Goal: Task Accomplishment & Management: Use online tool/utility

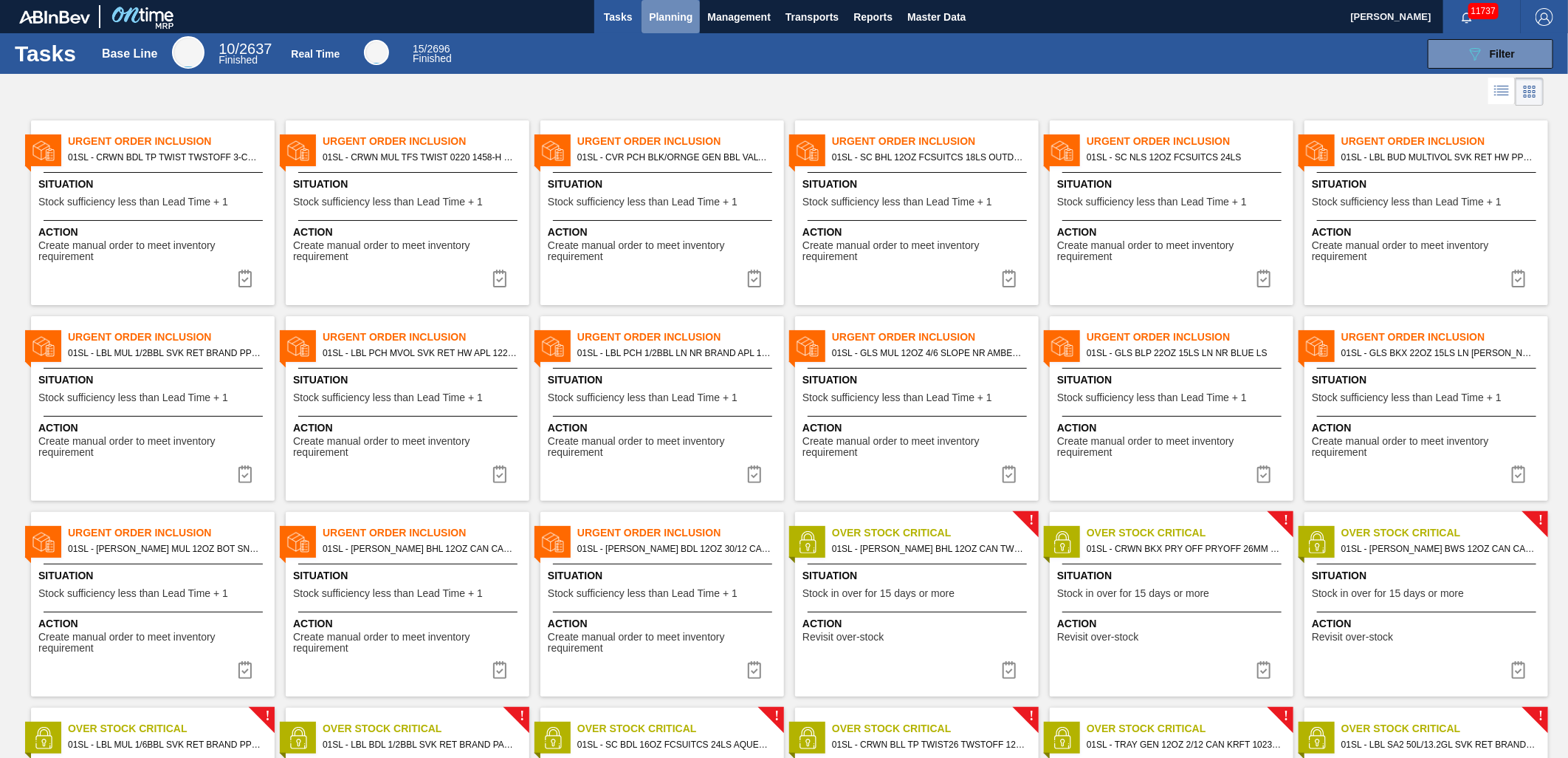
click at [660, 28] on button "Planning" at bounding box center [670, 16] width 58 height 34
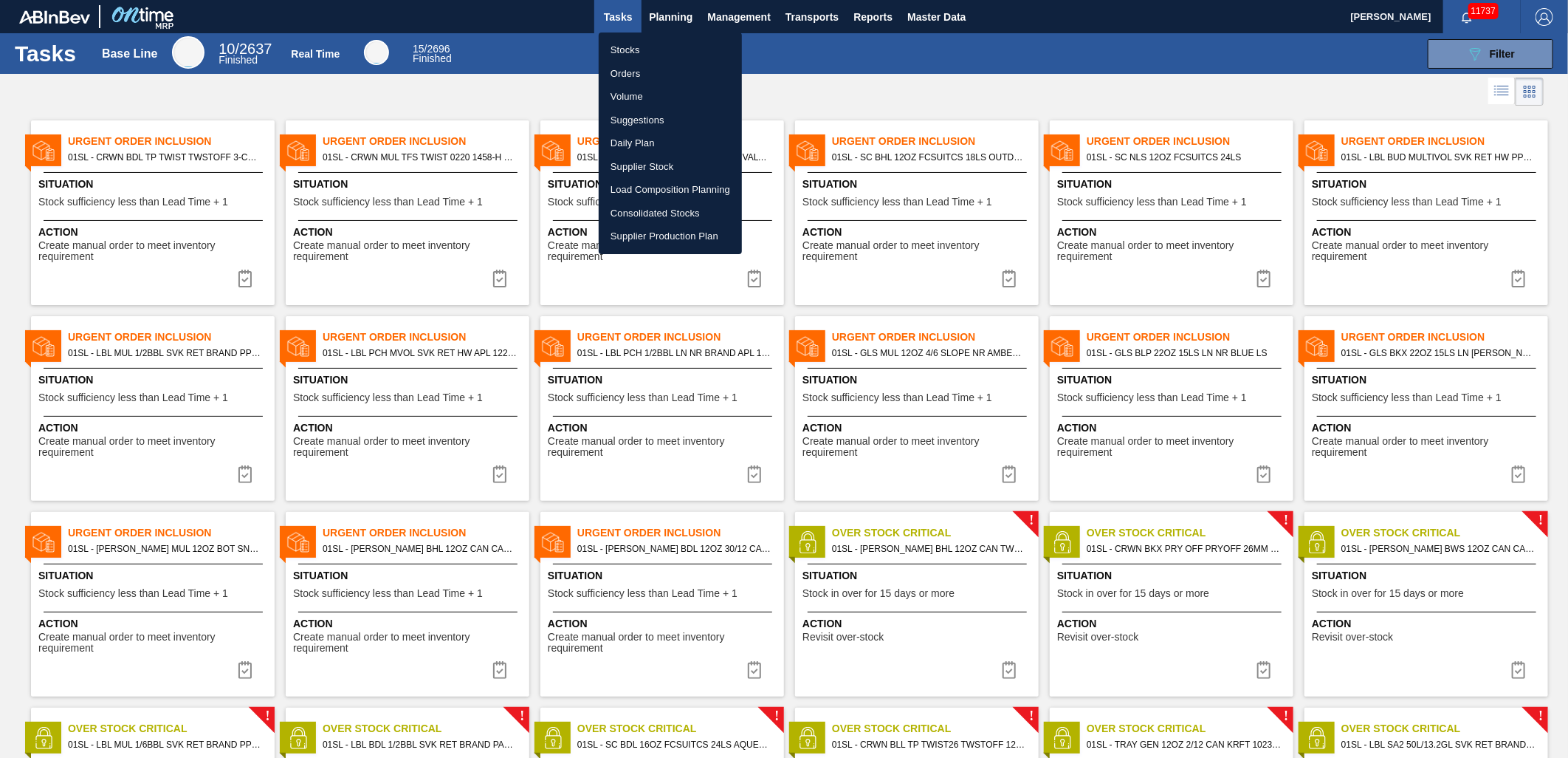
click at [692, 187] on li "Load Composition Planning" at bounding box center [670, 190] width 143 height 24
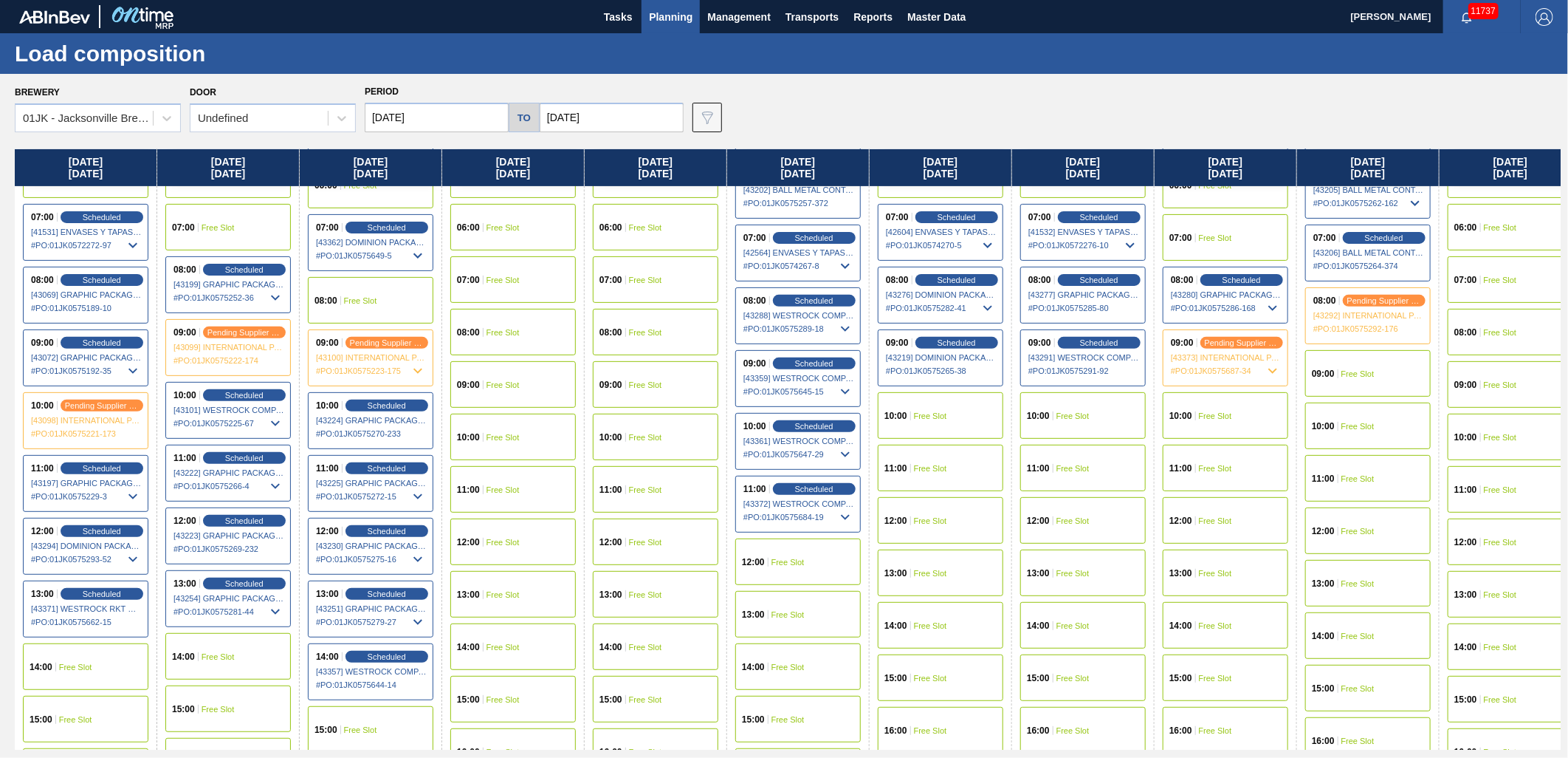
scroll to position [328, 0]
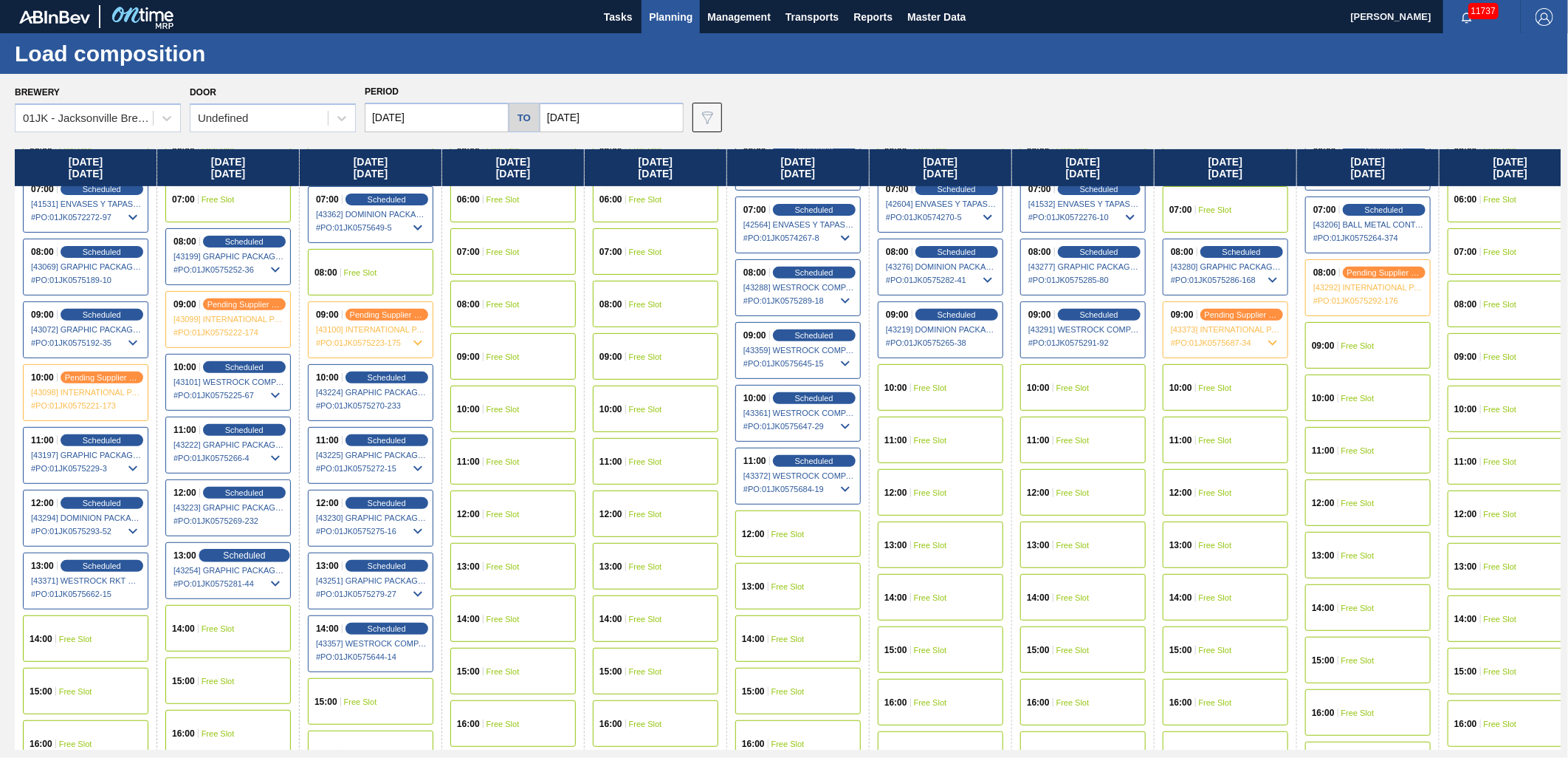
click at [250, 559] on span "Scheduled" at bounding box center [244, 555] width 42 height 10
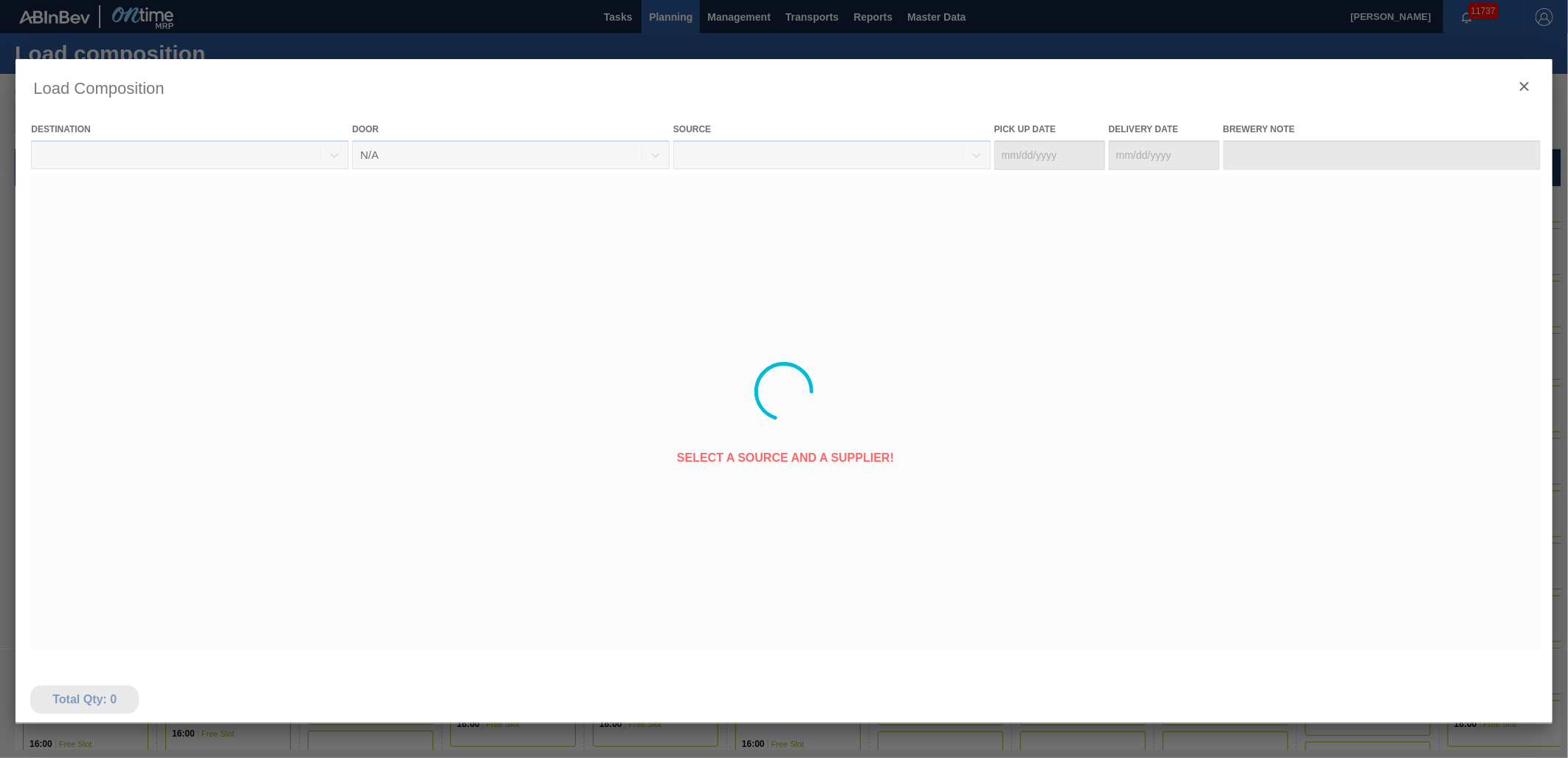
type Date "[DATE]"
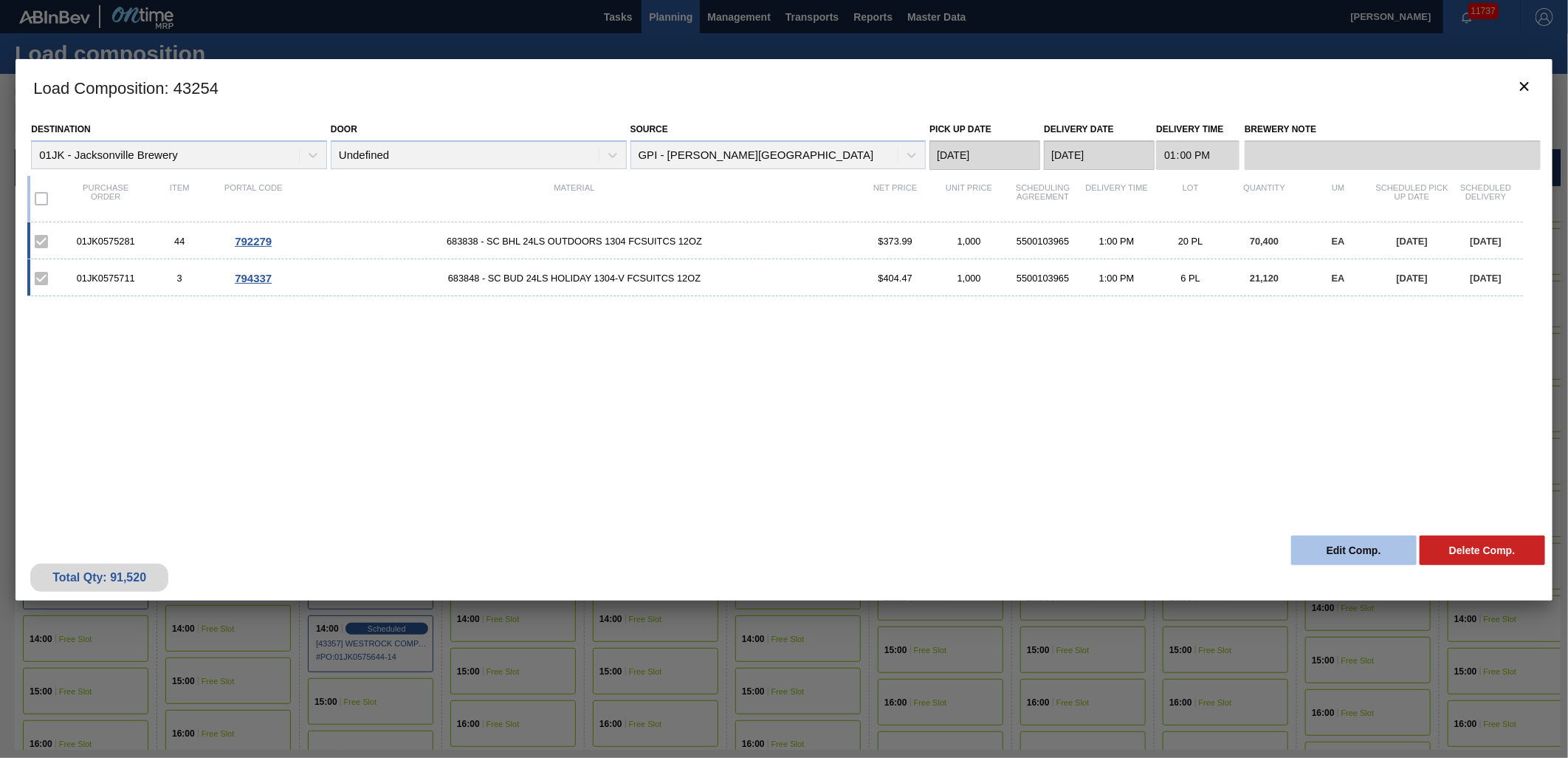
click at [1331, 559] on button "Edit Comp." at bounding box center [1354, 551] width 125 height 30
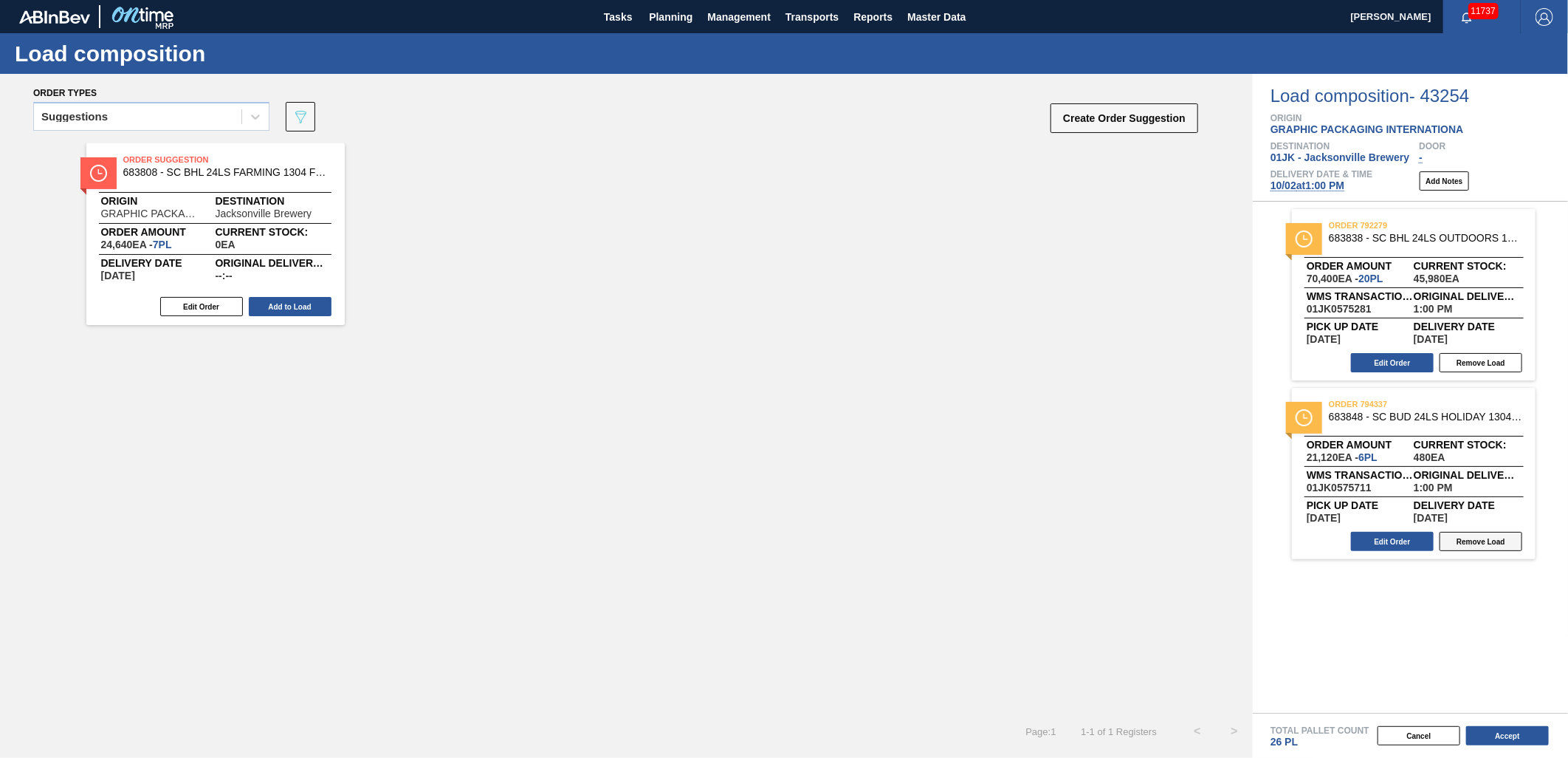
click at [1496, 541] on button "Remove Load" at bounding box center [1481, 542] width 83 height 19
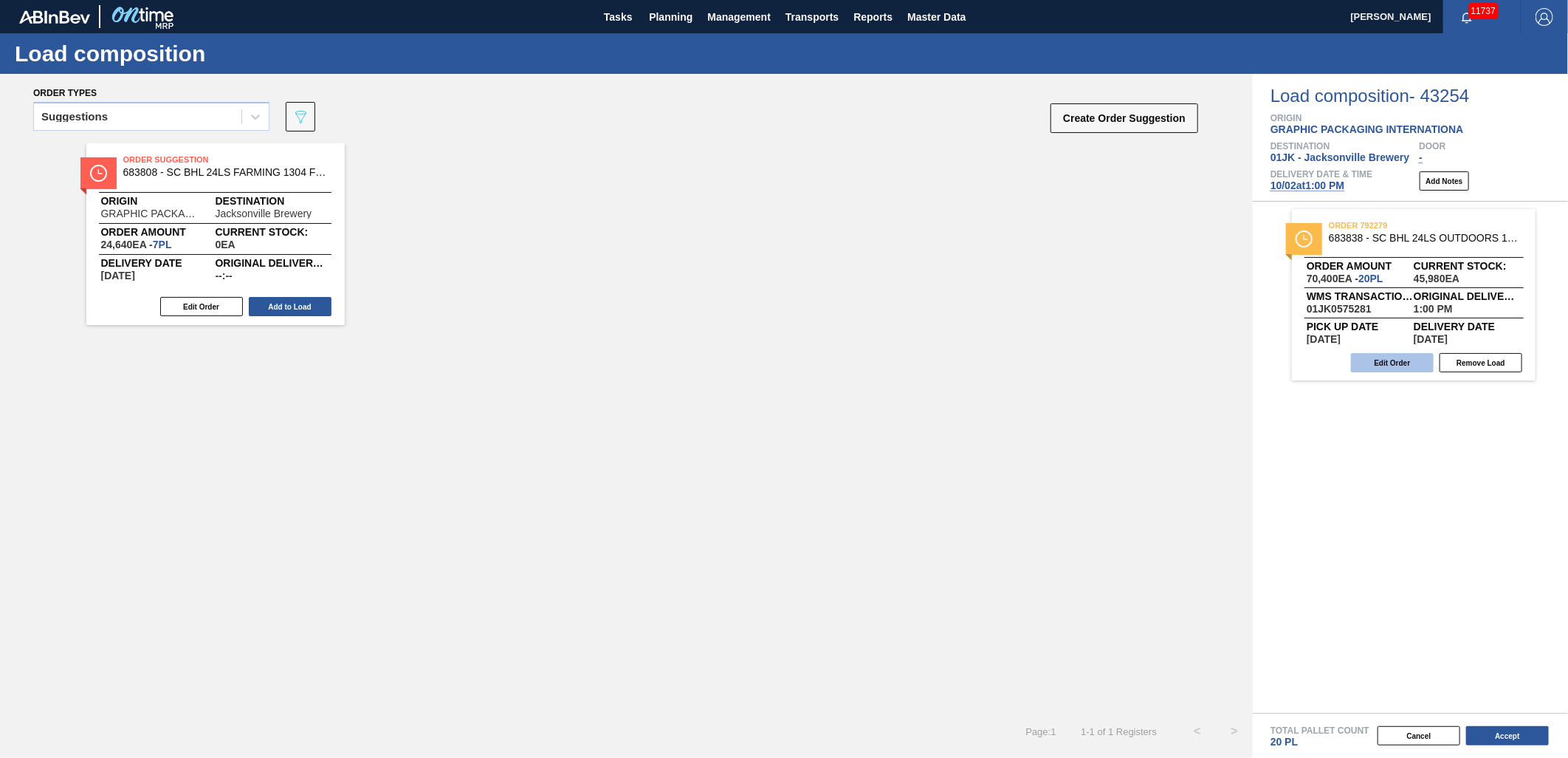
click at [1399, 368] on button "Edit Order" at bounding box center [1392, 363] width 83 height 19
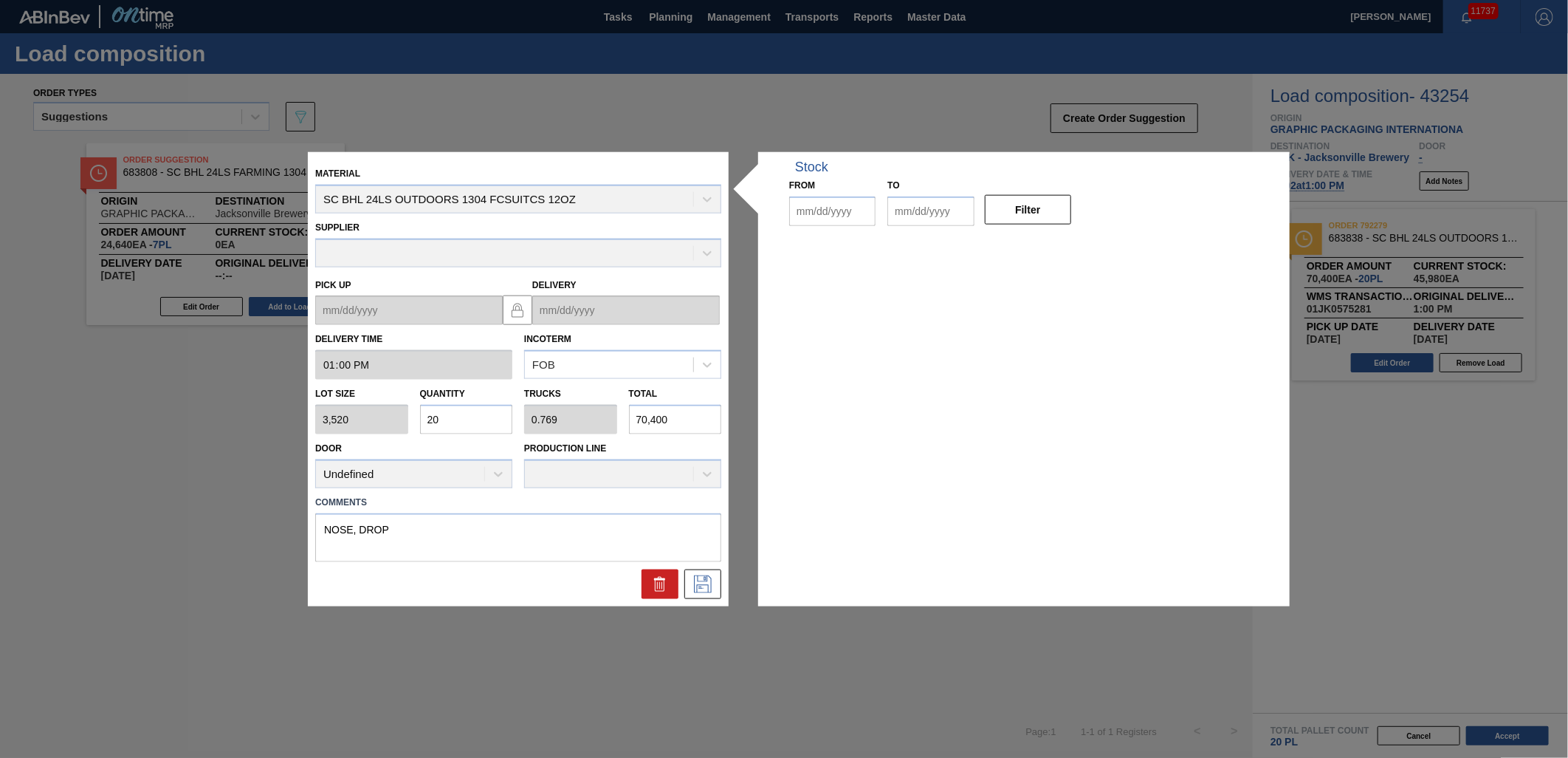
type input "13:00:00"
type input "3,520"
type input "20"
type input "0.769"
type input "70,400"
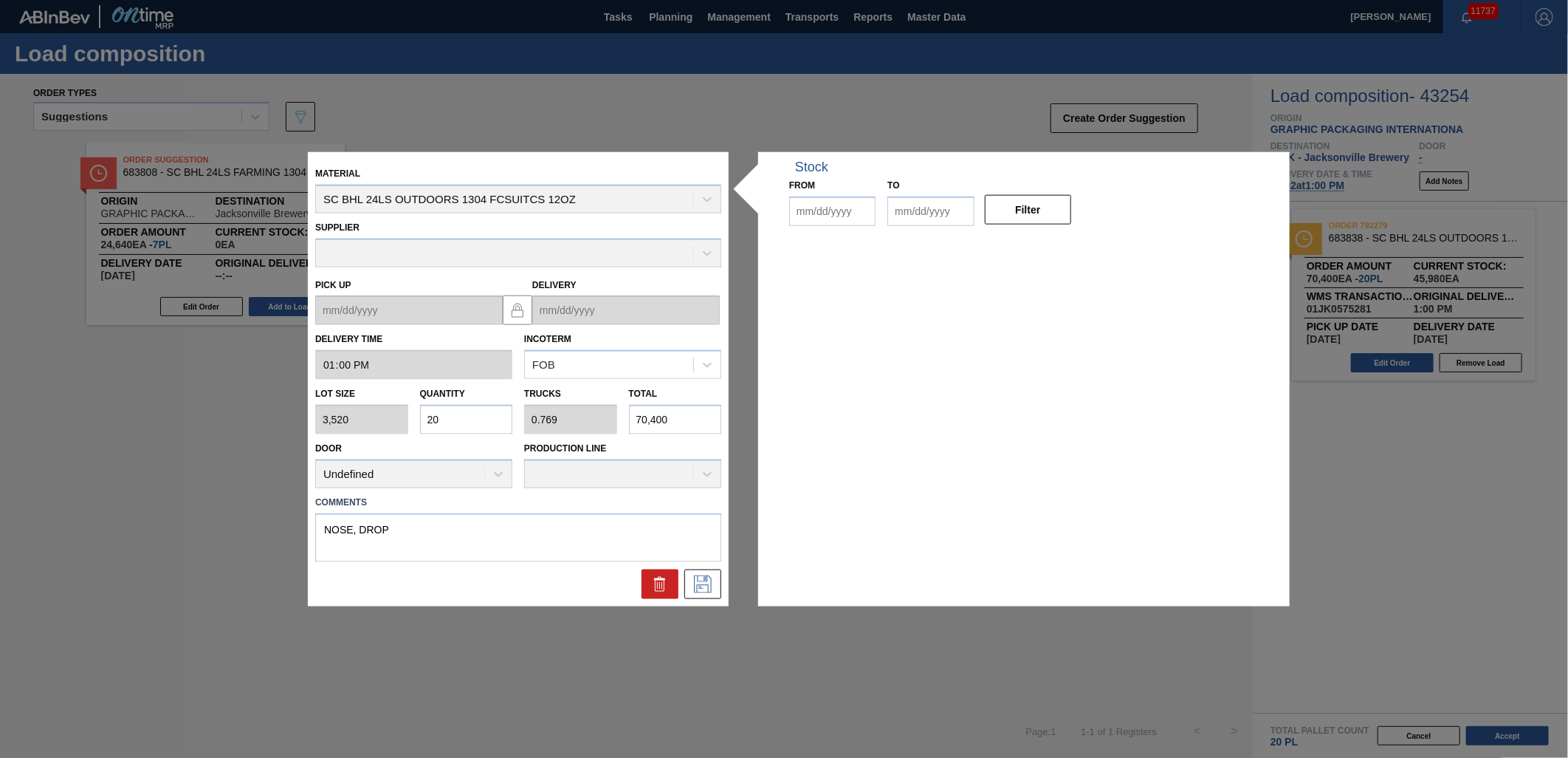
type textarea "NOSE, DROP"
type up "[DATE]"
type input "[DATE]"
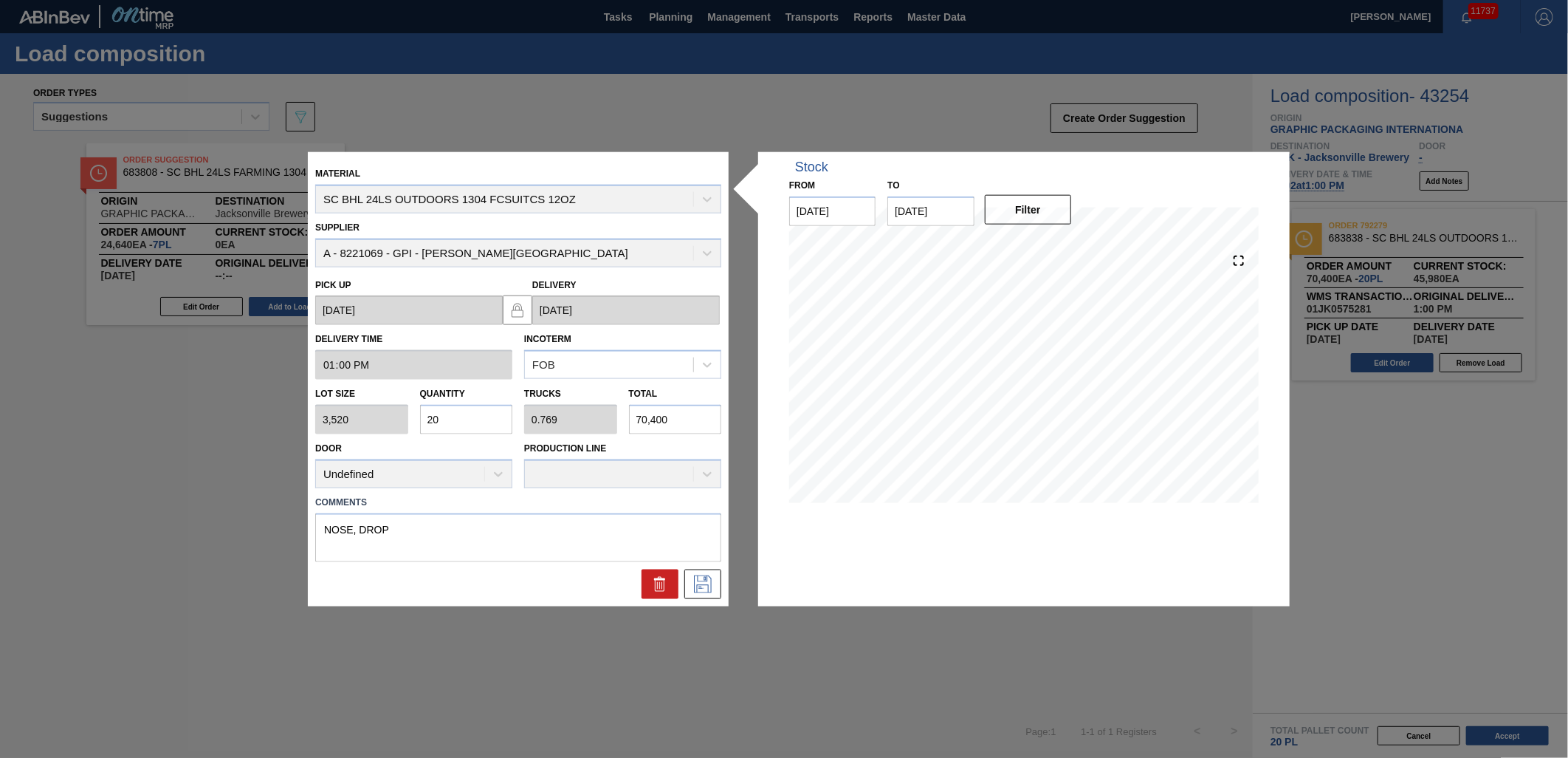
click at [682, 413] on input "70,400" at bounding box center [676, 420] width 93 height 30
type input "0.003"
type input "0"
type input "9"
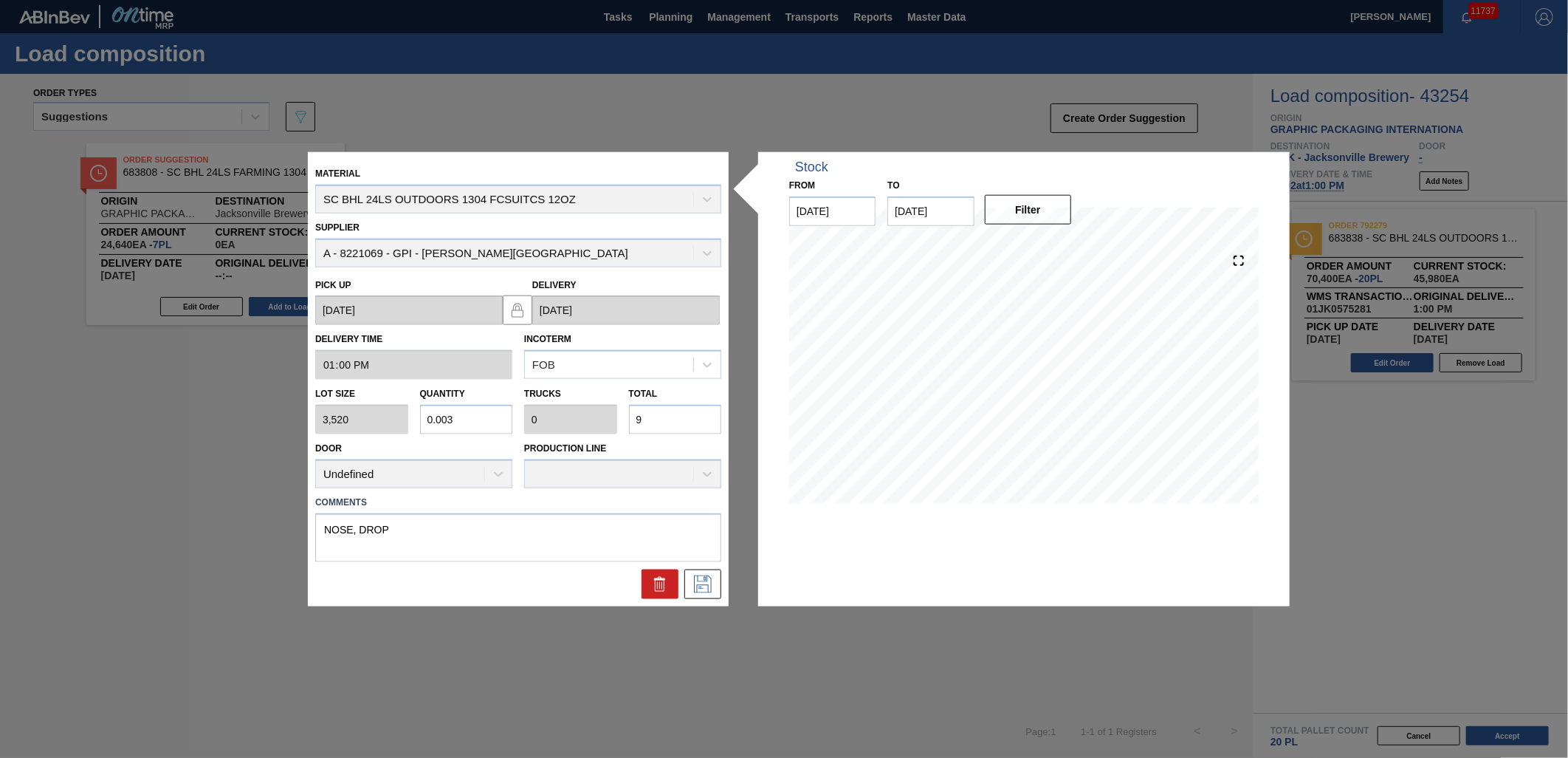
type input "0.026"
type input "0.001"
type input "91"
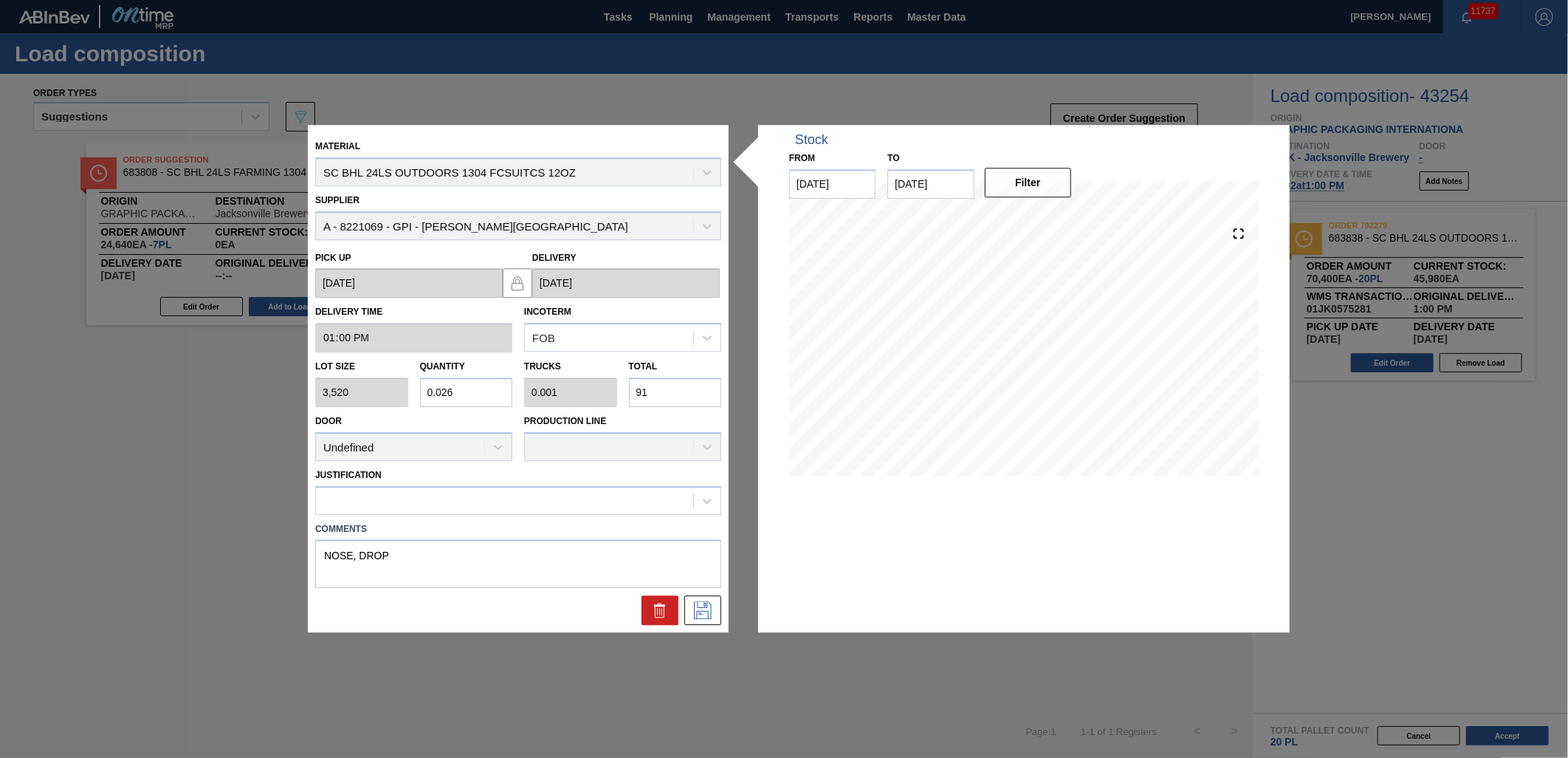
type input "0.26"
type input "0.01"
type input "915"
type input "2.6"
type input "0.1"
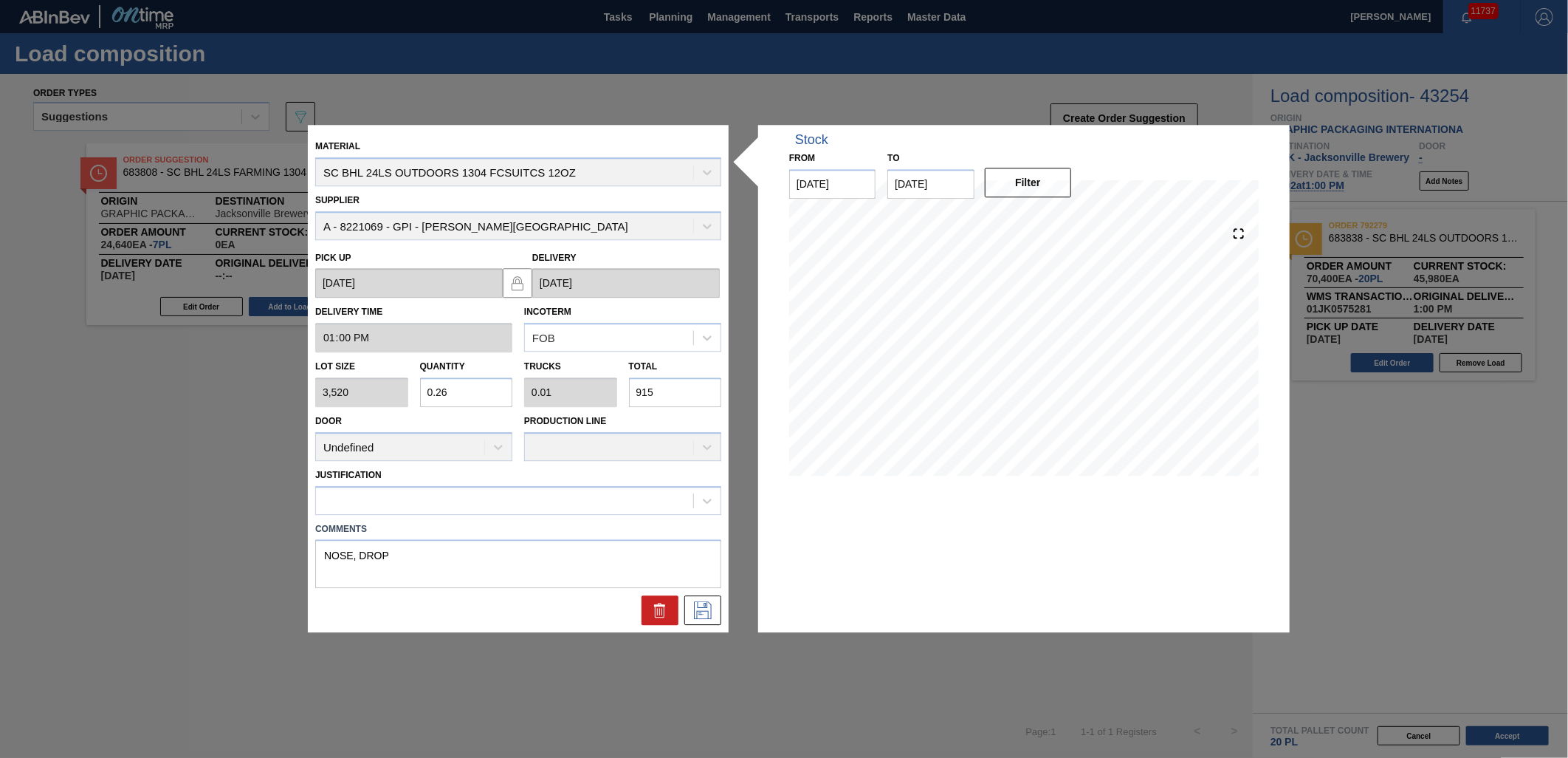
type input "9,152"
type input "26"
type input "1"
type input "91,520"
click at [364, 551] on textarea "NOSE, DROP" at bounding box center [518, 564] width 406 height 48
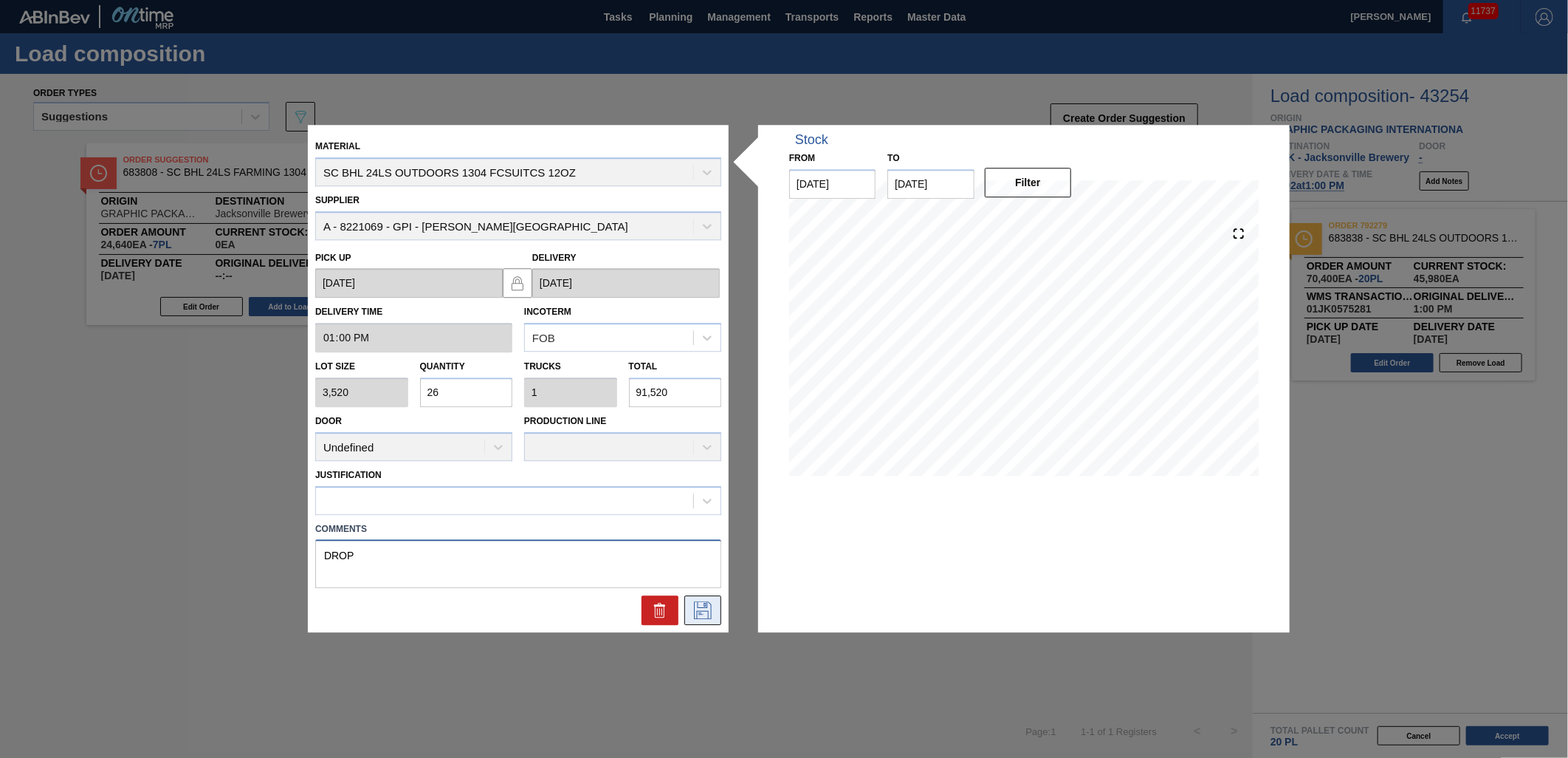
type textarea "DROP"
click at [696, 610] on icon at bounding box center [703, 611] width 24 height 18
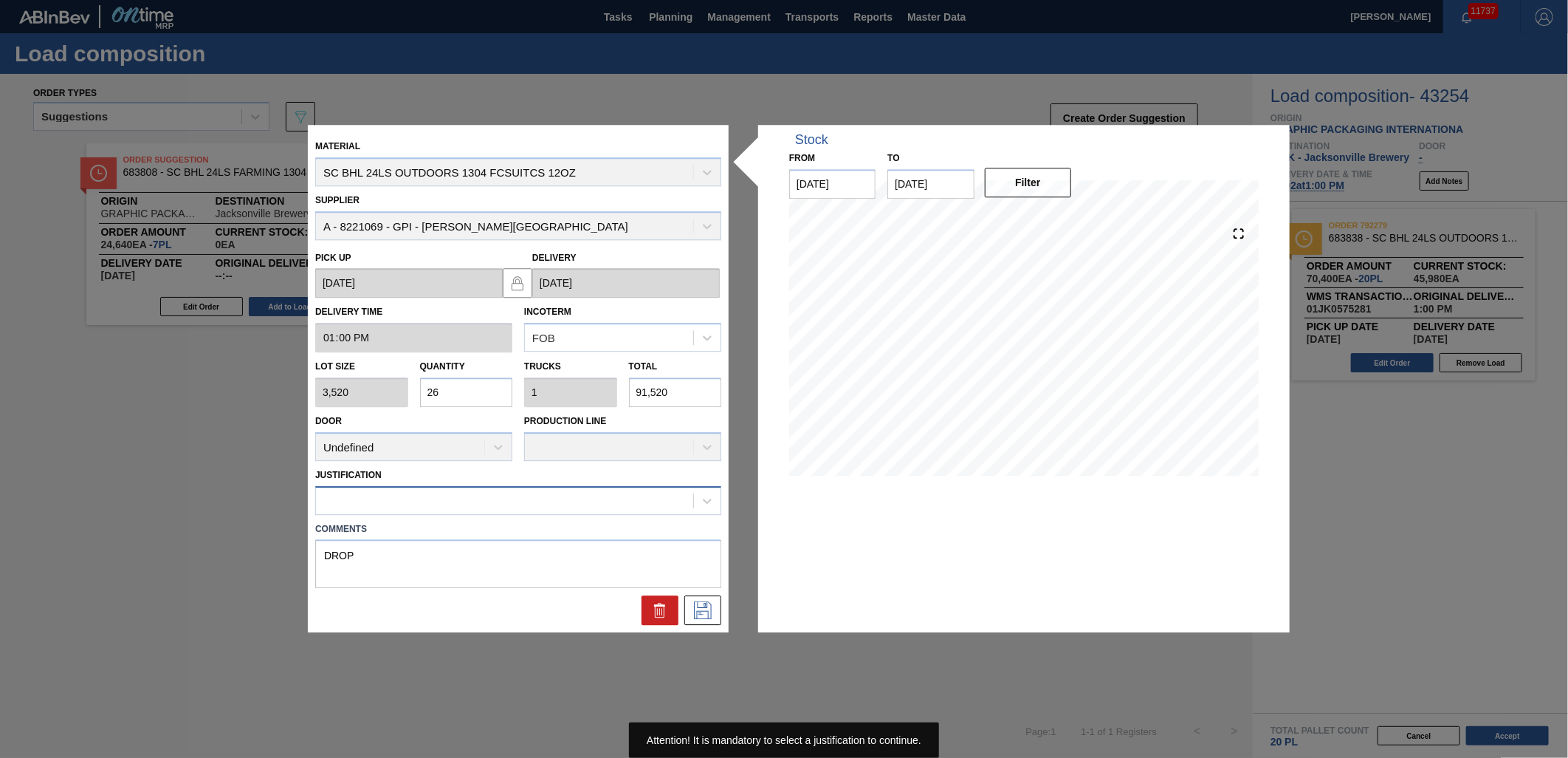
click at [615, 498] on div at bounding box center [505, 500] width 377 height 22
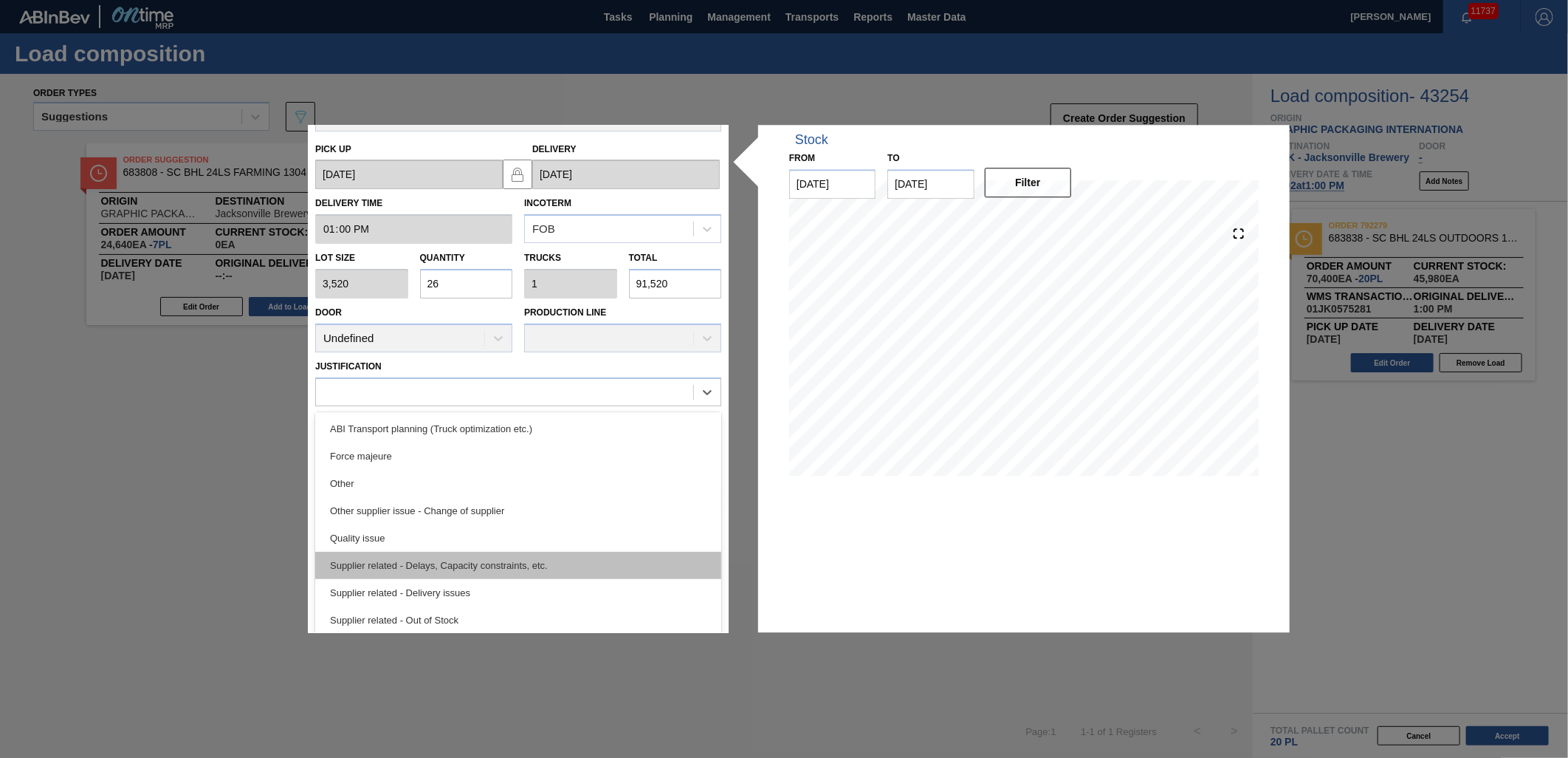
scroll to position [276, 0]
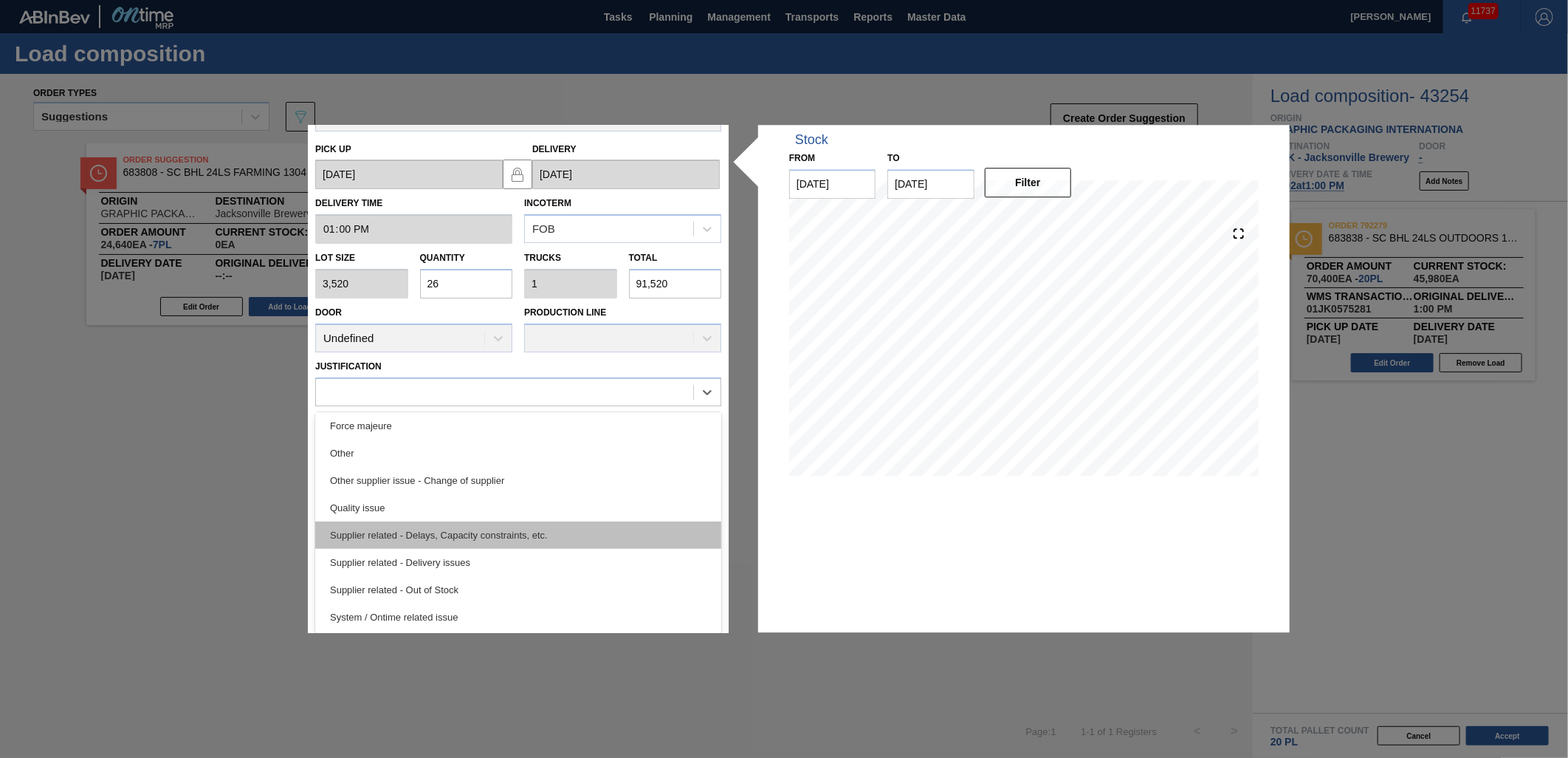
click at [535, 528] on div "Supplier related - Delays, Capacity constraints, etc." at bounding box center [518, 535] width 406 height 28
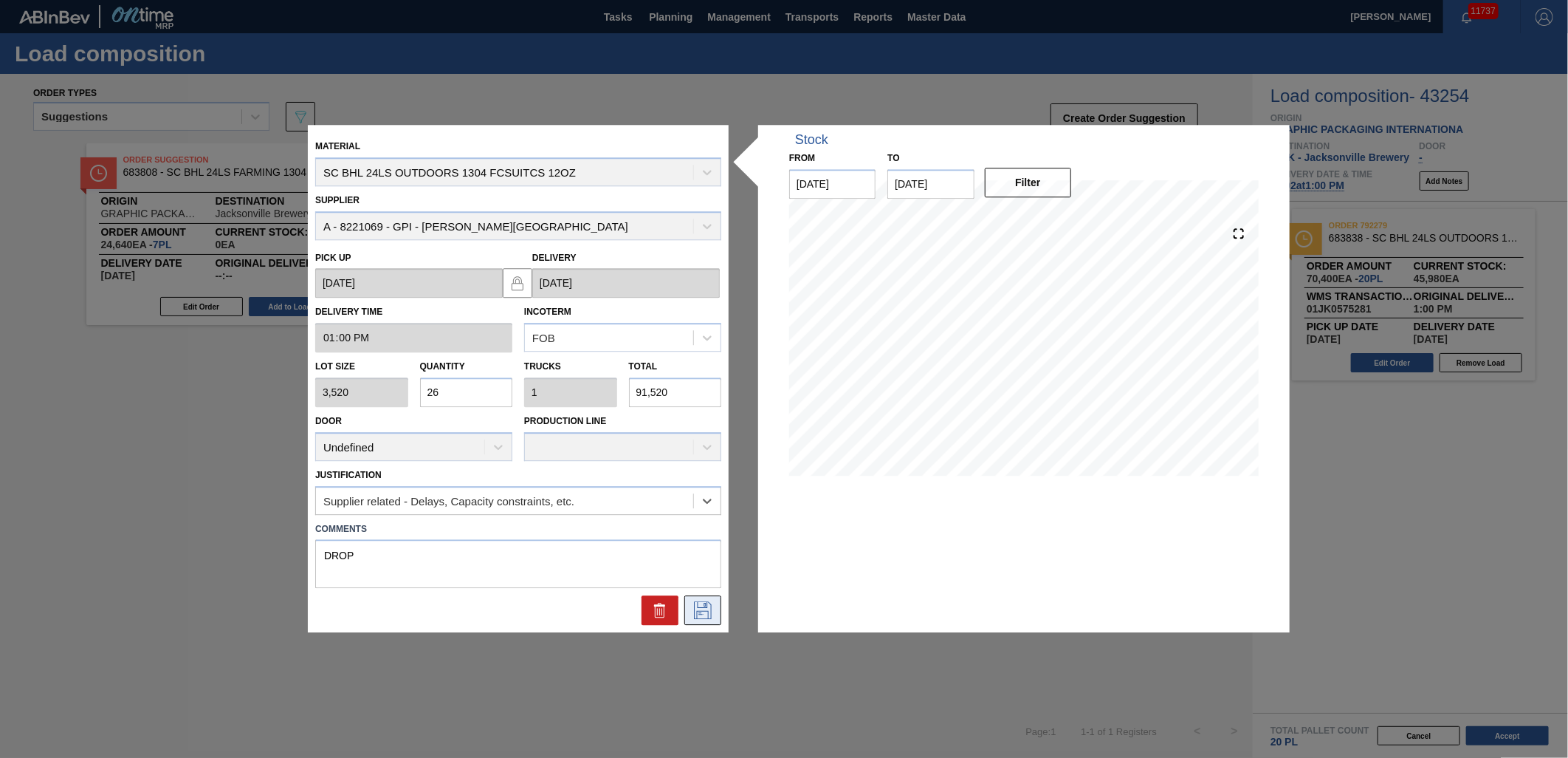
click at [699, 609] on icon at bounding box center [703, 611] width 24 height 18
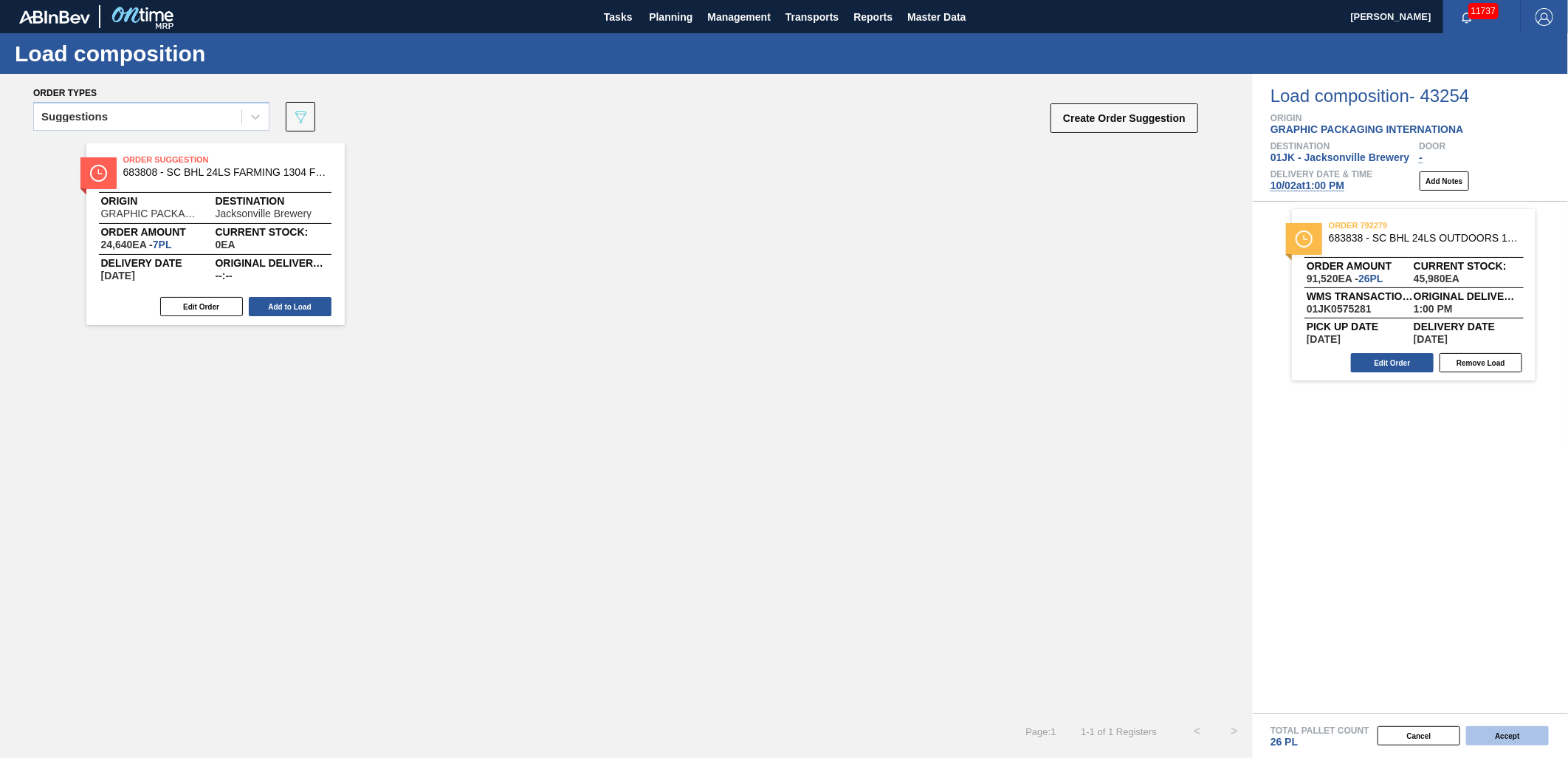
click at [1491, 746] on div "Cancel Accept" at bounding box center [1393, 736] width 315 height 22
click at [1492, 737] on button "Accept" at bounding box center [1507, 736] width 83 height 19
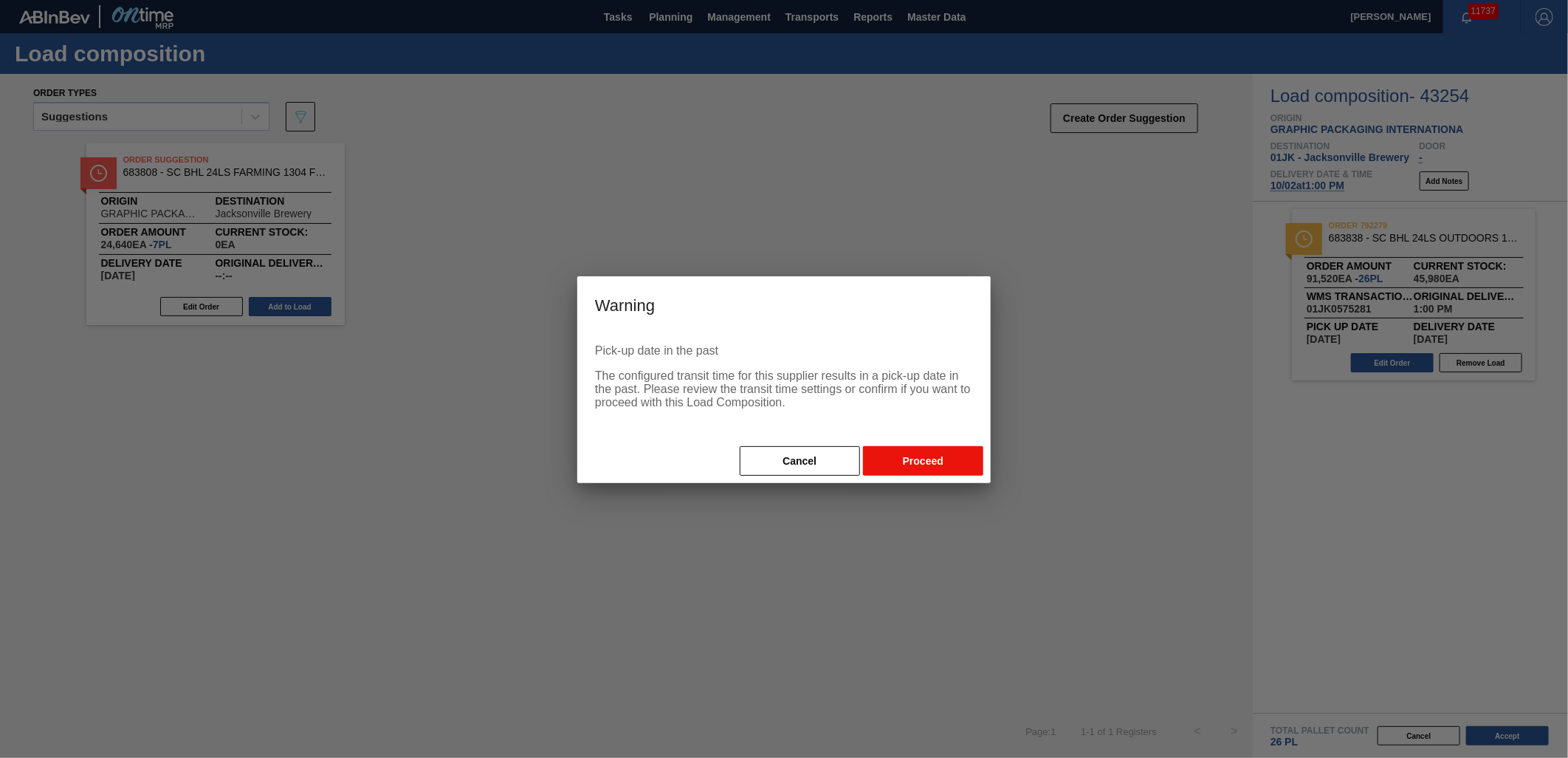
click at [956, 466] on button "Proceed" at bounding box center [923, 461] width 120 height 30
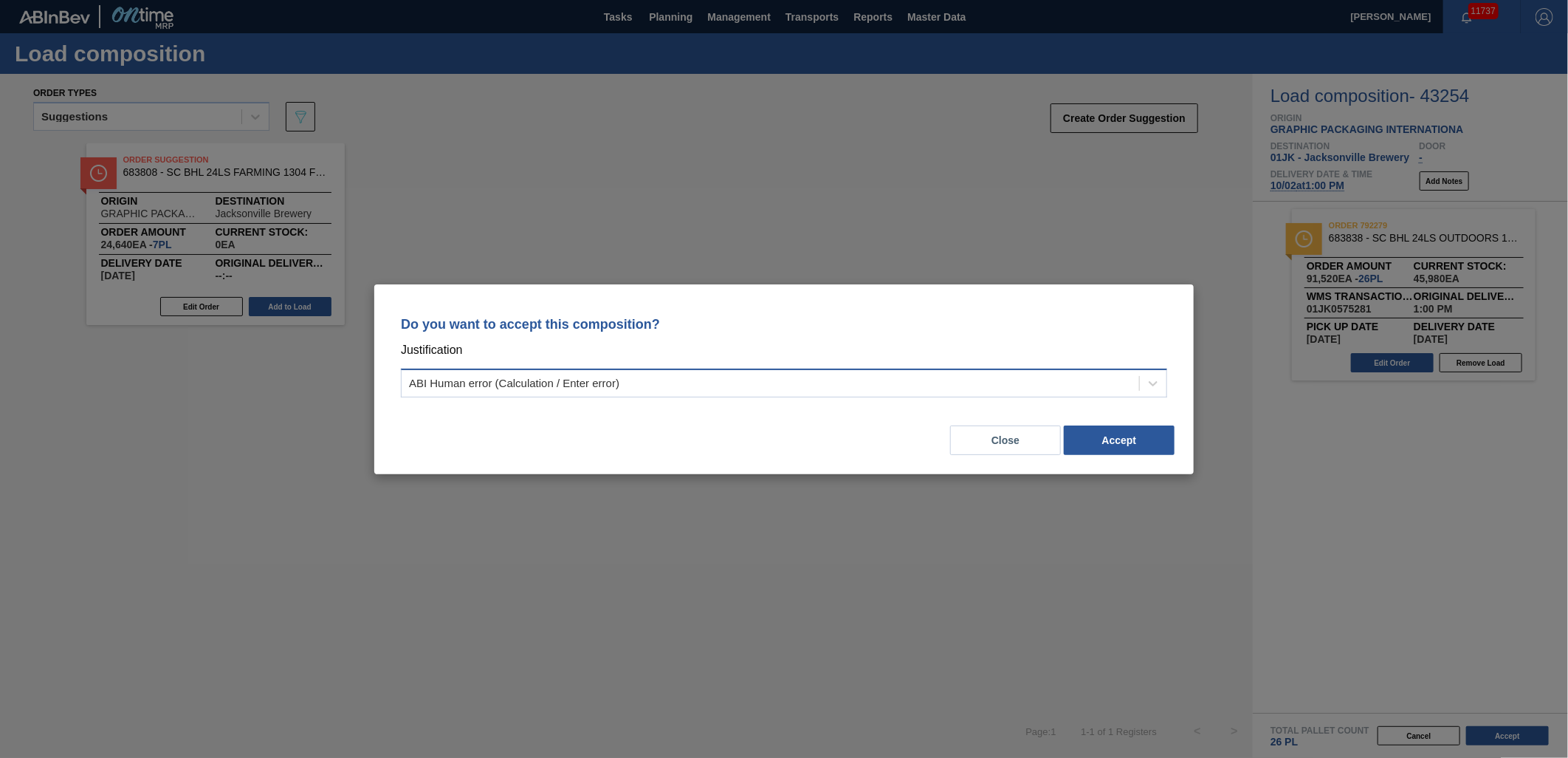
click at [1109, 389] on div "ABI Human error (Calculation / Enter error)" at bounding box center [770, 383] width 737 height 22
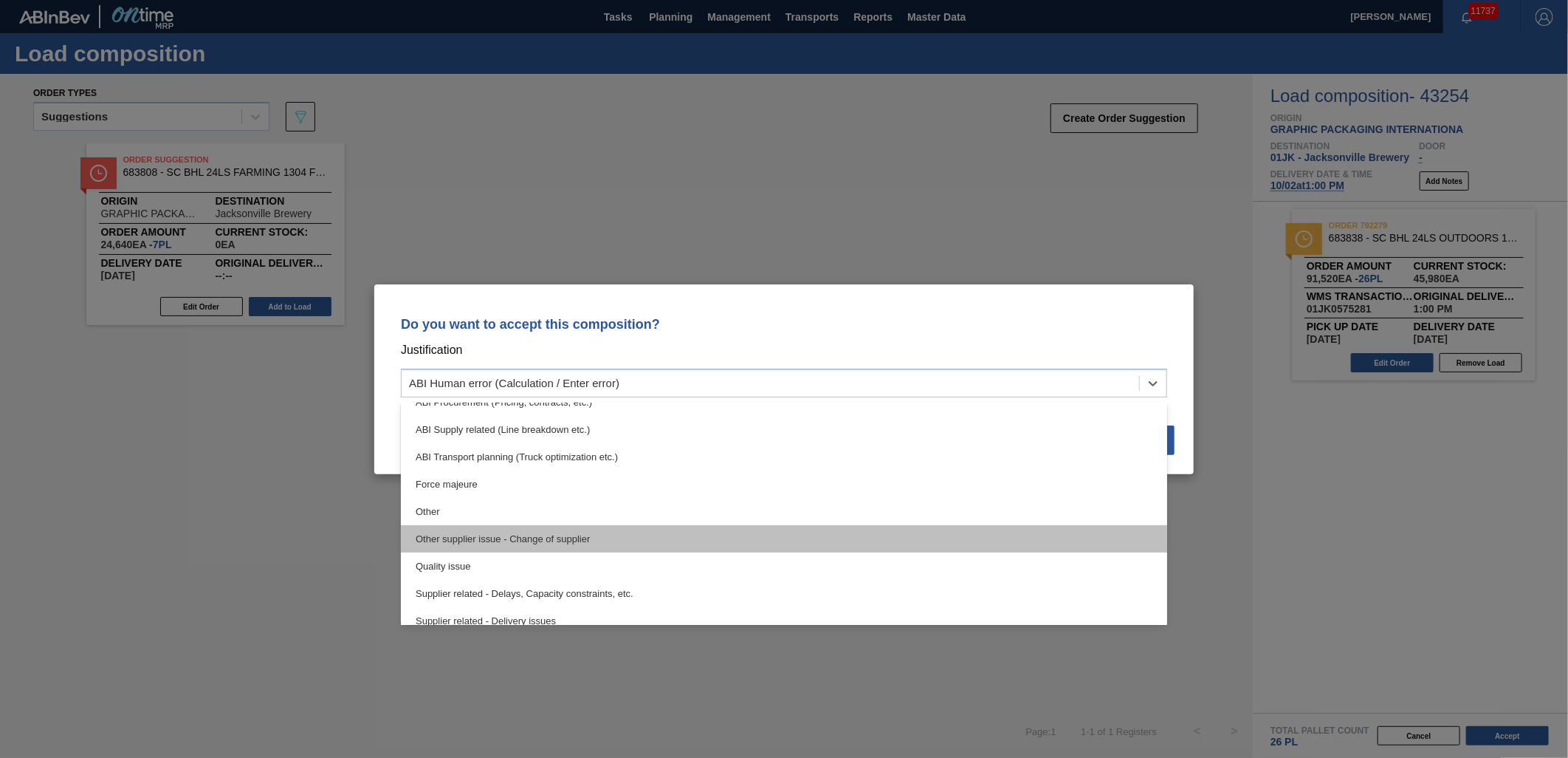
scroll to position [276, 0]
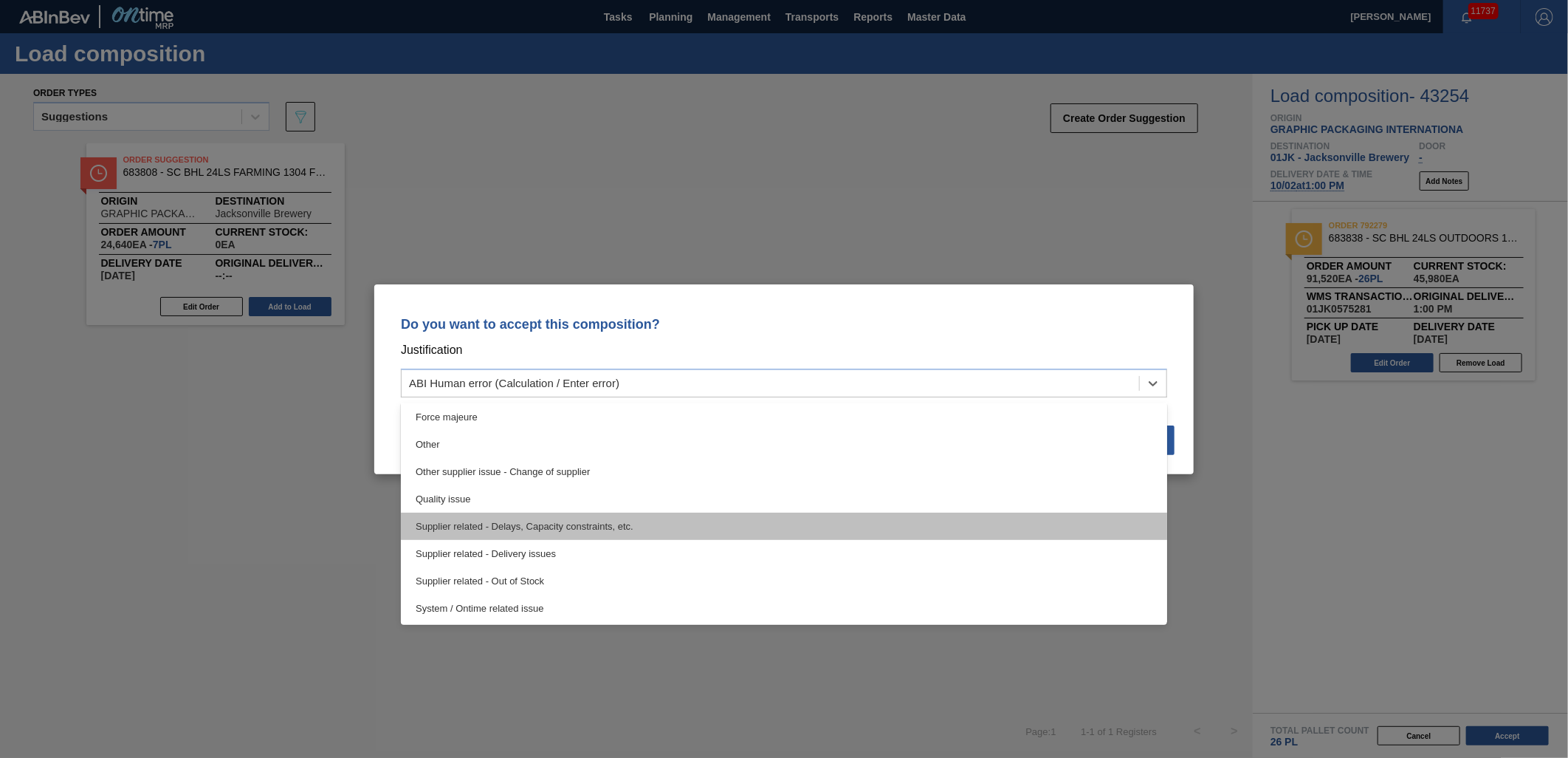
click at [594, 527] on div "Supplier related - Delays, Capacity constraints, etc." at bounding box center [784, 526] width 766 height 28
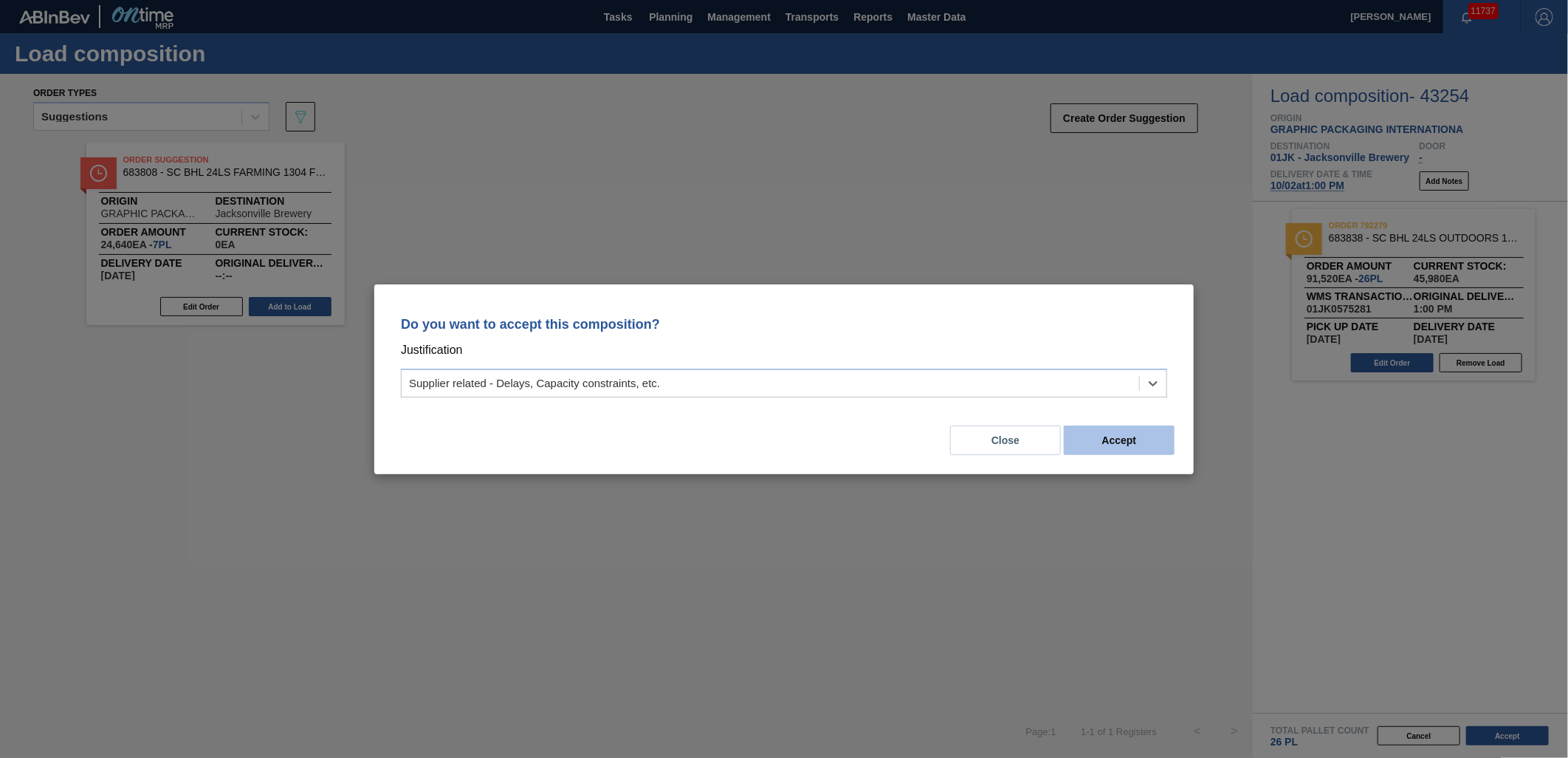
click at [1112, 439] on button "Accept" at bounding box center [1119, 440] width 111 height 30
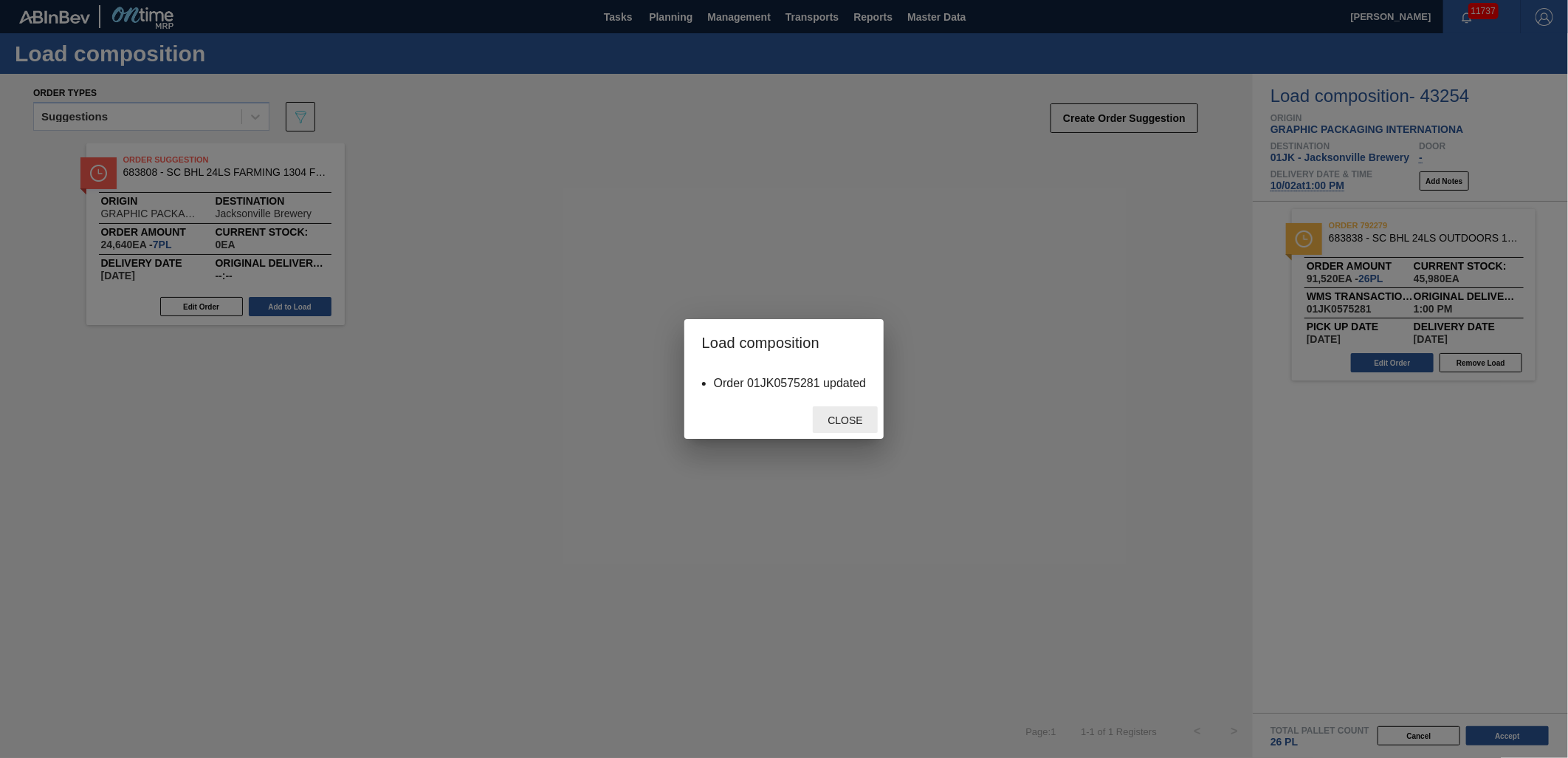
click at [866, 414] on span "Close" at bounding box center [845, 420] width 58 height 12
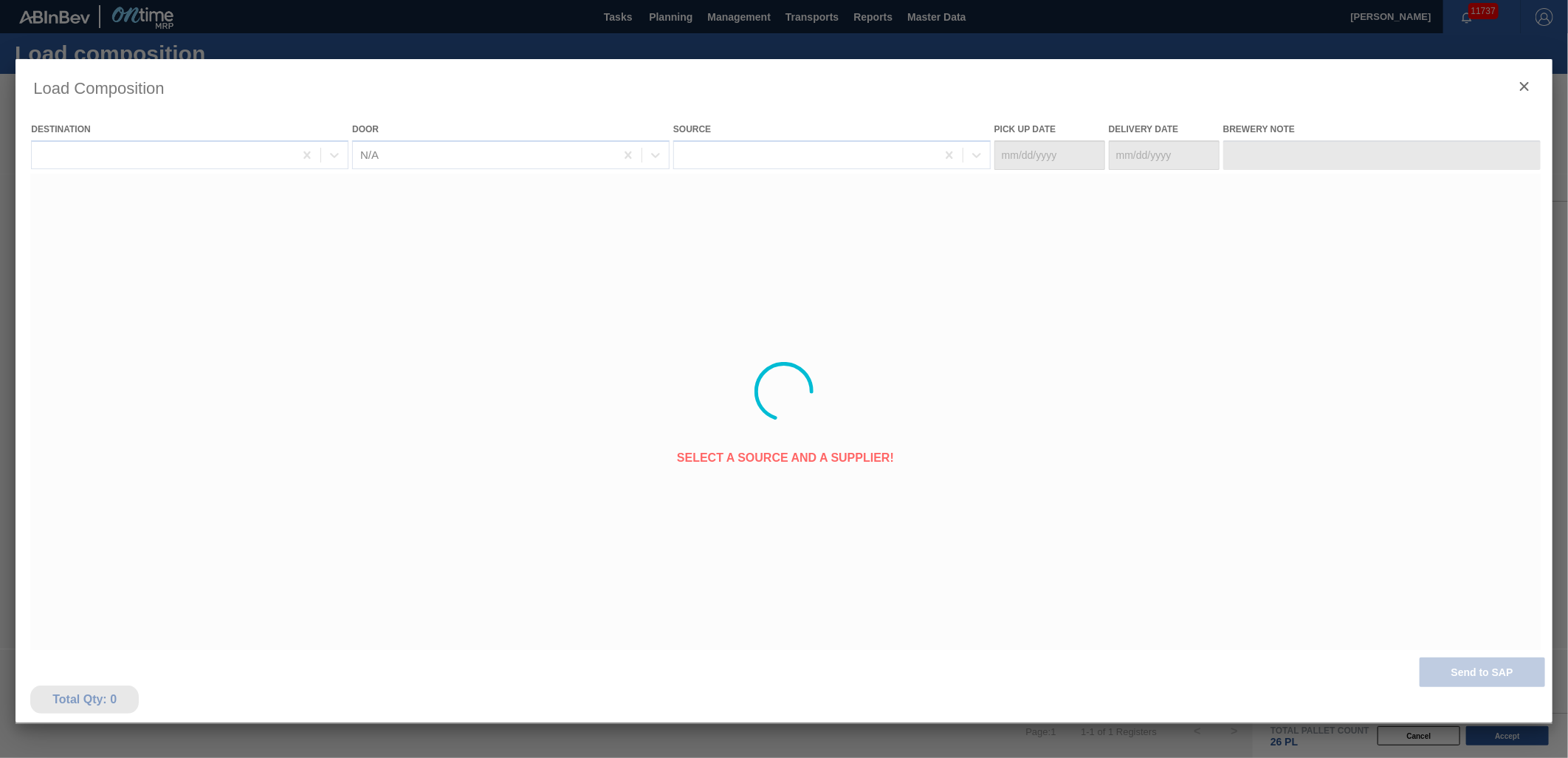
type Date "[DATE]"
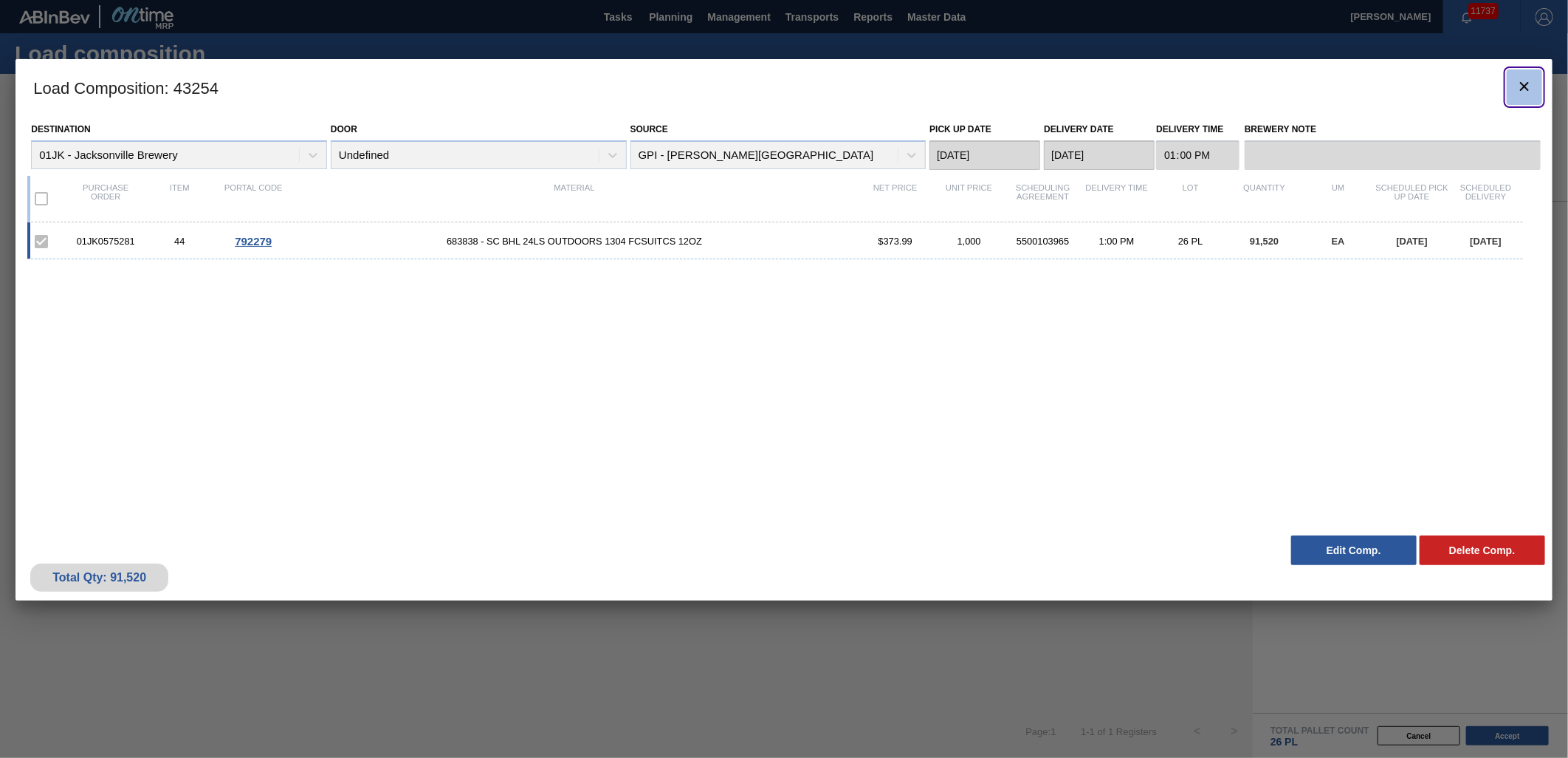
click at [1517, 93] on icon "botão de ícone" at bounding box center [1525, 87] width 18 height 18
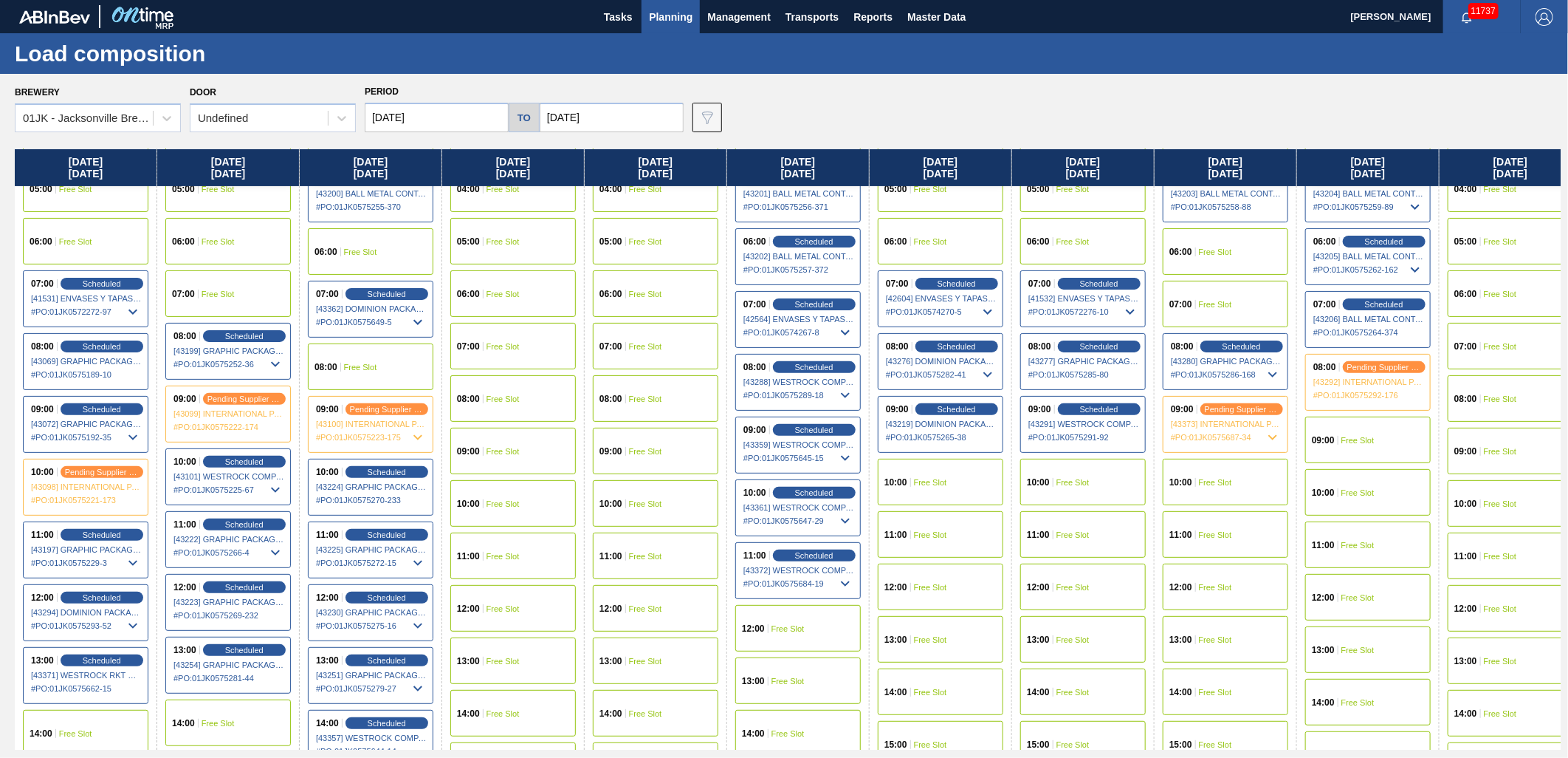
scroll to position [328, 0]
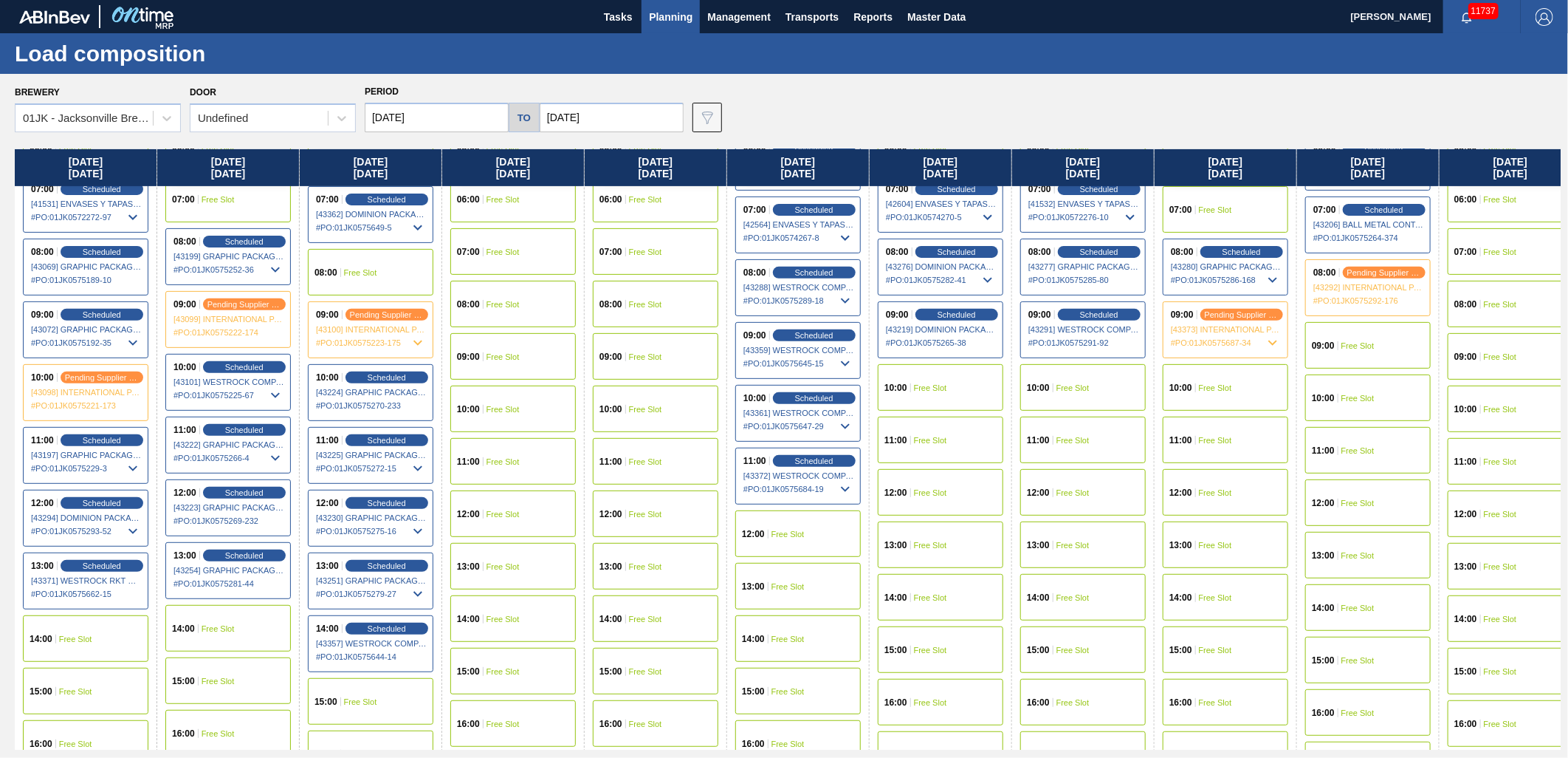
click at [400, 446] on div "11:00 Scheduled [43225] GRAPHIC PACKAGING INTERNATIONA - 0008221069 # PO : 01JK…" at bounding box center [371, 455] width 125 height 57
click at [415, 433] on div "Scheduled" at bounding box center [386, 440] width 91 height 13
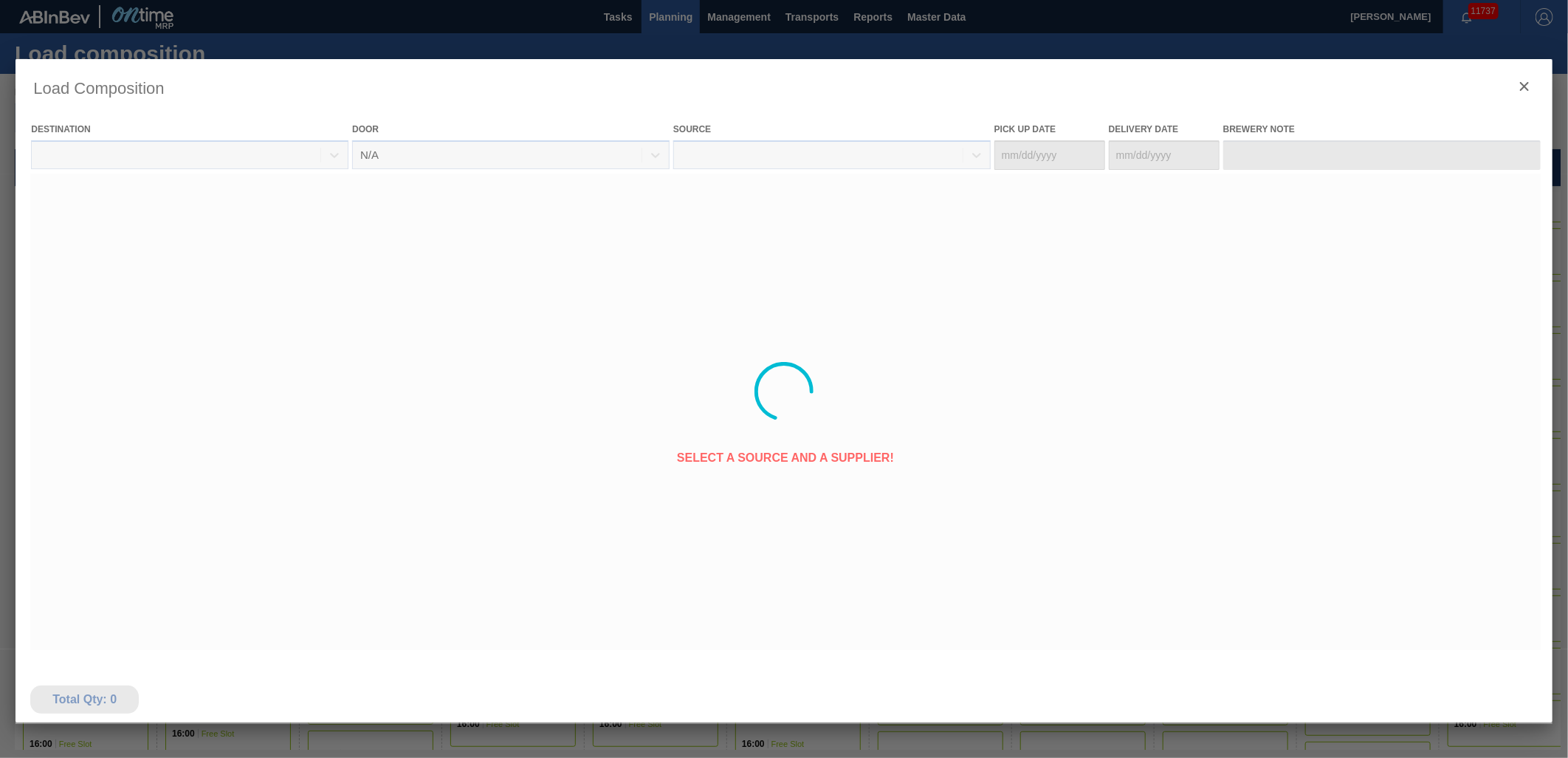
type Date "[DATE]"
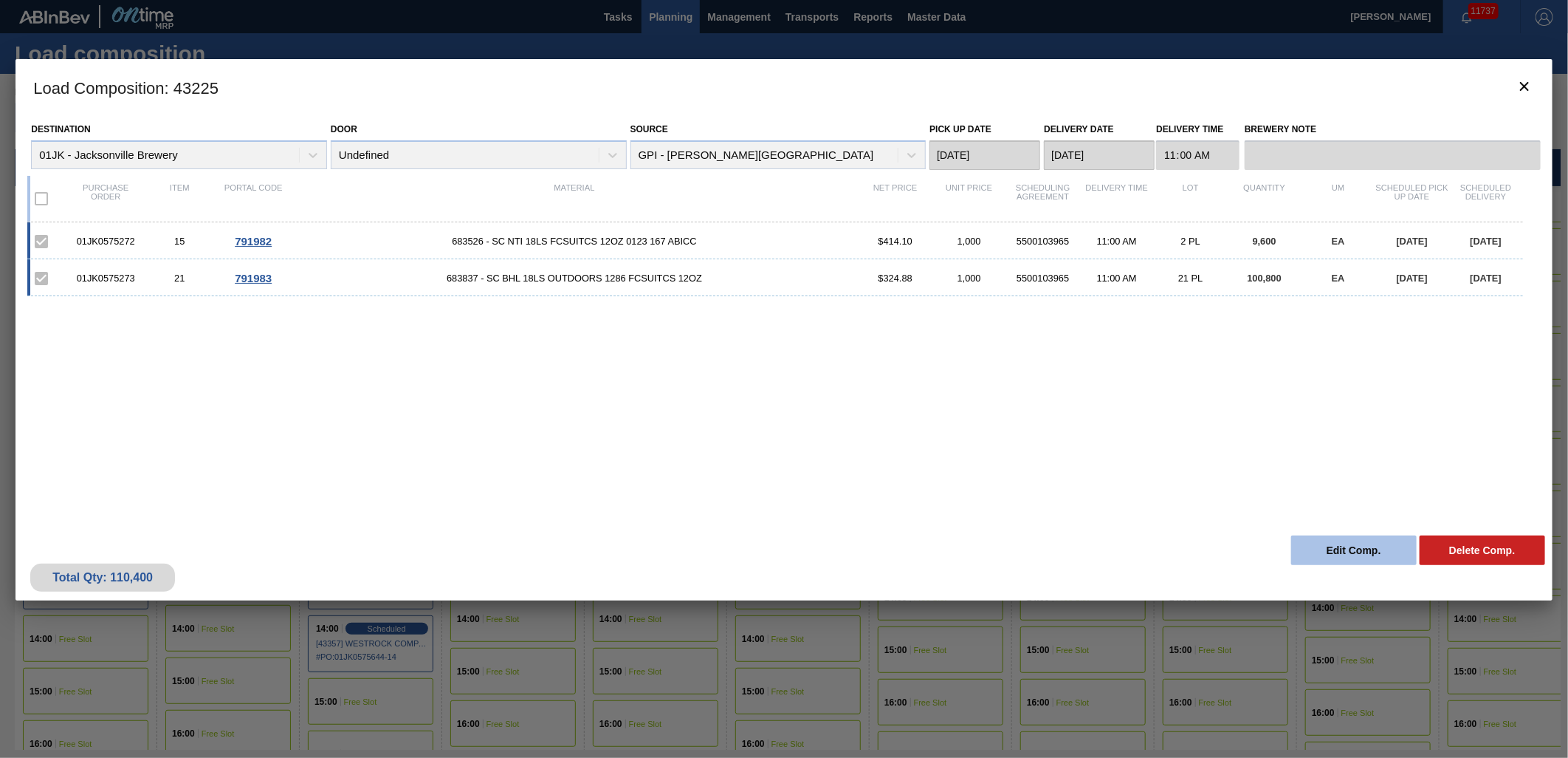
click at [1385, 548] on button "Edit Comp." at bounding box center [1354, 551] width 125 height 30
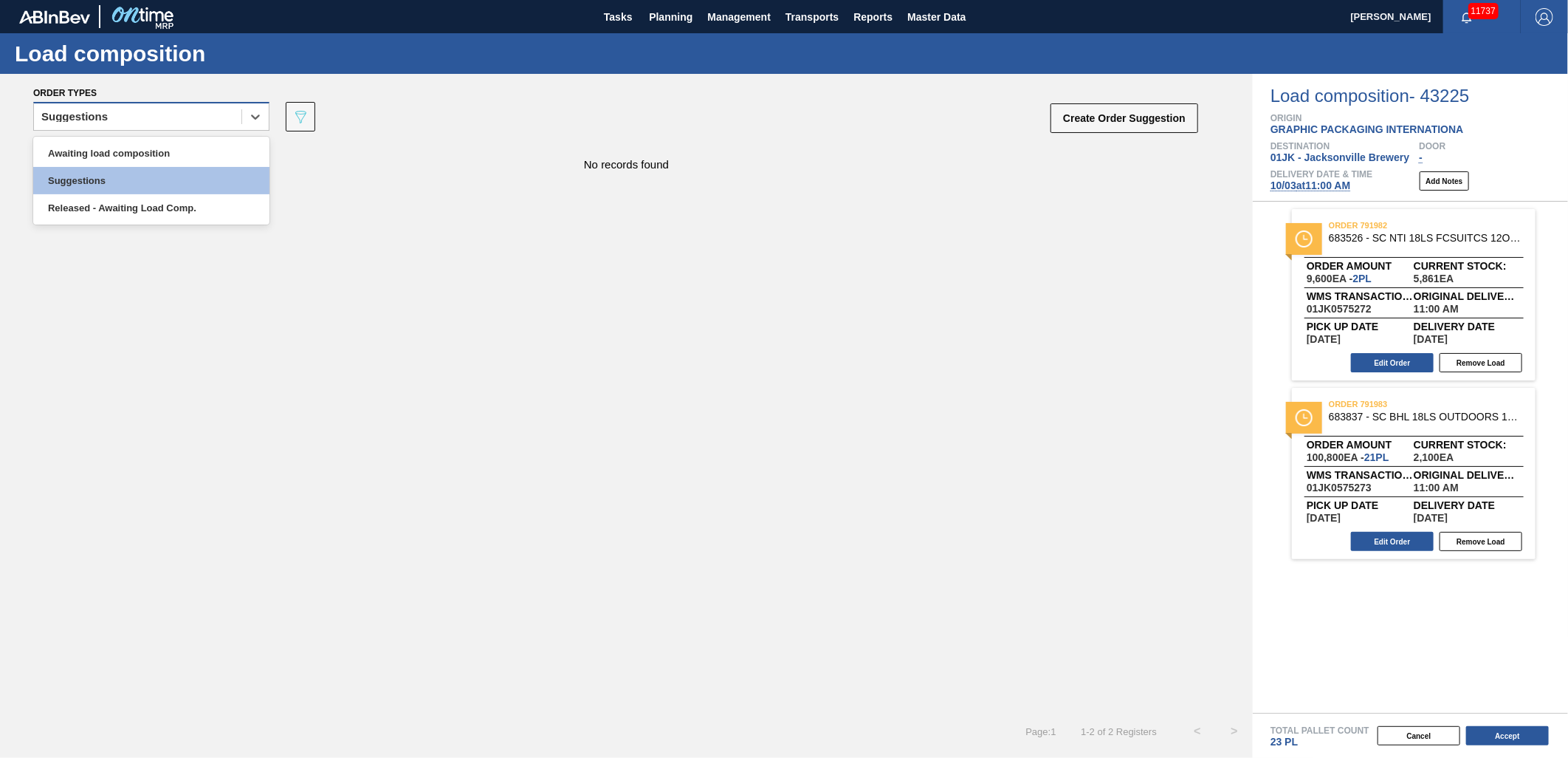
click at [203, 113] on div "Suggestions" at bounding box center [138, 117] width 207 height 22
click at [201, 207] on div "Released - Awaiting Load Comp." at bounding box center [151, 207] width 236 height 28
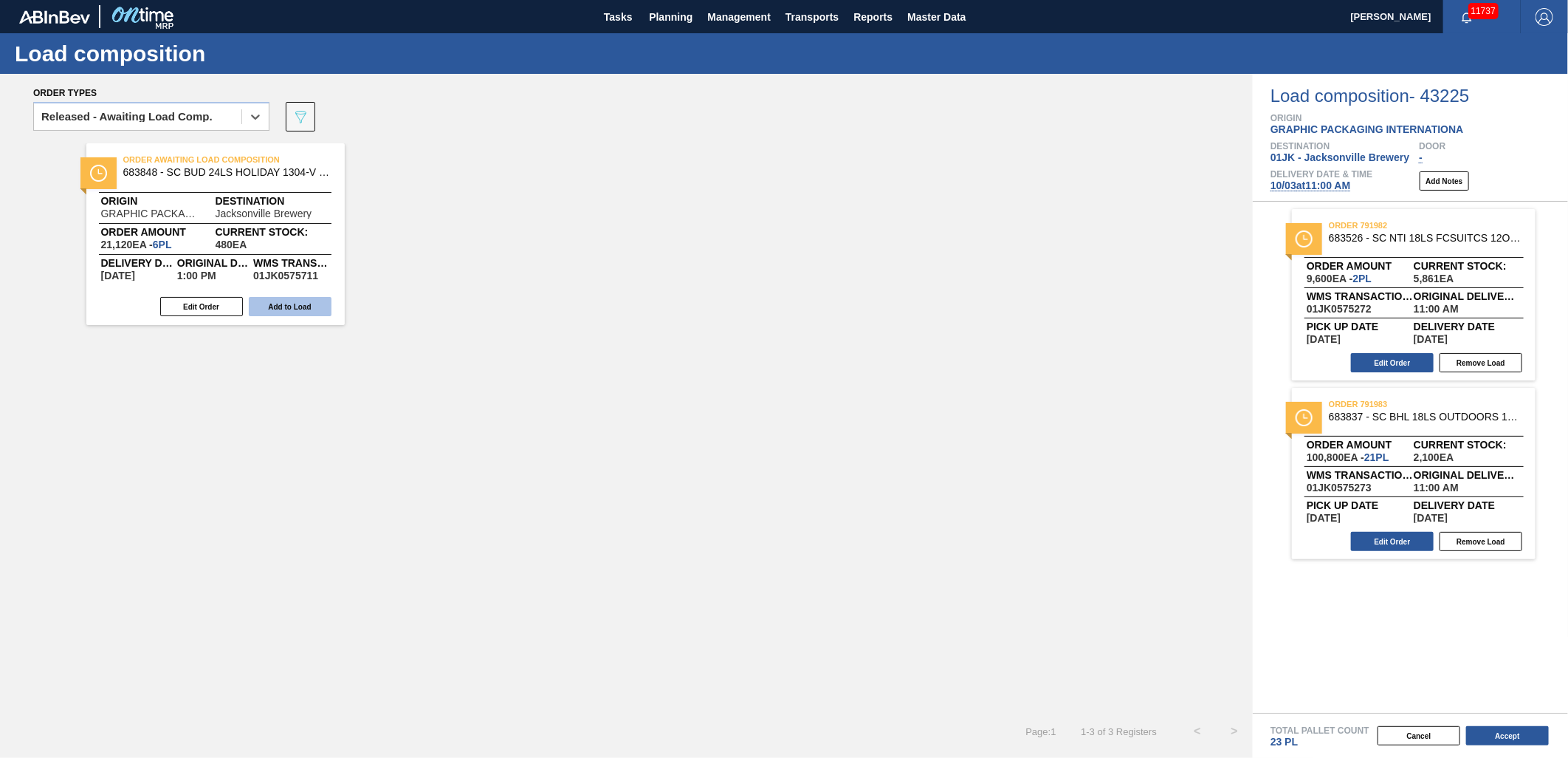
click at [283, 304] on button "Add to Load" at bounding box center [290, 307] width 83 height 19
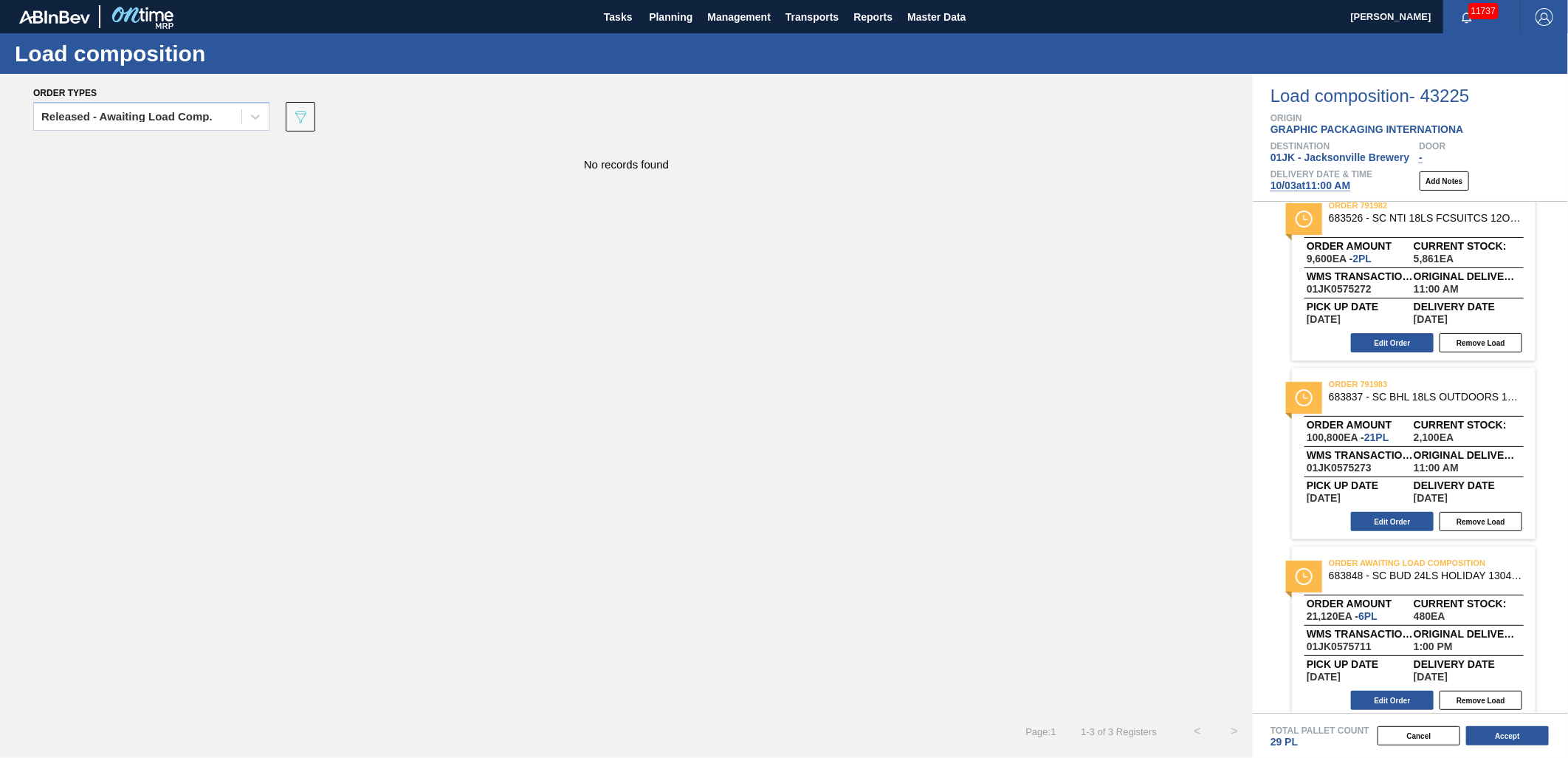
scroll to position [31, 0]
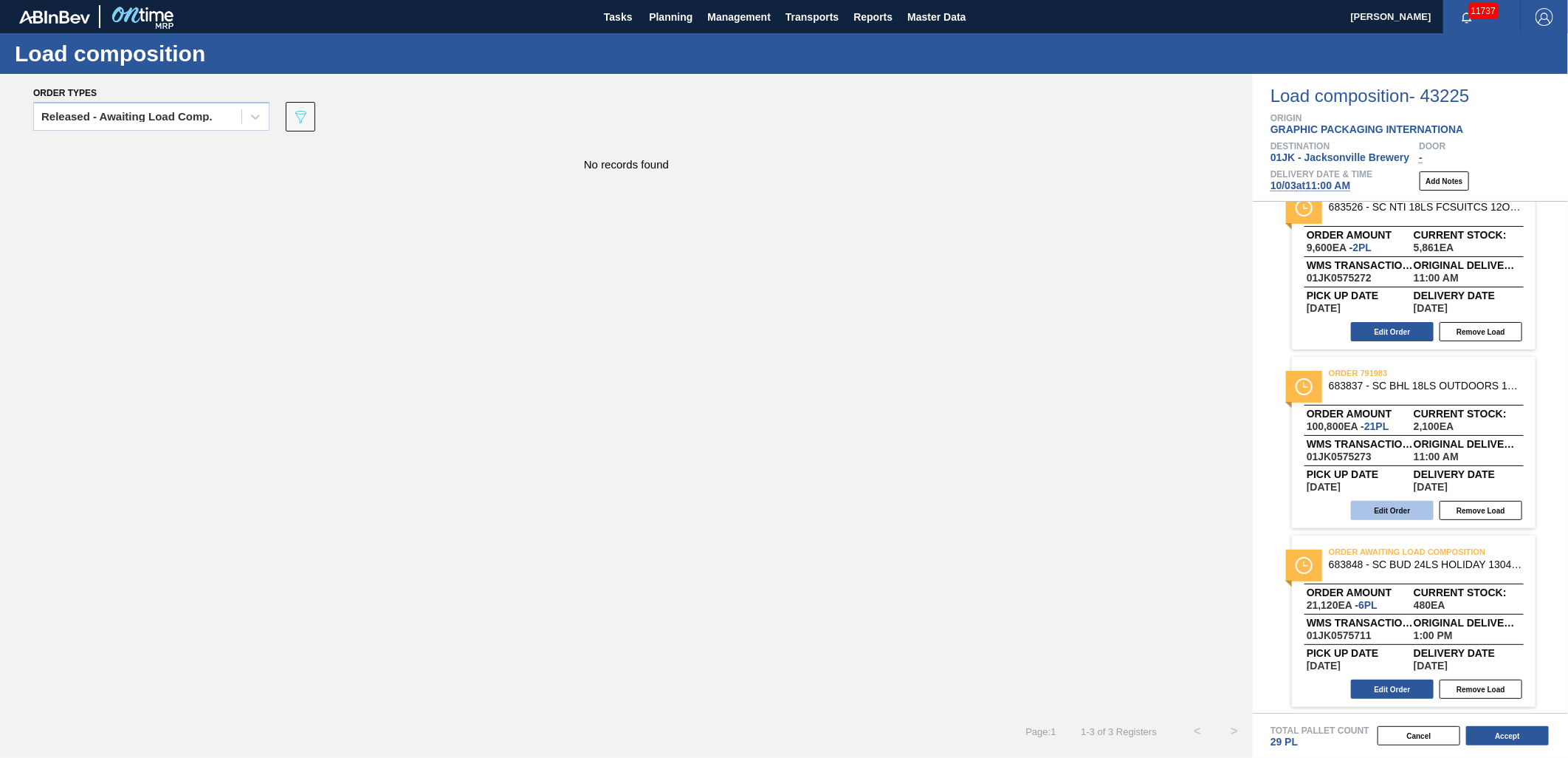
click at [1388, 510] on button "Edit Order" at bounding box center [1392, 510] width 83 height 19
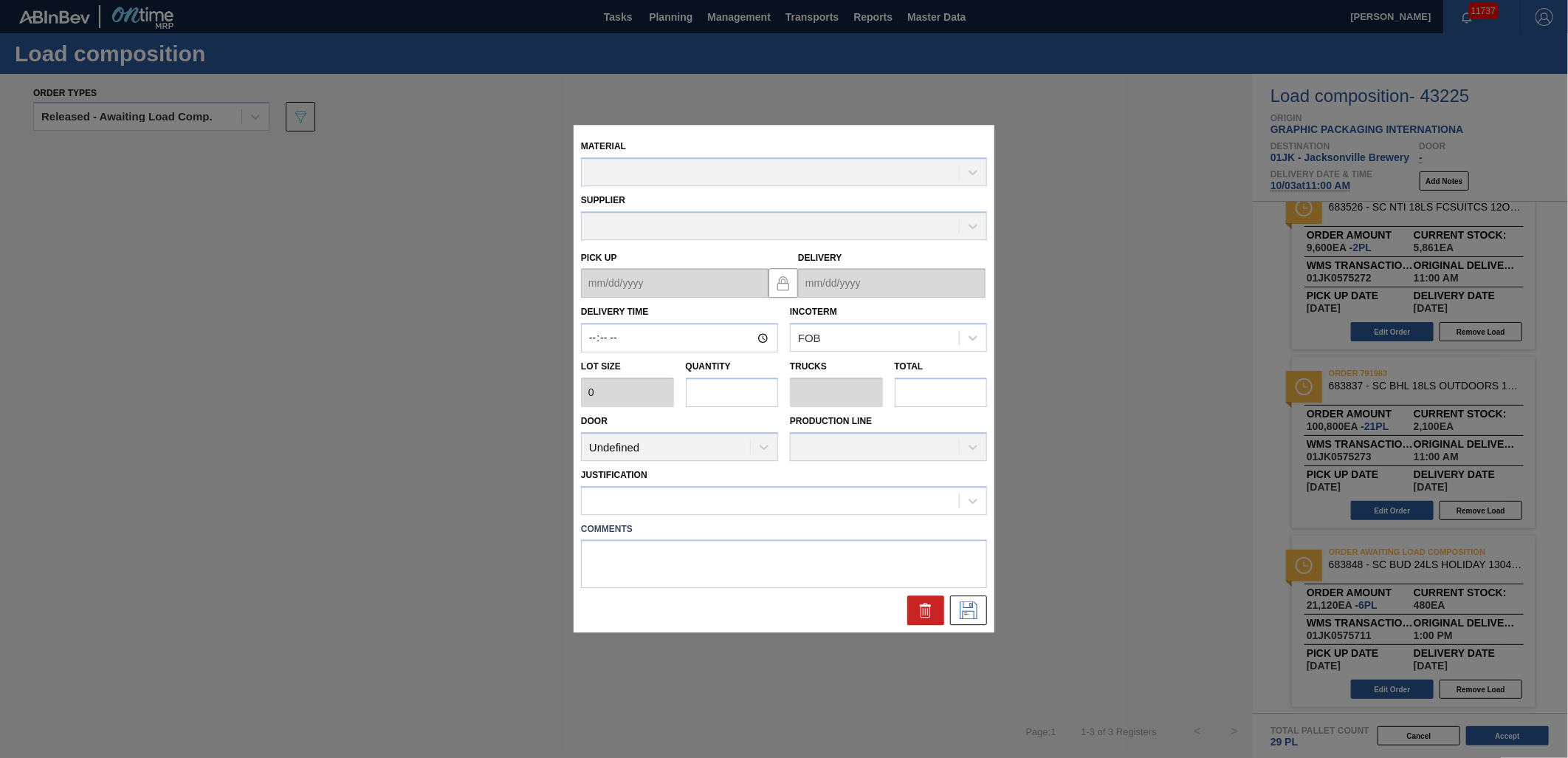
type input "11:00:00"
type input "4,800"
type input "21"
type input "0.913"
type input "100,800"
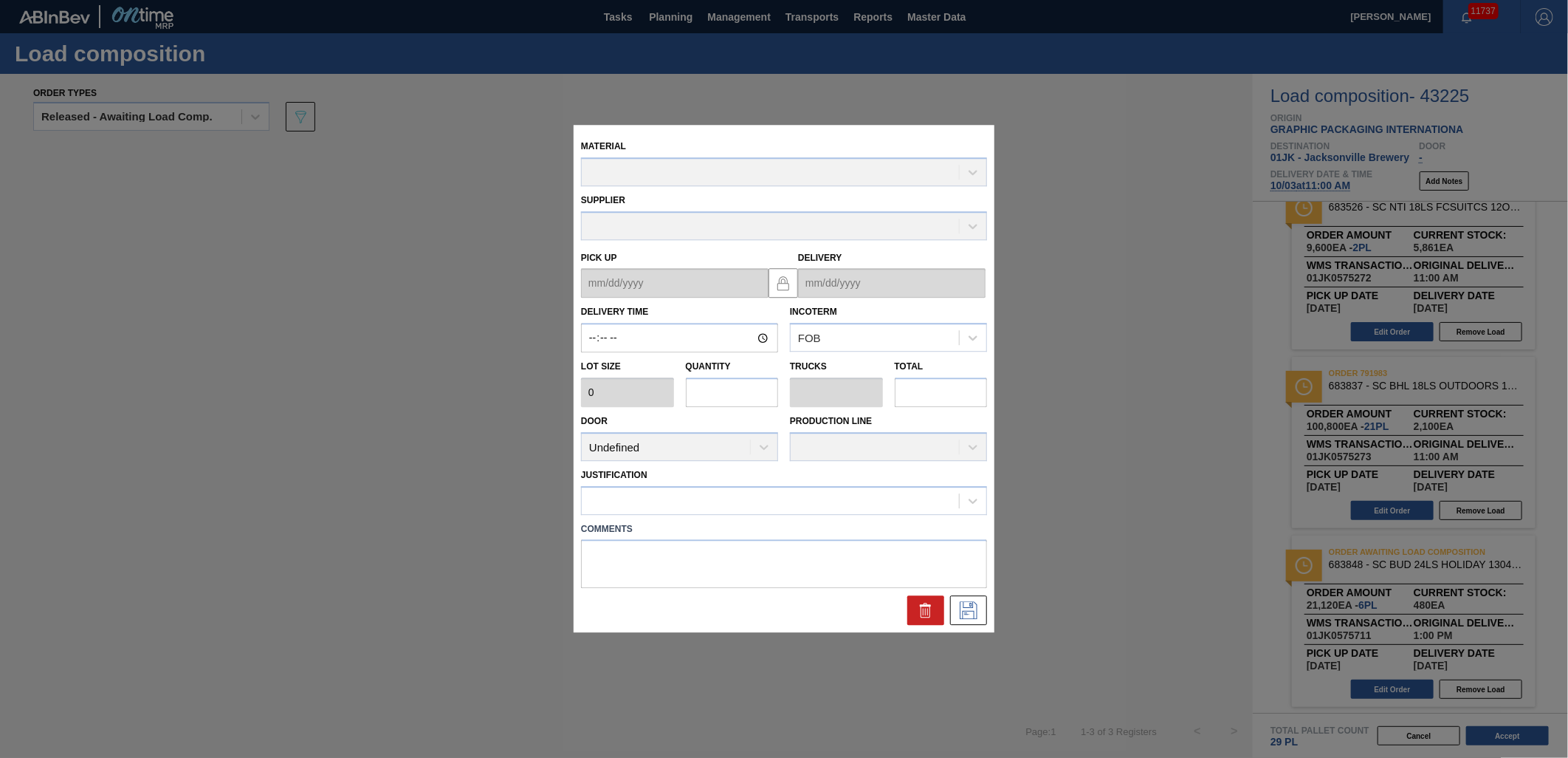
type textarea "NOSE, DROP"
type up "[DATE]"
type input "[DATE]"
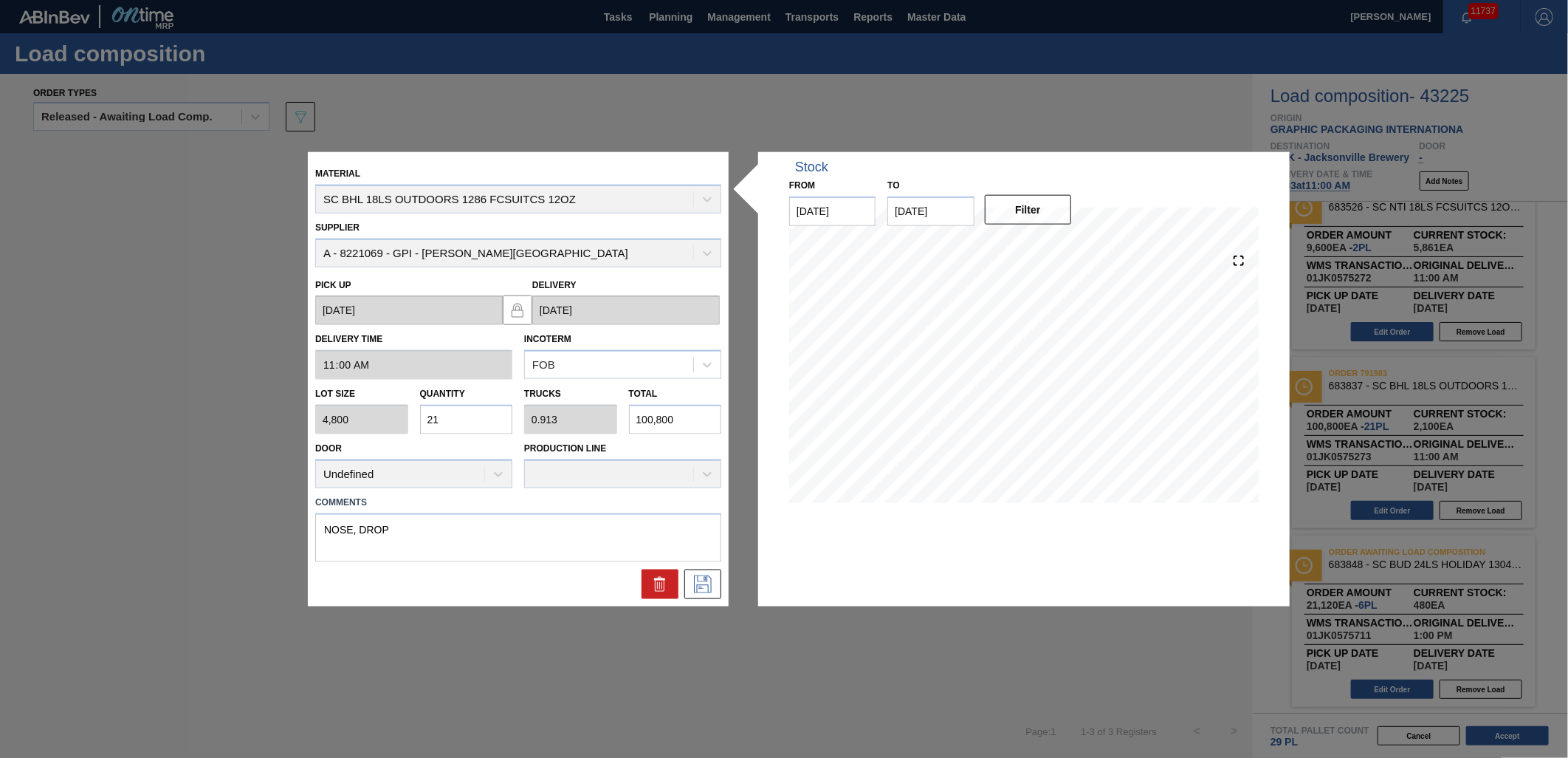
click at [657, 422] on input "100,800" at bounding box center [676, 420] width 93 height 30
type input "0.001"
type input "0"
type input "7"
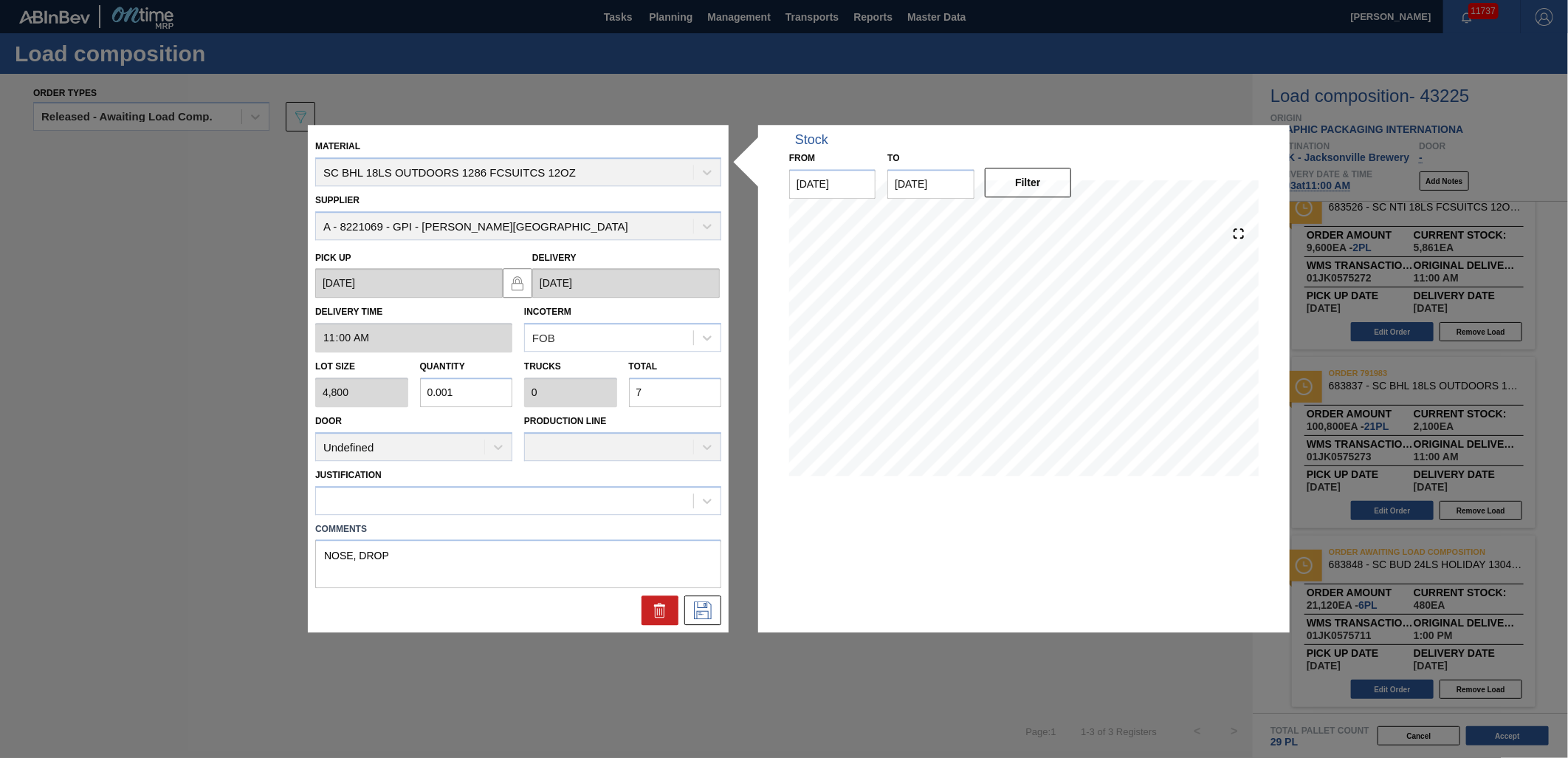
type input "0.015"
type input "0.001"
type input "72"
type input "0.15"
type input "0.007"
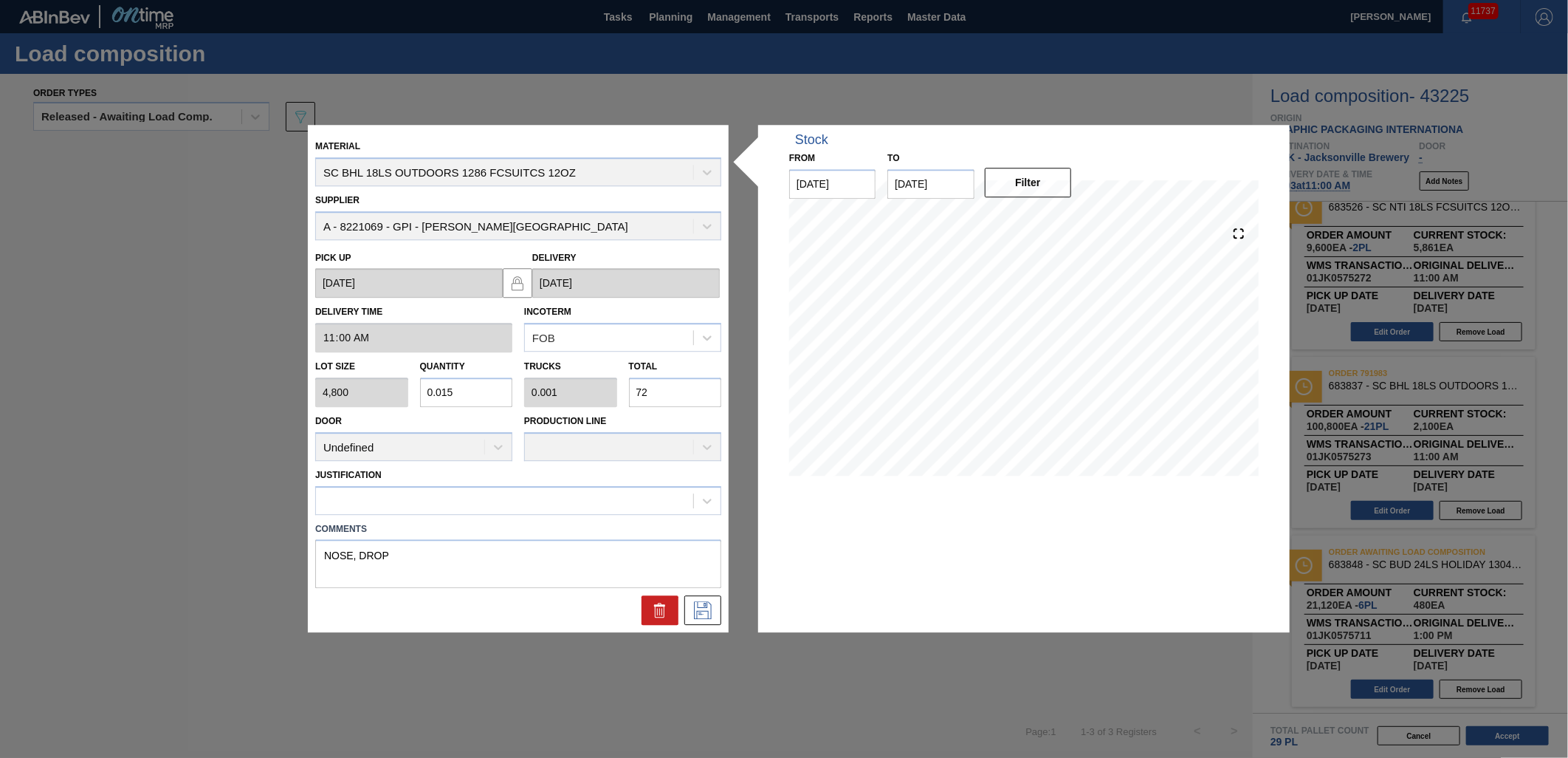
type input "720"
type input "1.5"
type input "0.065"
type input "7,200"
type input "15"
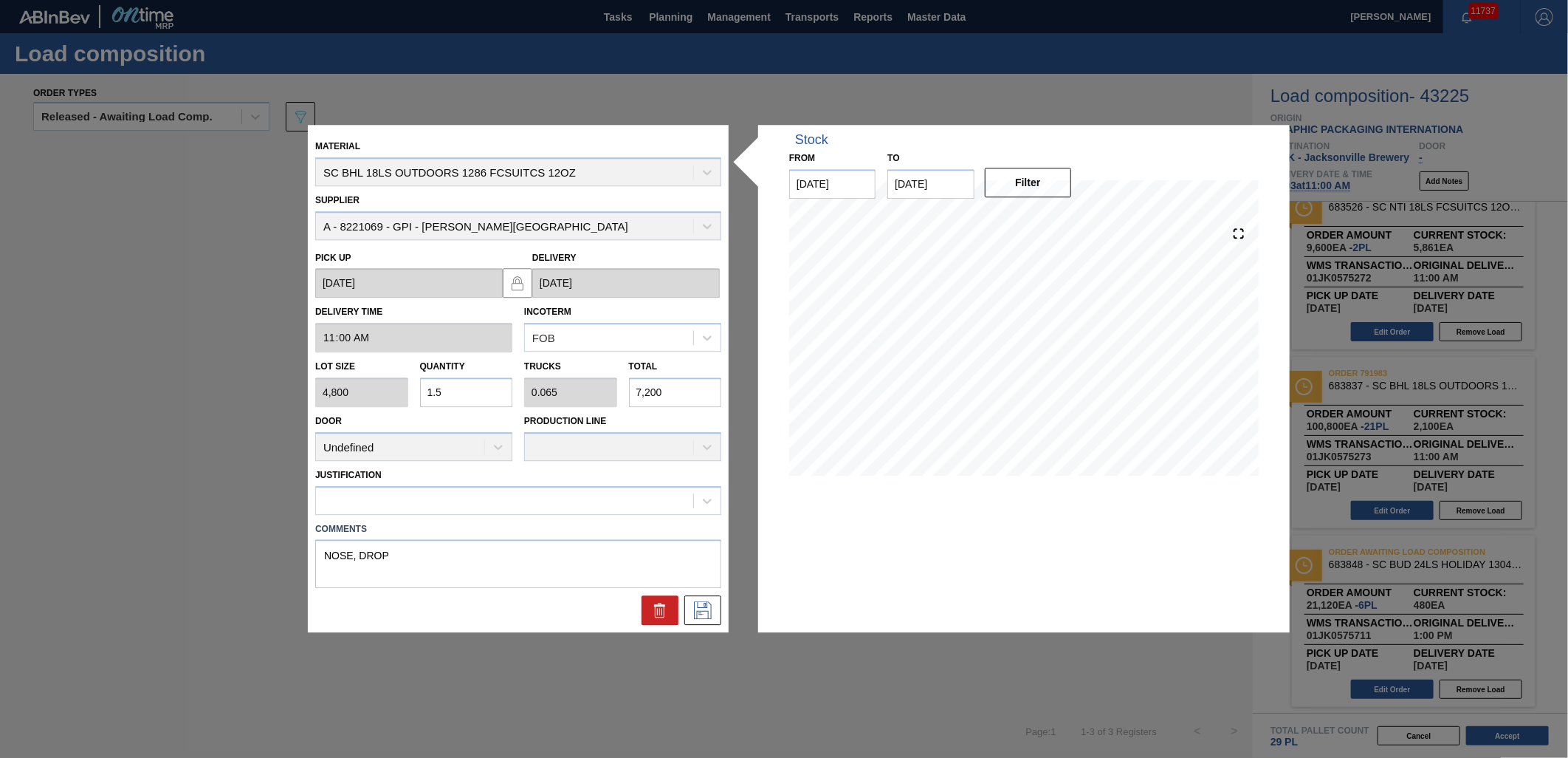
type input "0.652"
type input "72,000"
click at [699, 618] on icon at bounding box center [703, 611] width 18 height 18
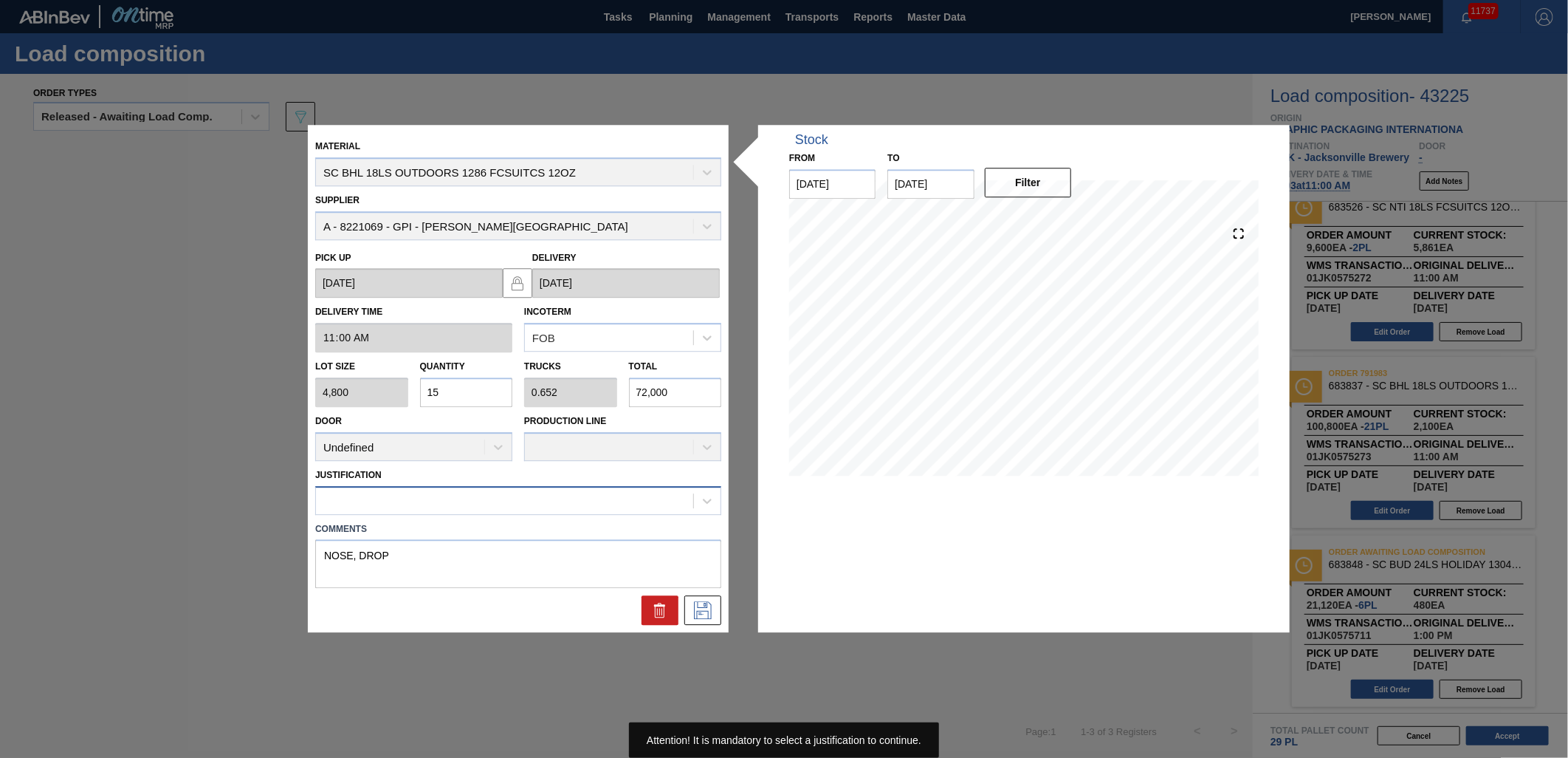
click at [608, 498] on div at bounding box center [505, 500] width 377 height 22
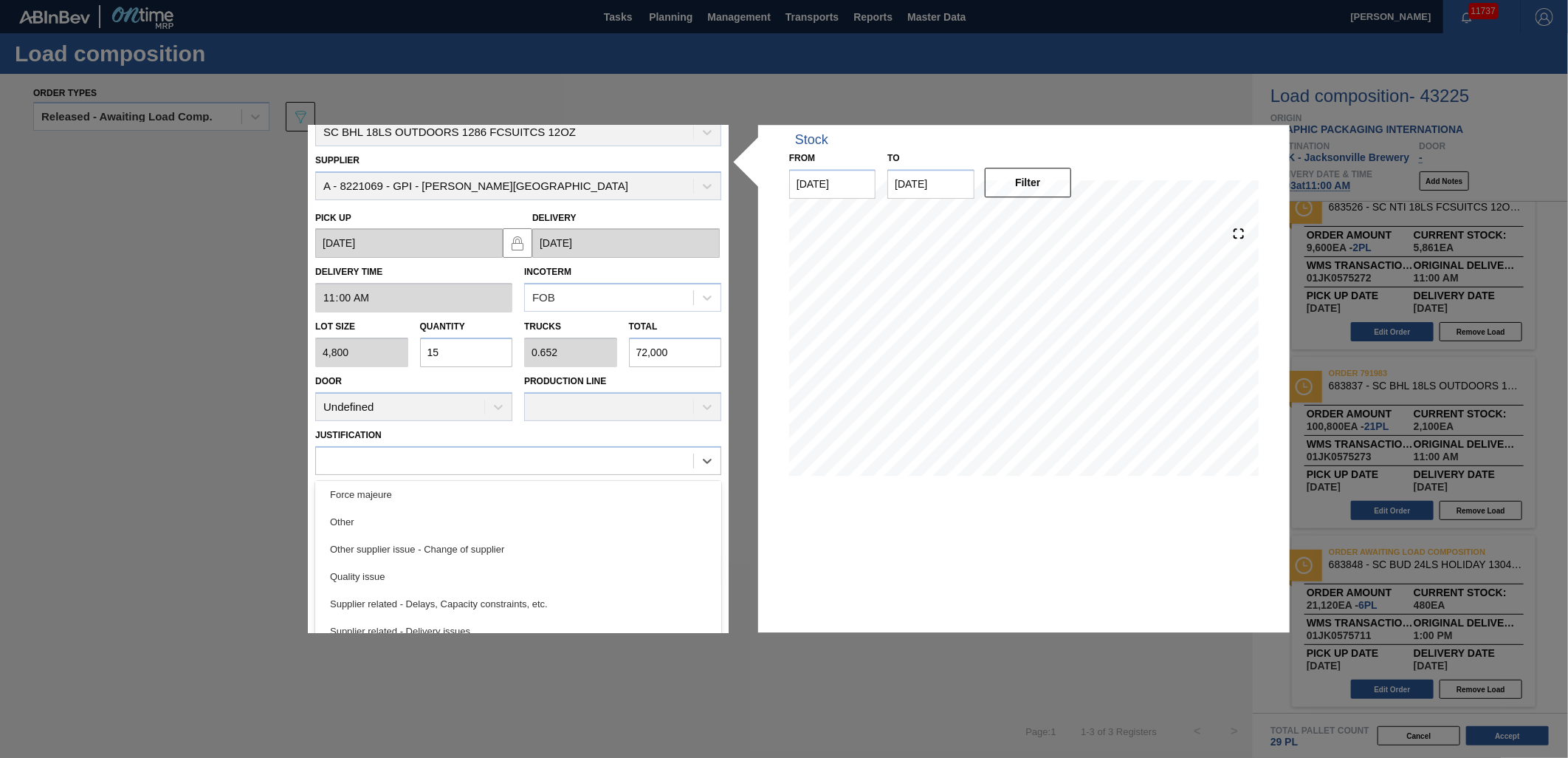
scroll to position [109, 0]
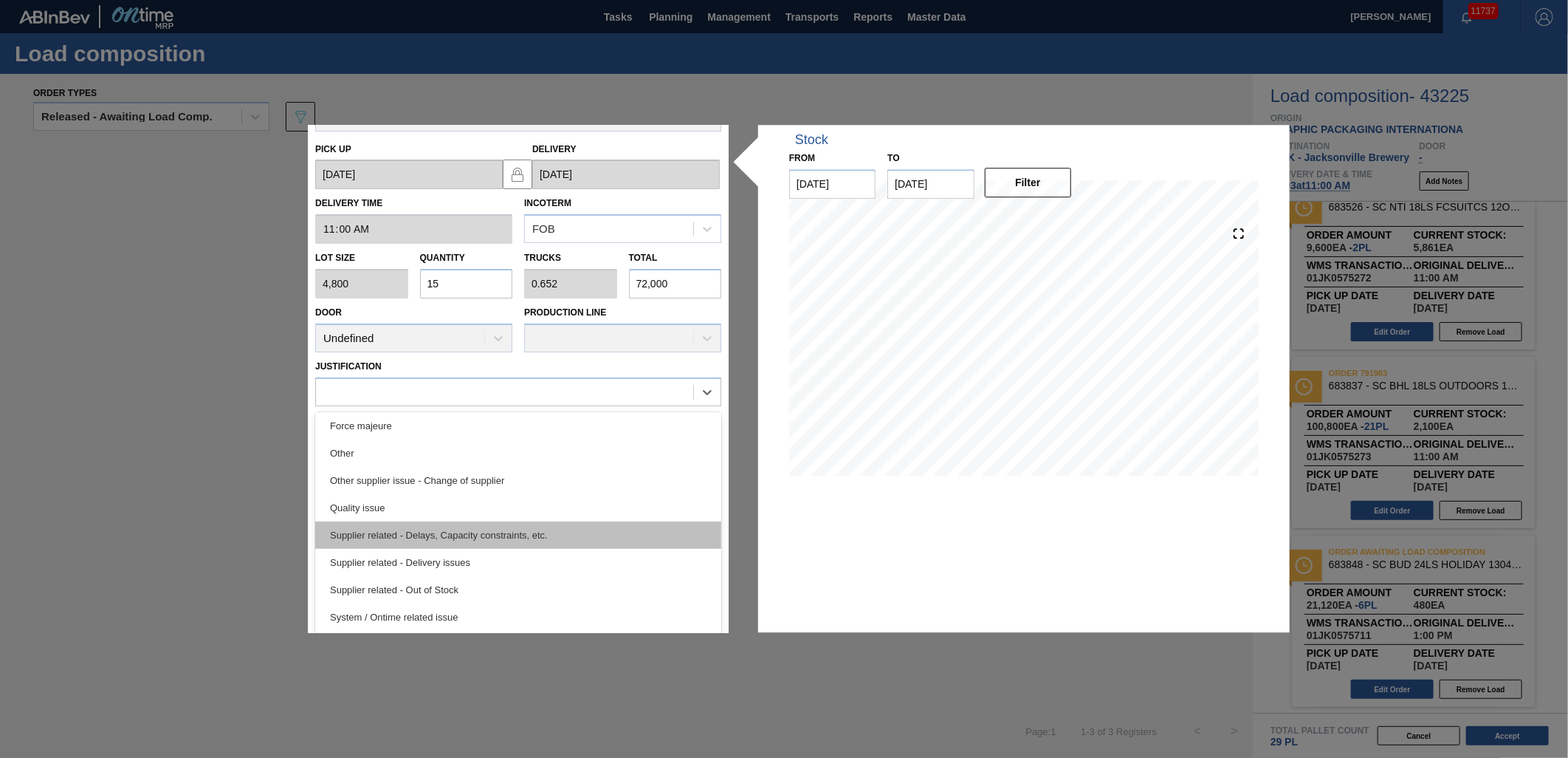
click at [495, 539] on div "Supplier related - Delays, Capacity constraints, etc." at bounding box center [518, 535] width 406 height 28
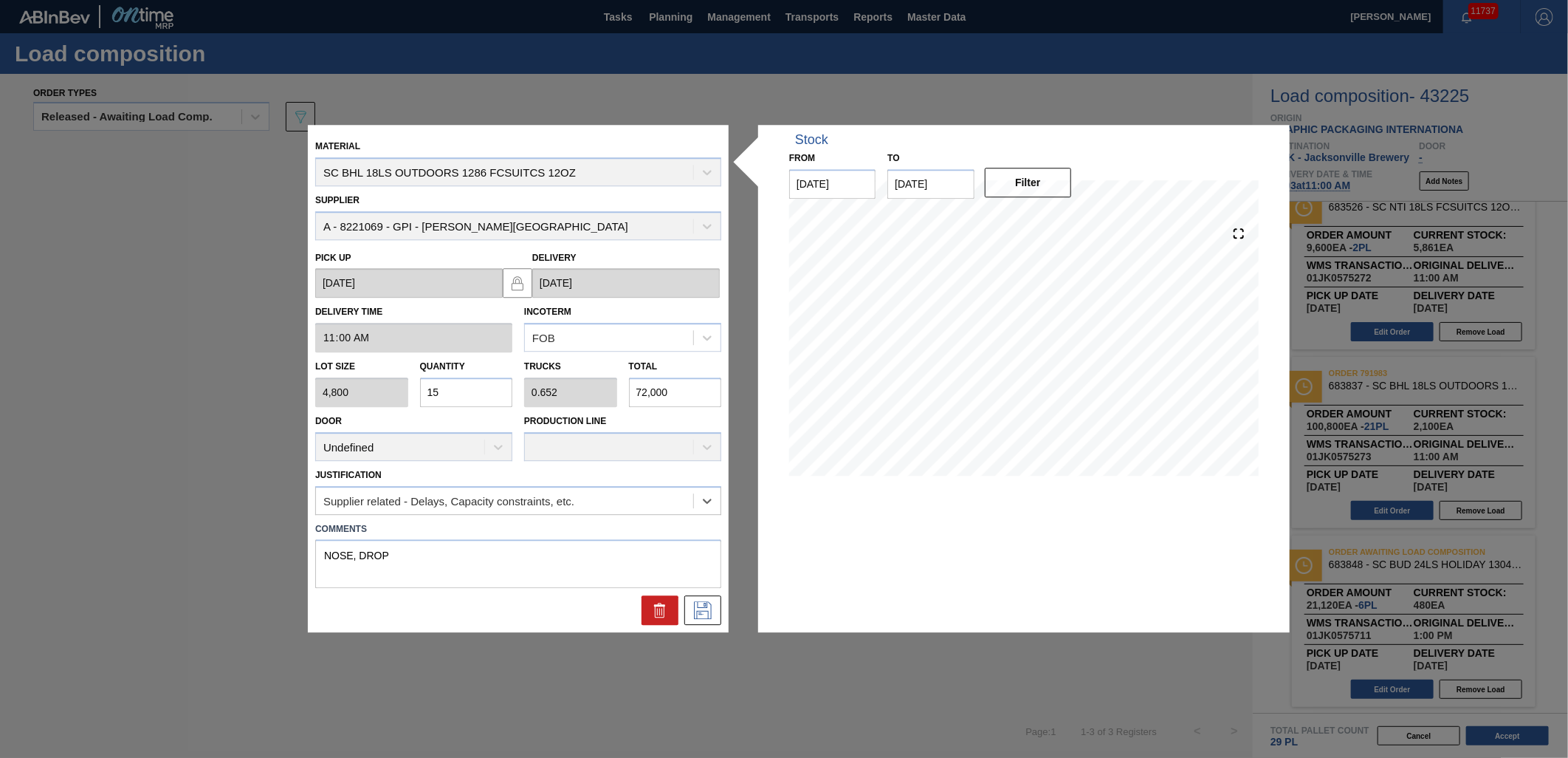
scroll to position [0, 0]
click at [703, 512] on div at bounding box center [708, 501] width 27 height 27
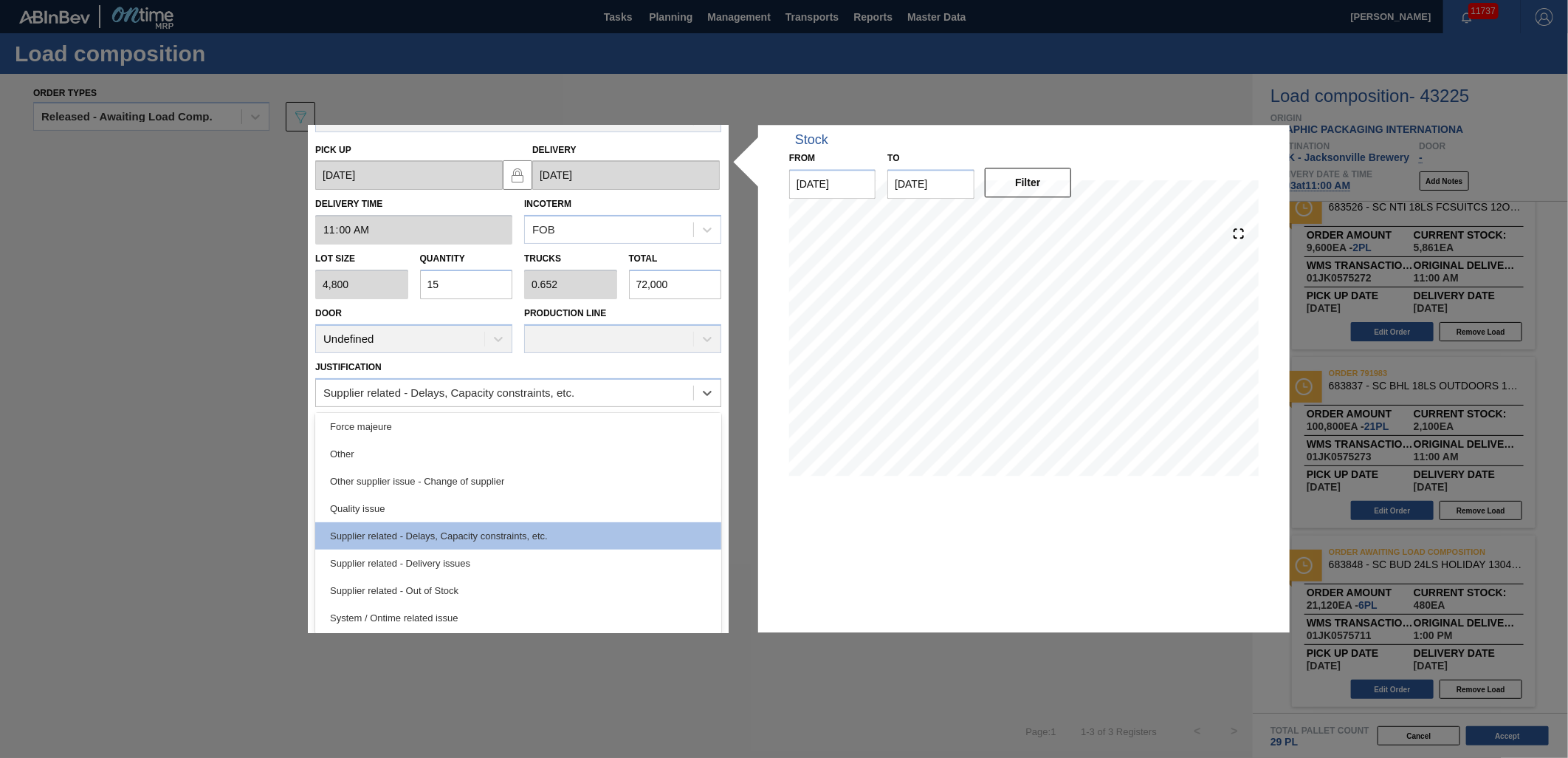
scroll to position [109, 0]
click at [514, 564] on div "Supplier related - Delivery issues" at bounding box center [518, 563] width 406 height 28
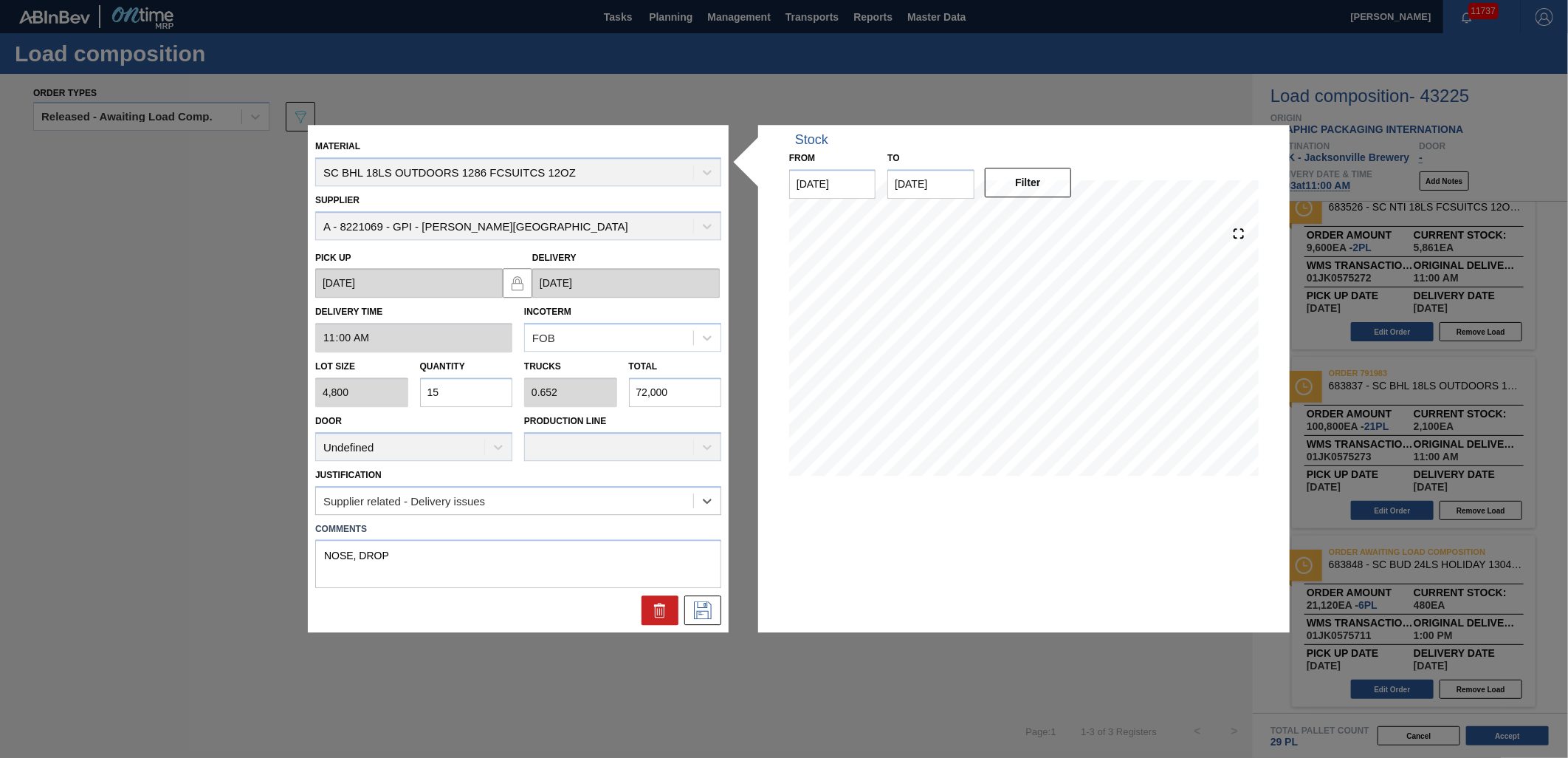
scroll to position [0, 0]
click at [699, 613] on icon at bounding box center [703, 611] width 24 height 18
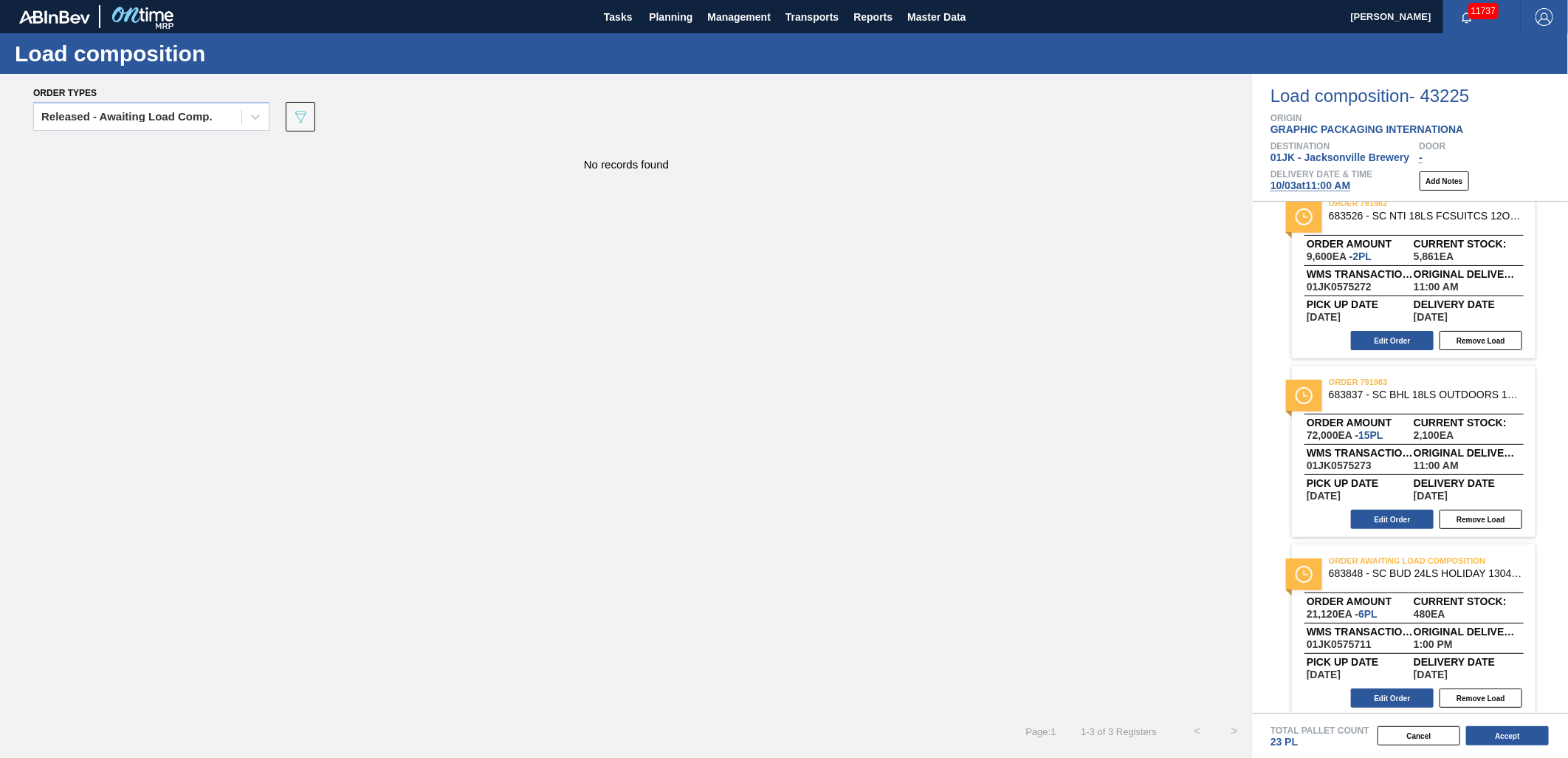
scroll to position [31, 0]
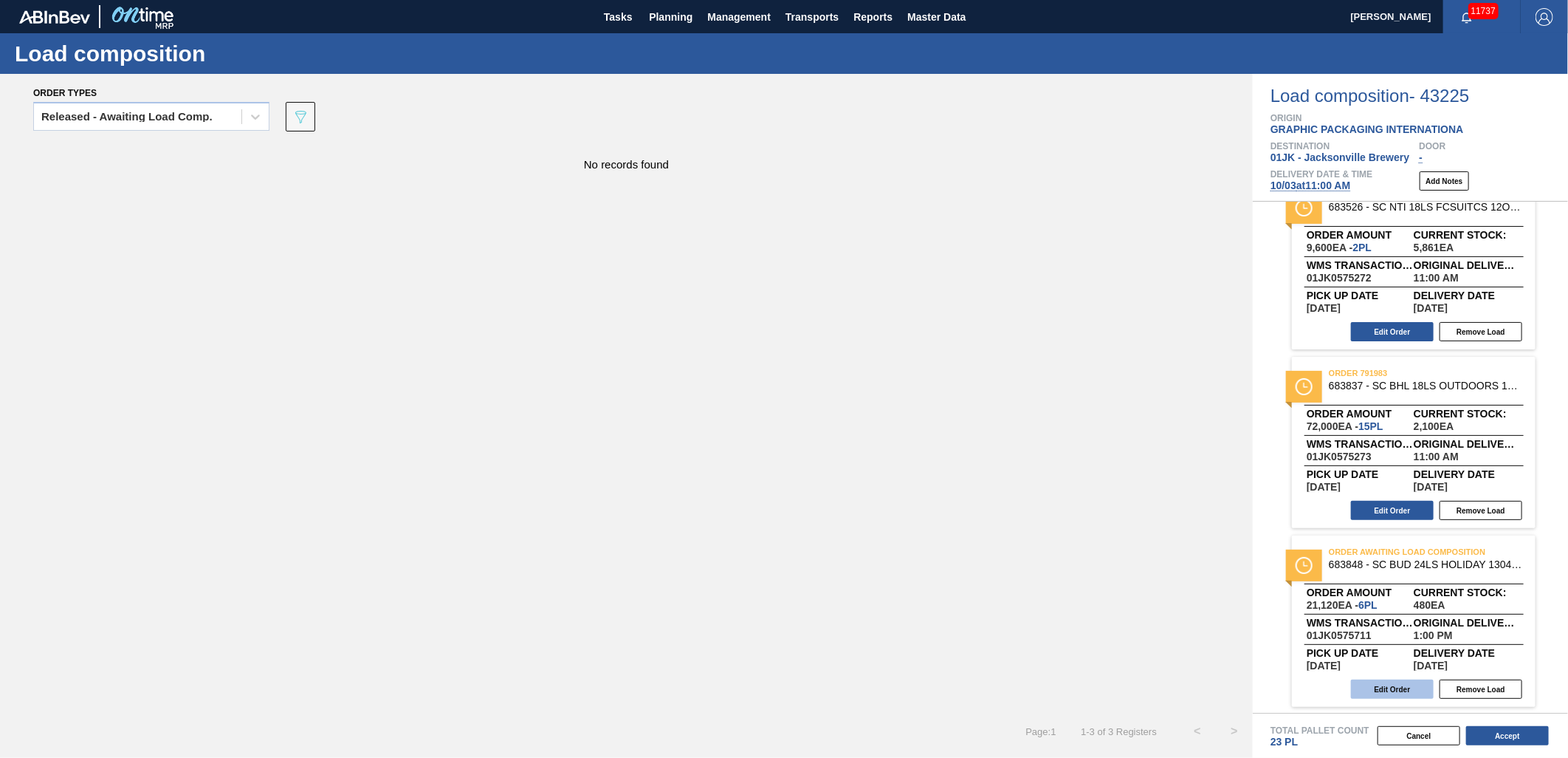
click at [1396, 689] on button "Edit Order" at bounding box center [1392, 689] width 83 height 19
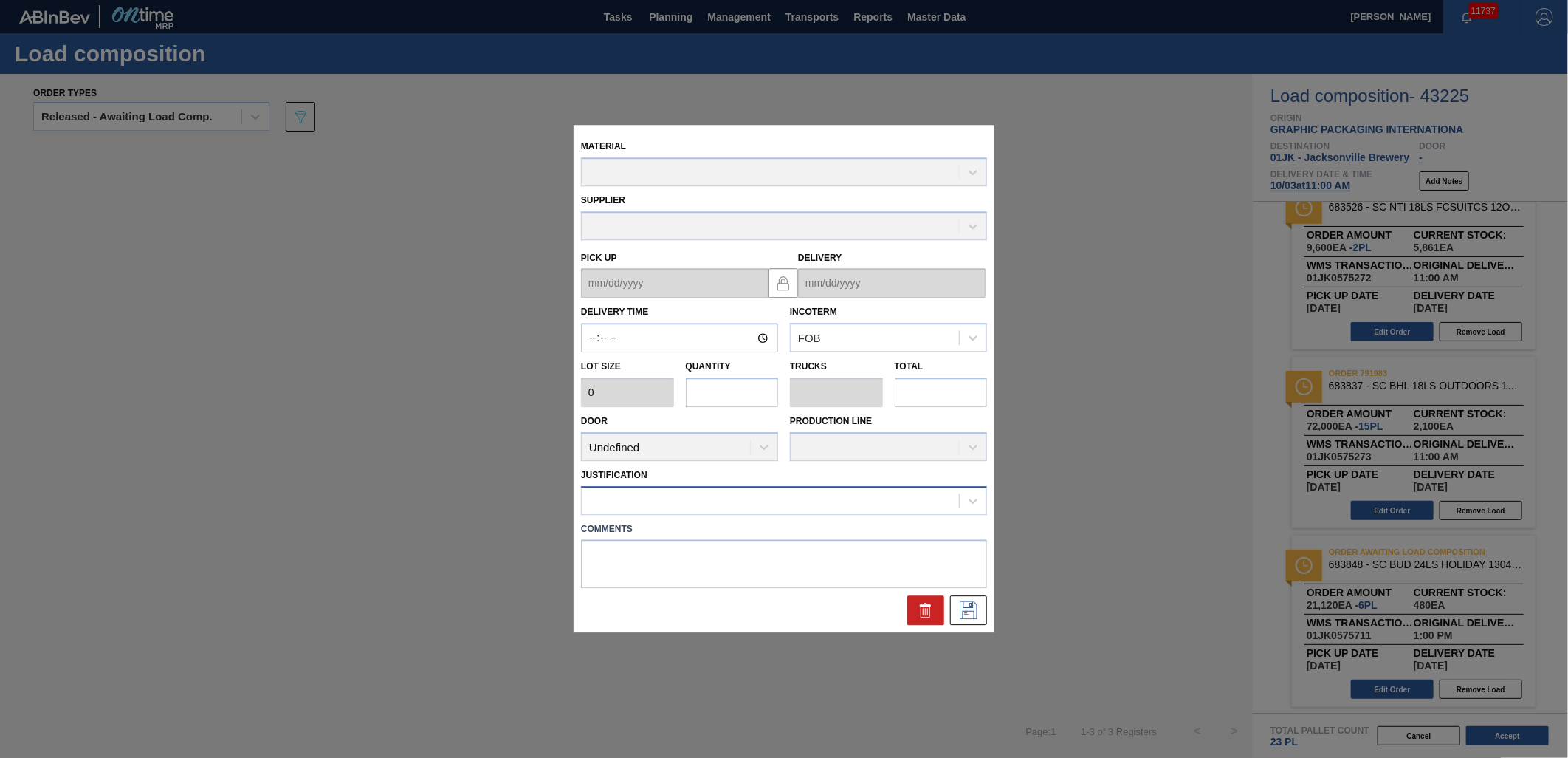
type input "13:00:00"
type input "3,520"
type input "6"
type input "0.231"
type input "21,120"
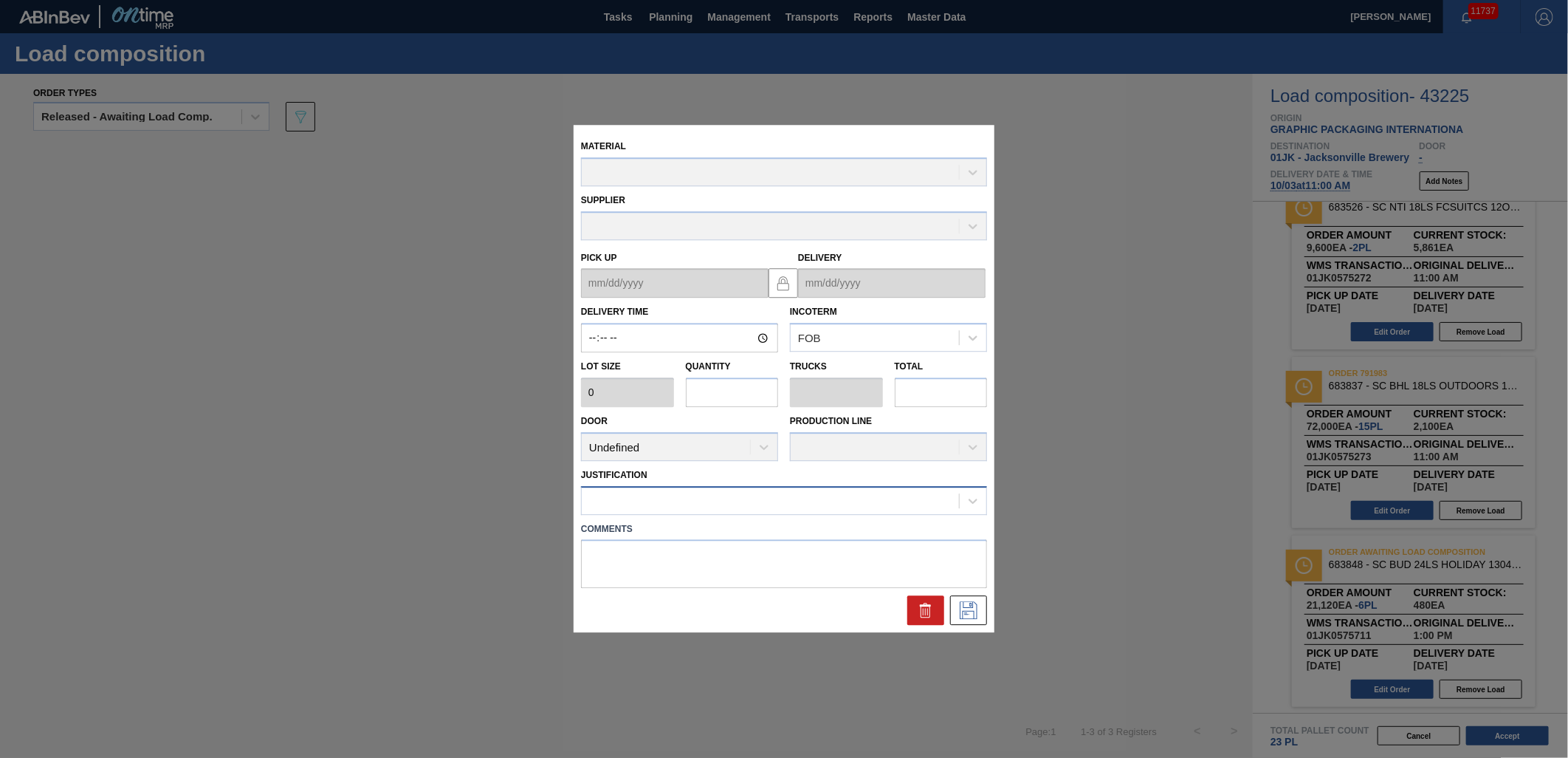
type textarea "TAIL, DROP"
type up "[DATE]"
type input "[DATE]"
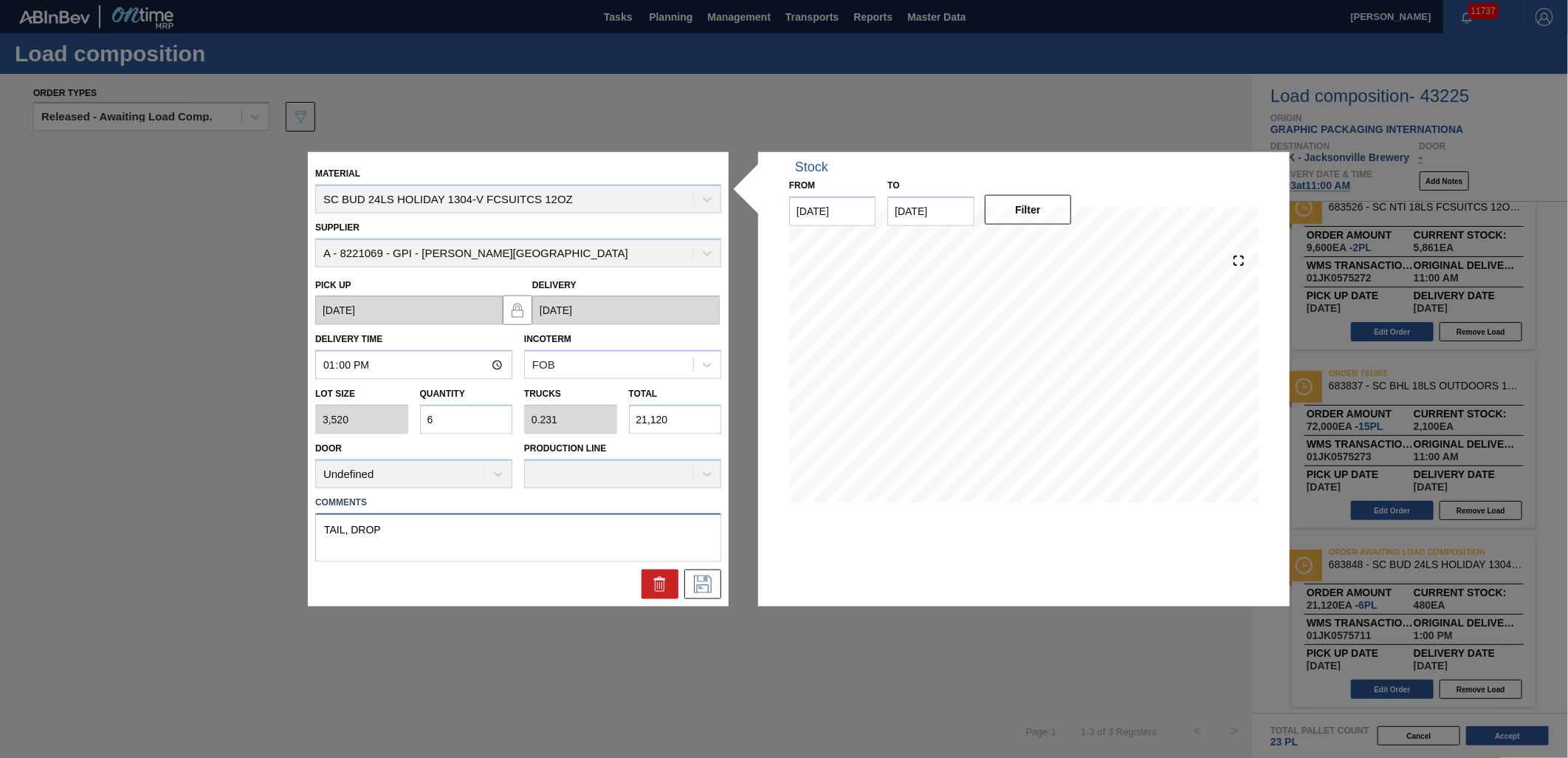
click at [347, 525] on textarea "TAIL, DROP" at bounding box center [518, 536] width 406 height 48
type textarea "MID, DROP"
click at [713, 574] on icon at bounding box center [703, 583] width 24 height 18
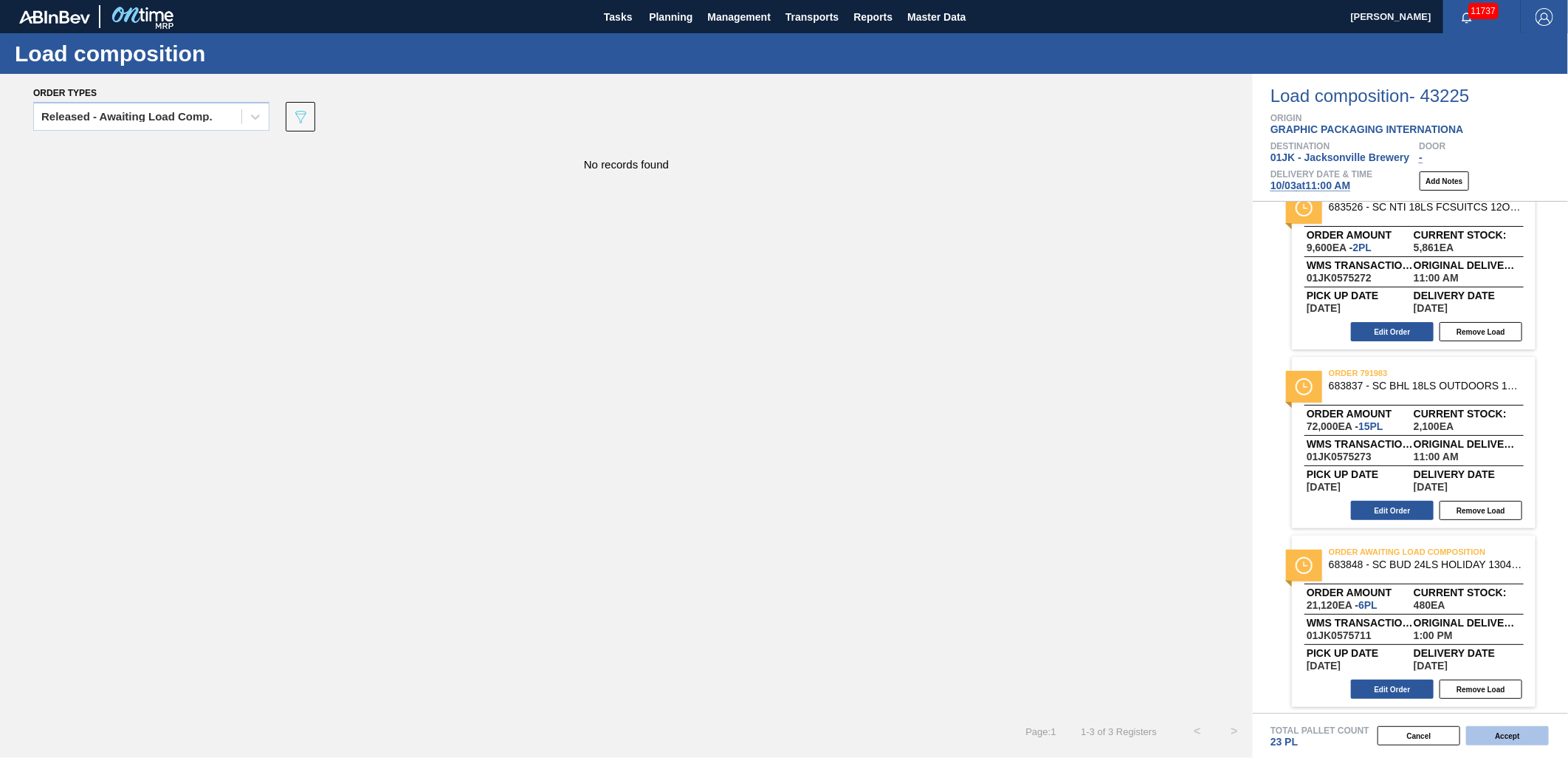
click at [1515, 732] on button "Accept" at bounding box center [1507, 736] width 83 height 19
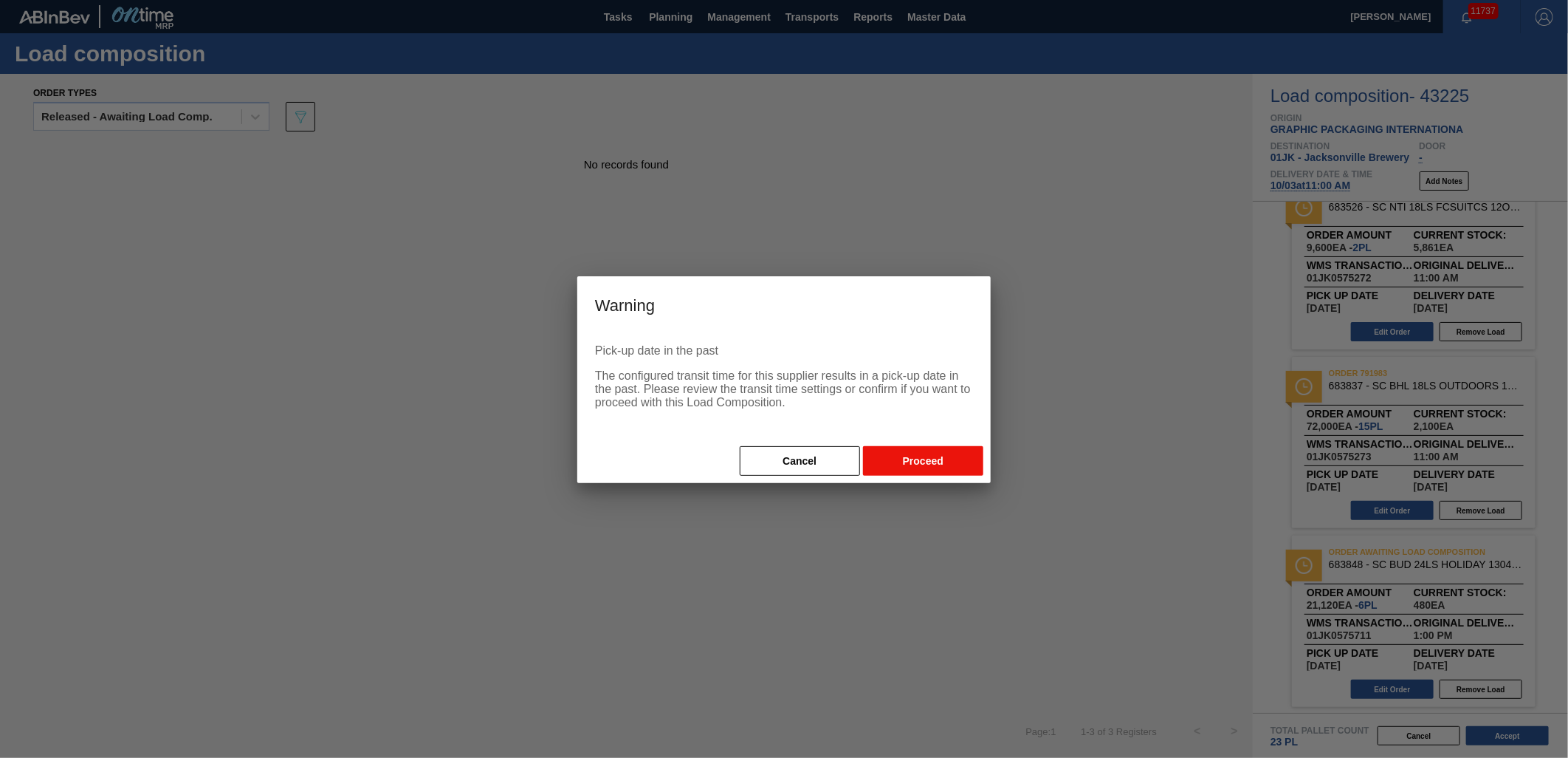
click at [932, 463] on button "Proceed" at bounding box center [923, 461] width 120 height 30
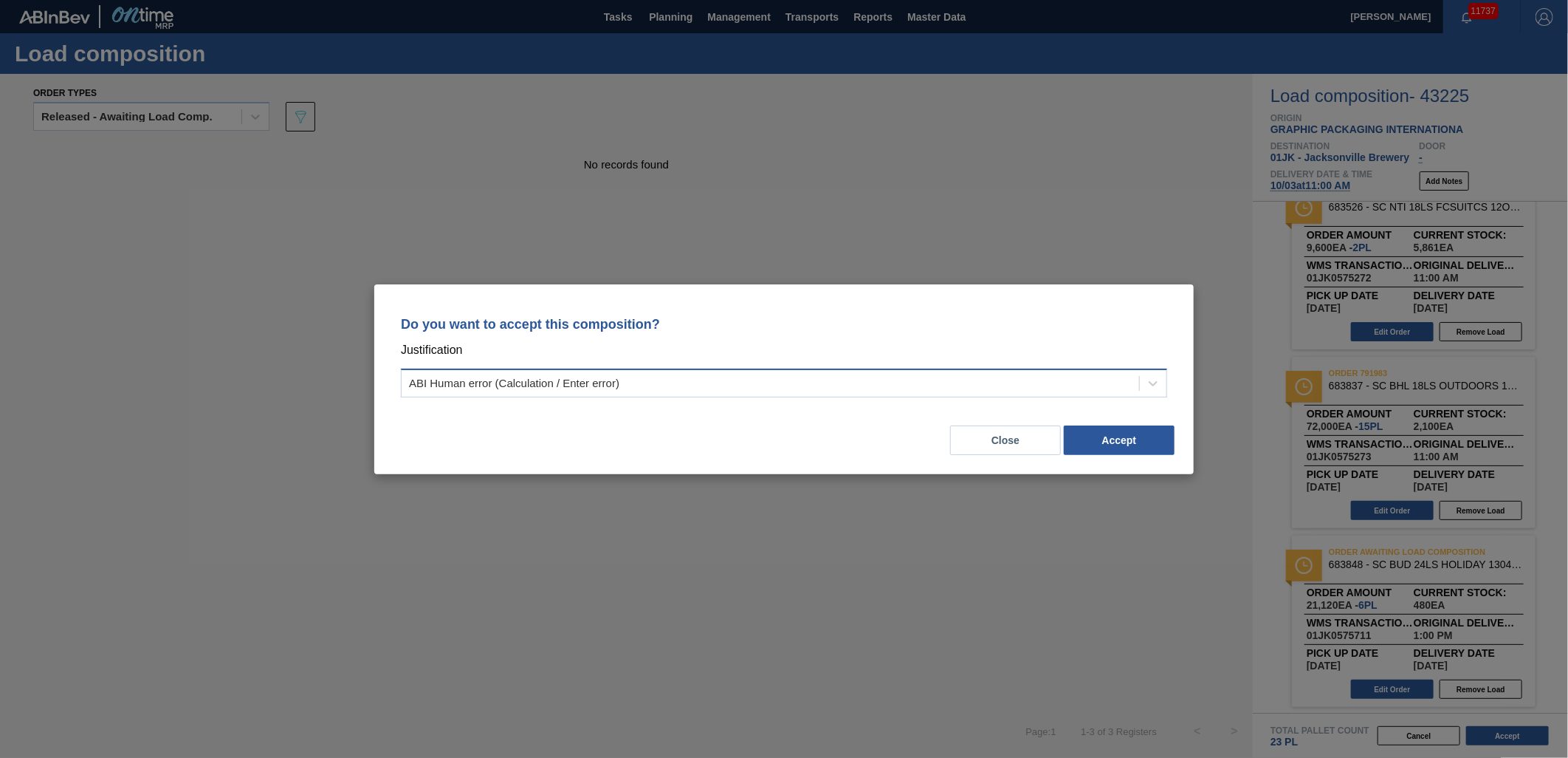
drag, startPoint x: 1134, startPoint y: 378, endPoint x: 1123, endPoint y: 396, distance: 21.1
click at [1134, 378] on div "ABI Human error (Calculation / Enter error)" at bounding box center [770, 383] width 737 height 22
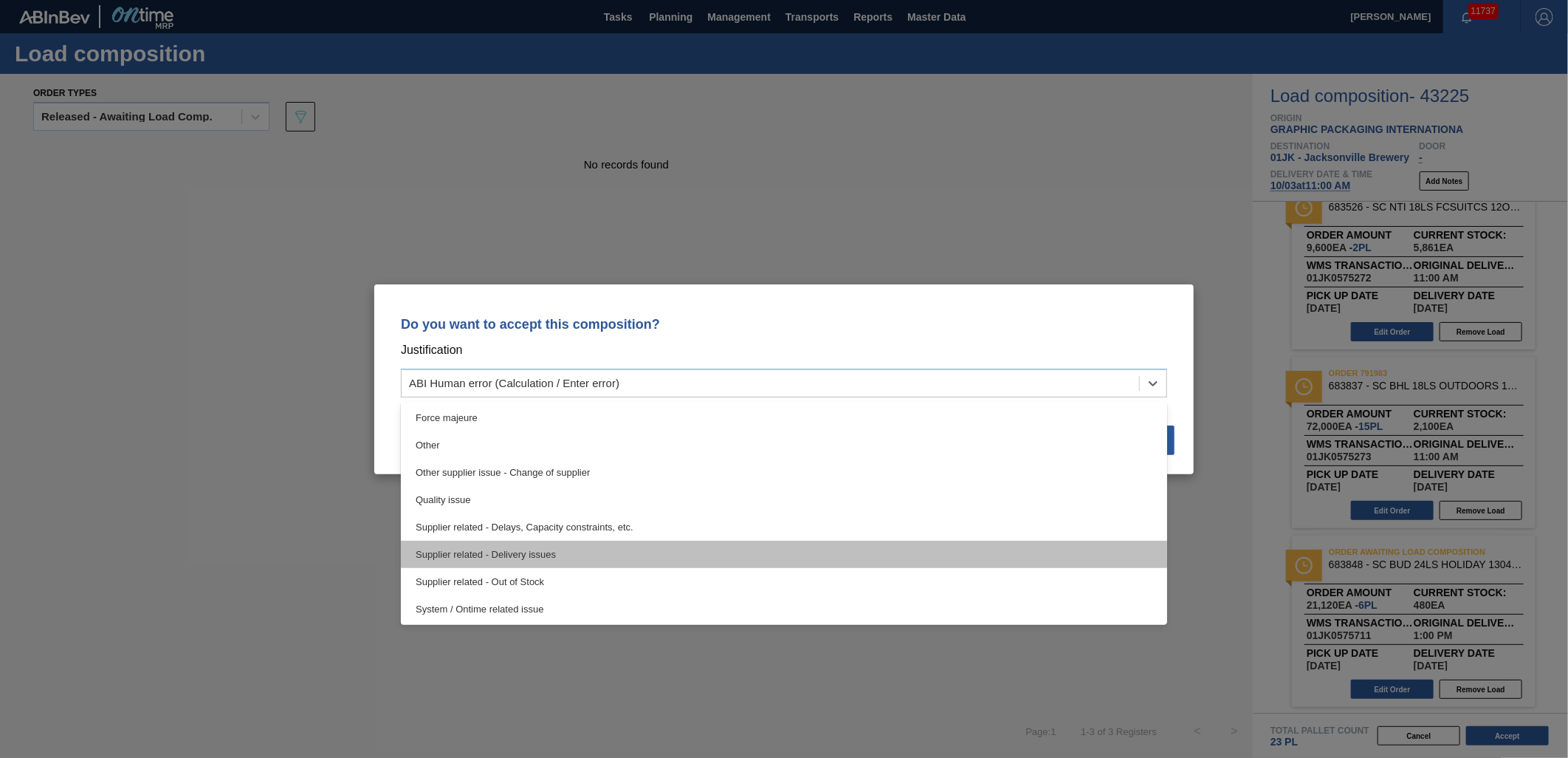
scroll to position [276, 0]
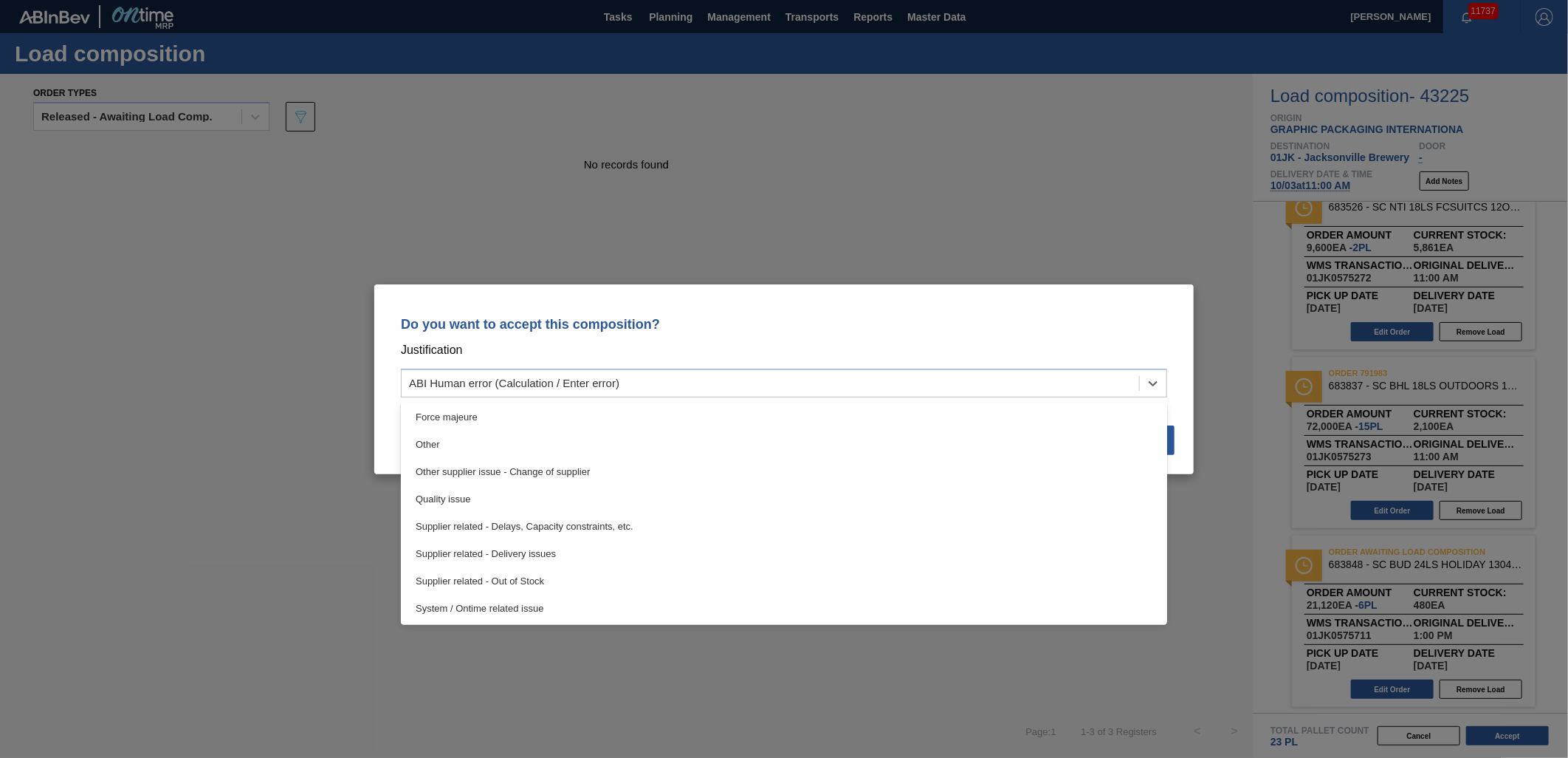
click at [547, 549] on div "Supplier related - Delivery issues" at bounding box center [784, 554] width 766 height 28
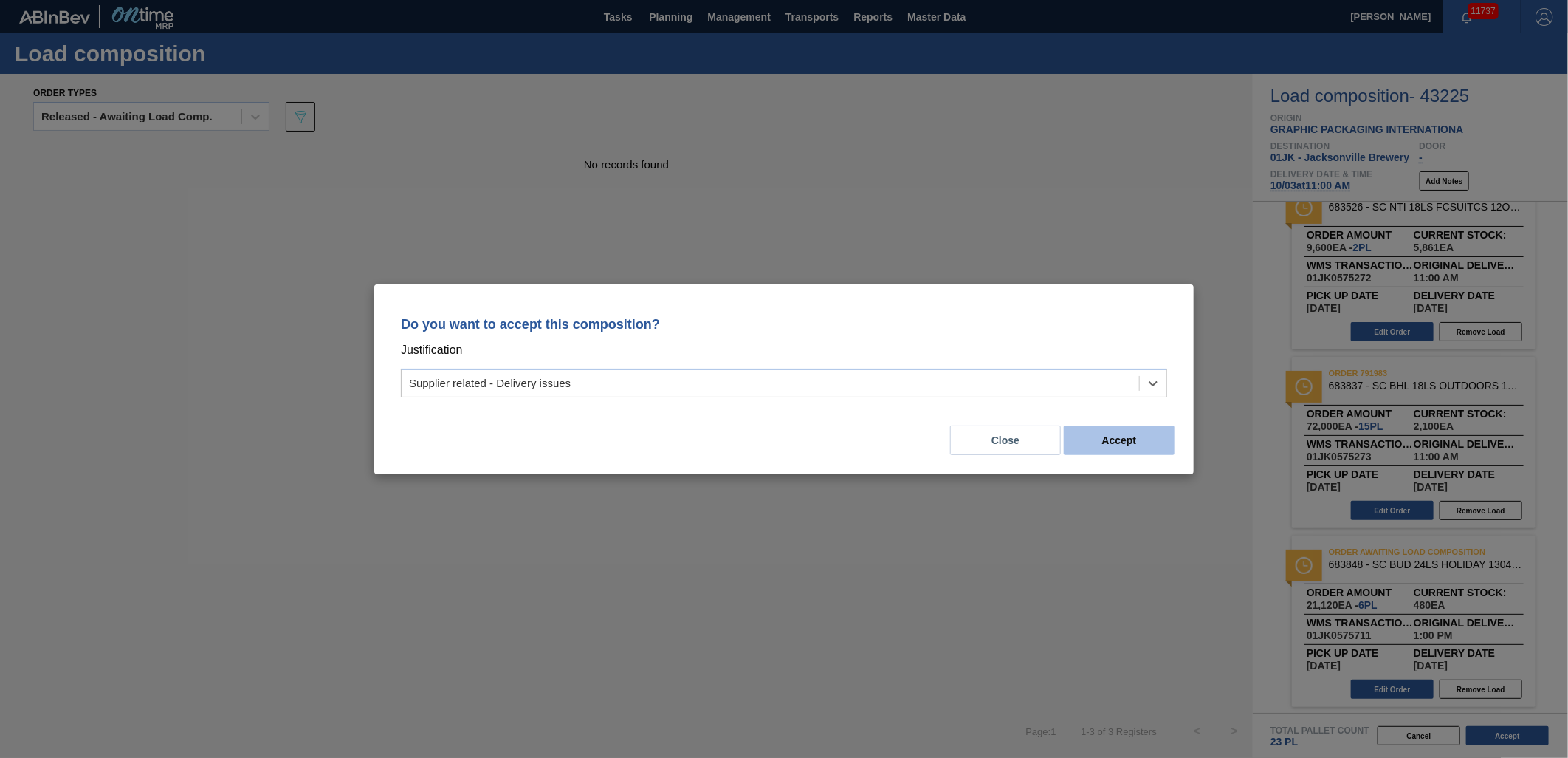
click at [1128, 438] on button "Accept" at bounding box center [1119, 440] width 111 height 30
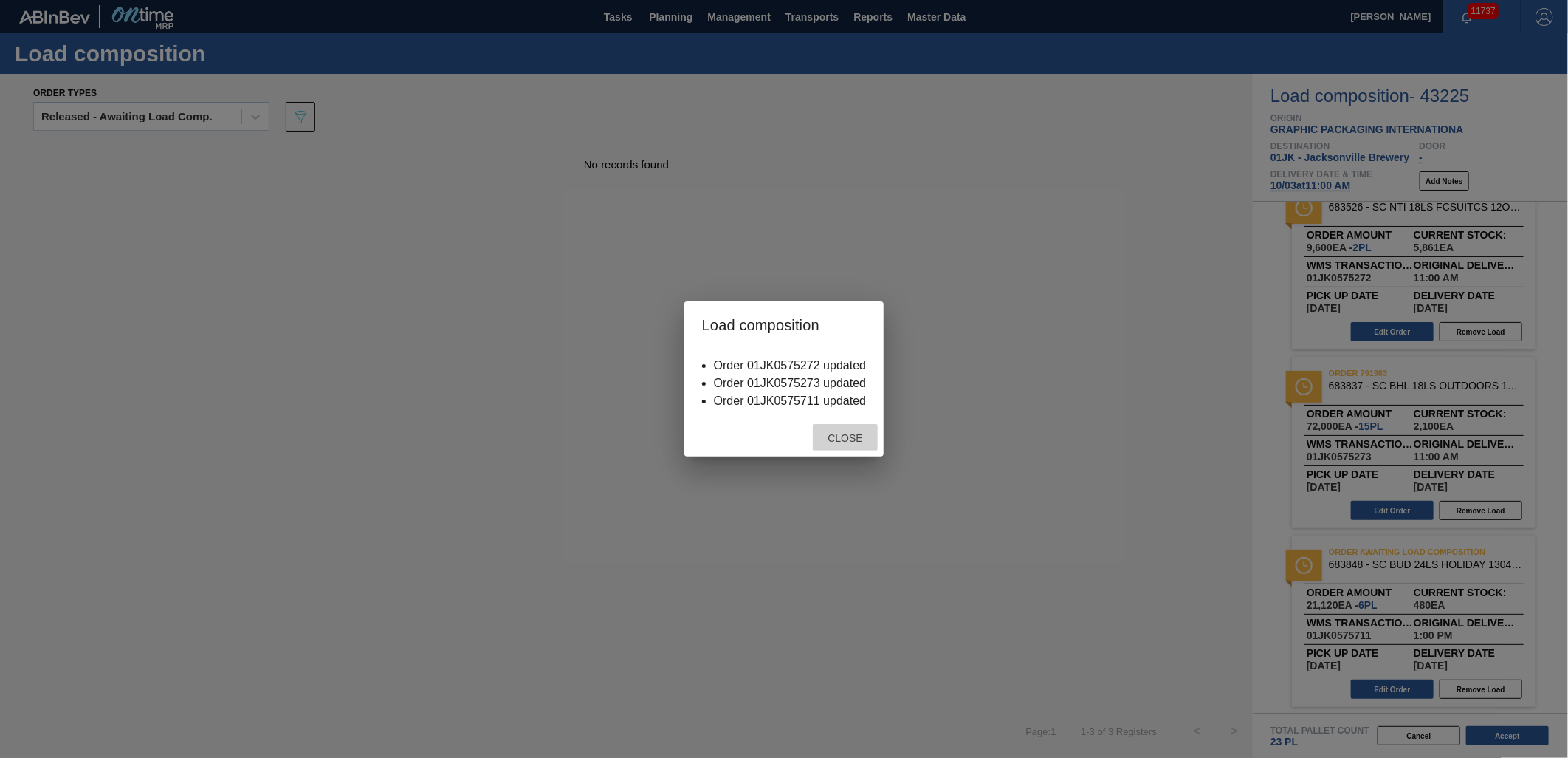
click at [865, 439] on span "Close" at bounding box center [845, 438] width 58 height 12
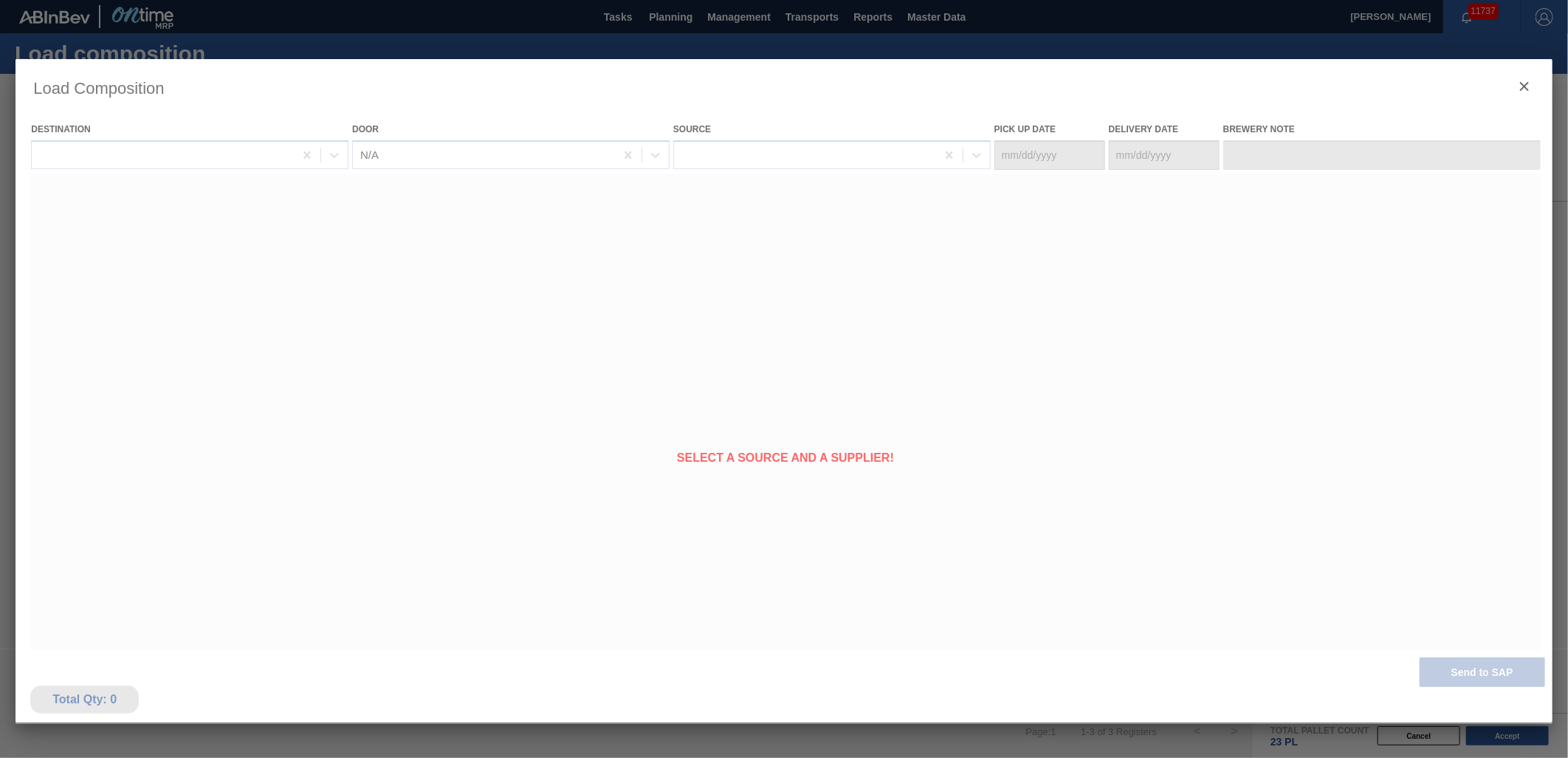
type Date "[DATE]"
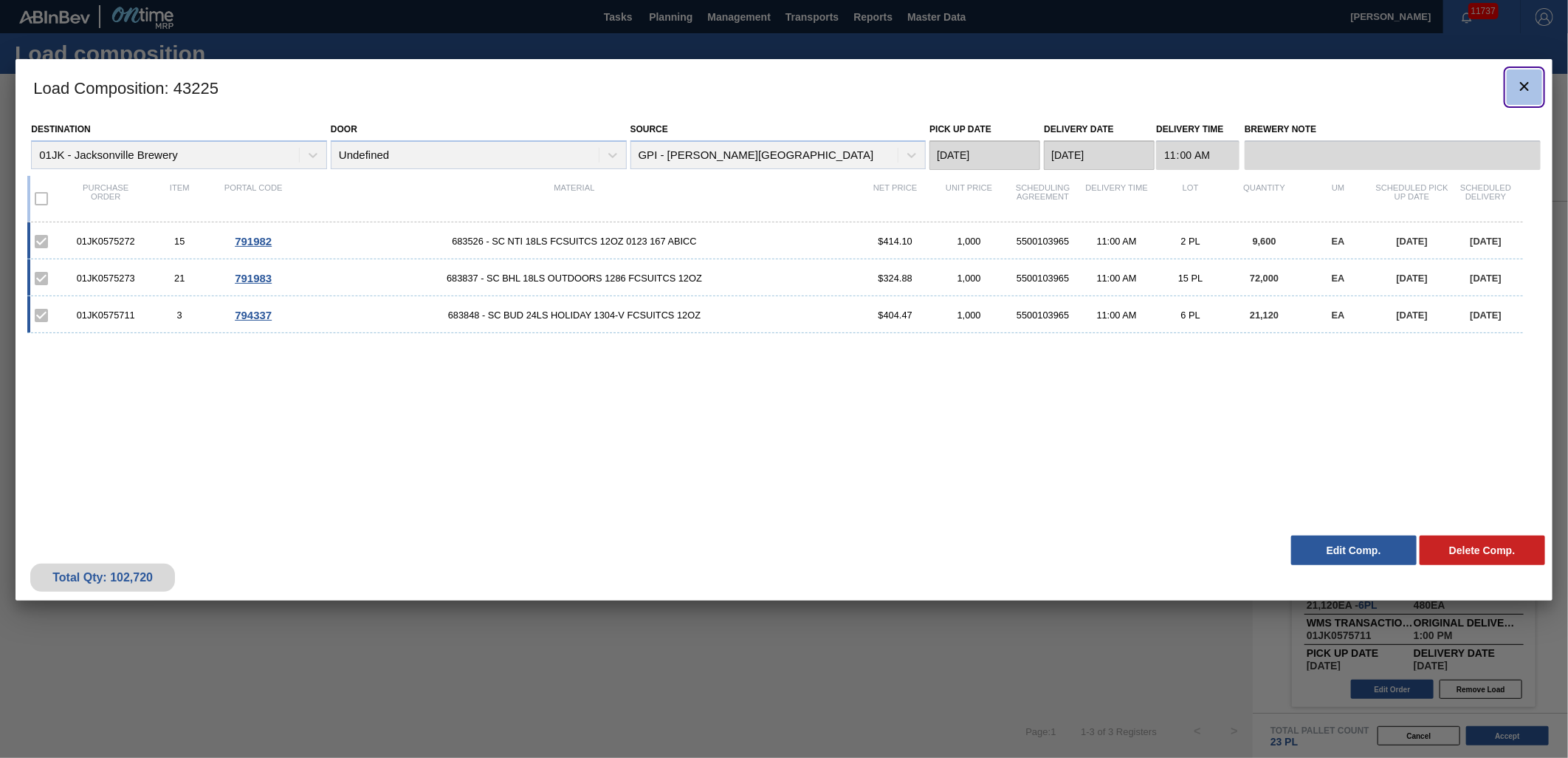
click at [1527, 83] on icon "botão de ícone" at bounding box center [1525, 87] width 9 height 9
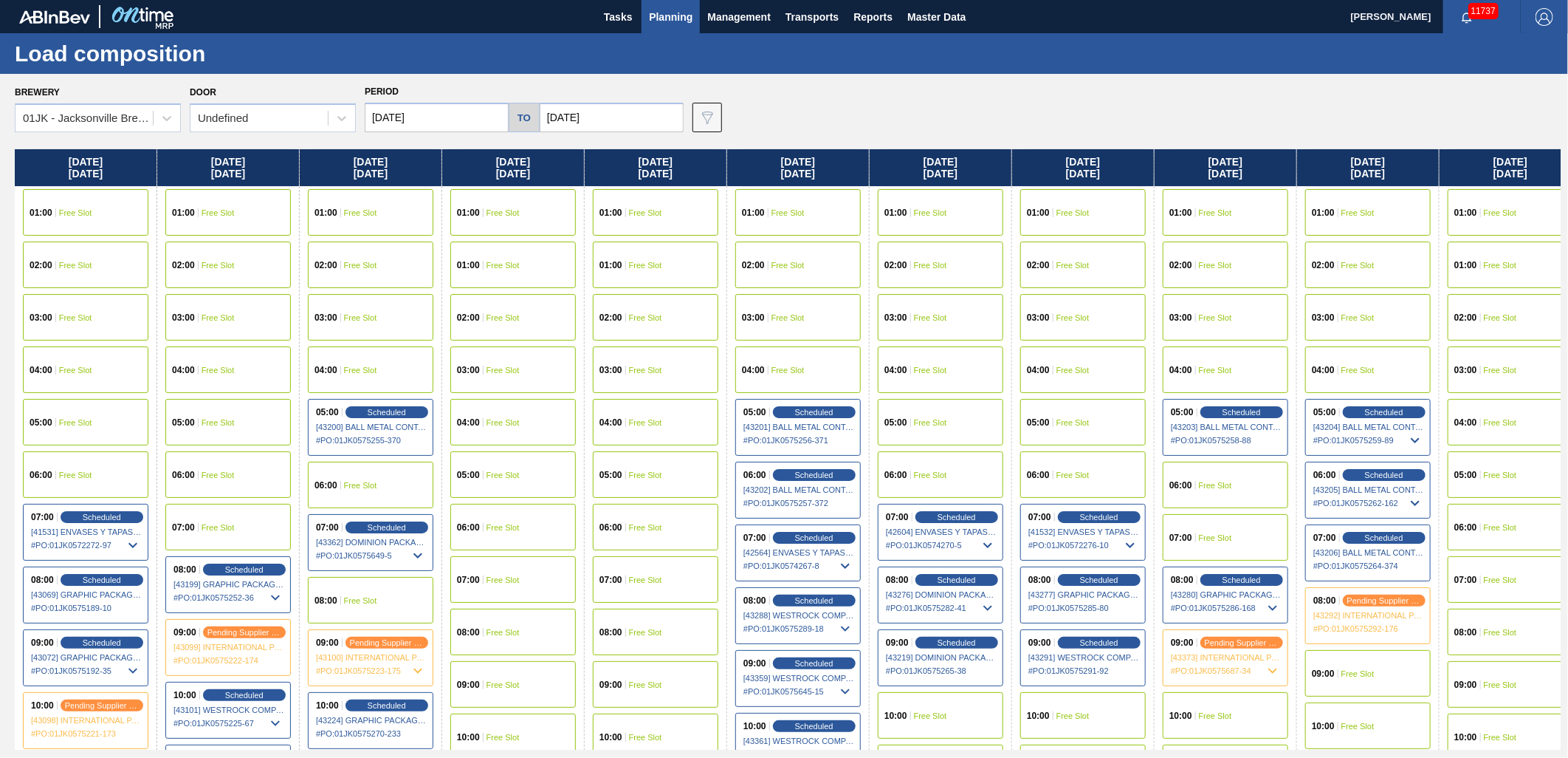
scroll to position [82, 0]
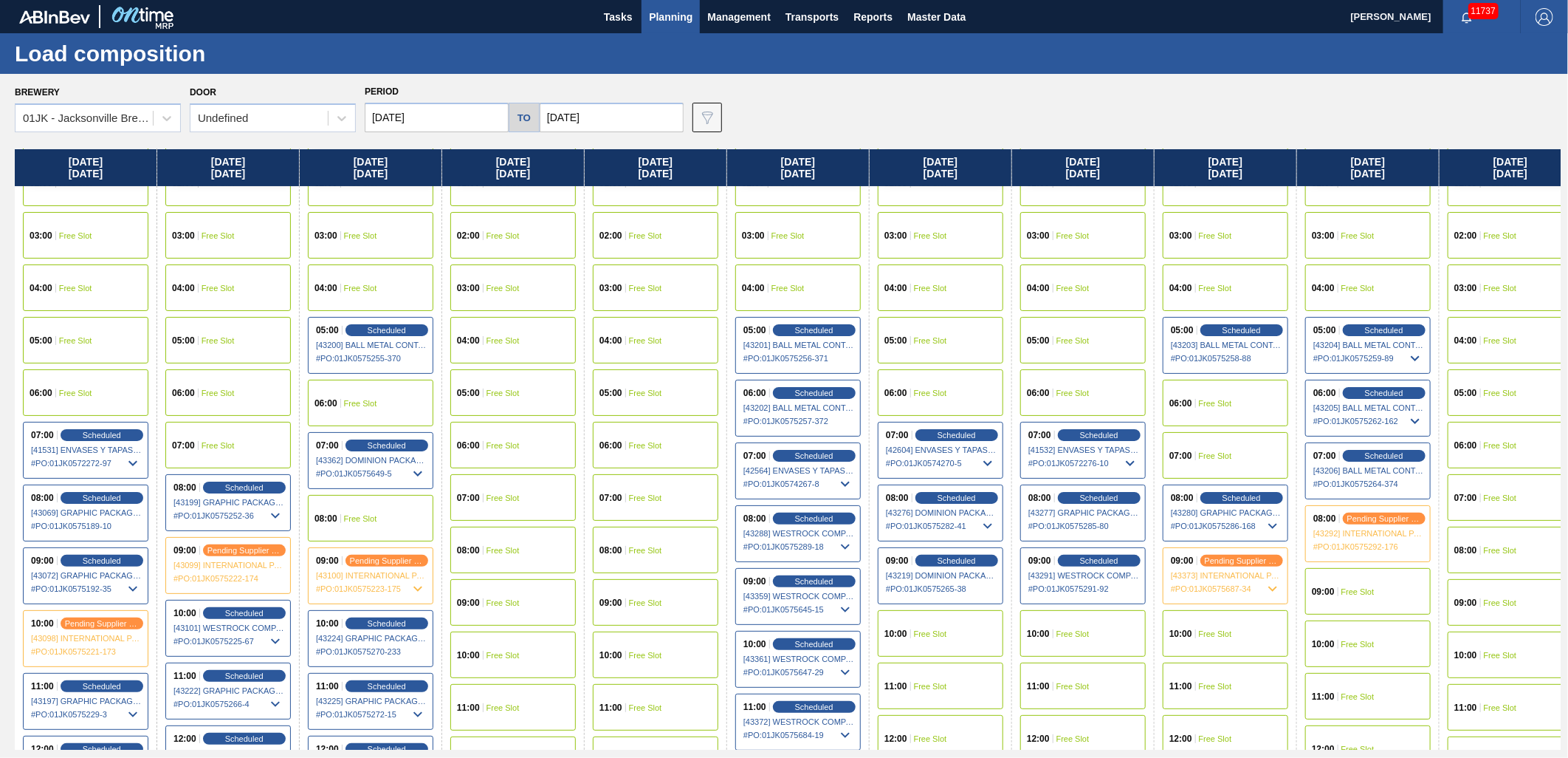
click at [1065, 78] on div "Brewery 01JK - [GEOGRAPHIC_DATA] Brewery Door Undefined Period [DATE] to [DATE]…" at bounding box center [784, 416] width 1568 height 683
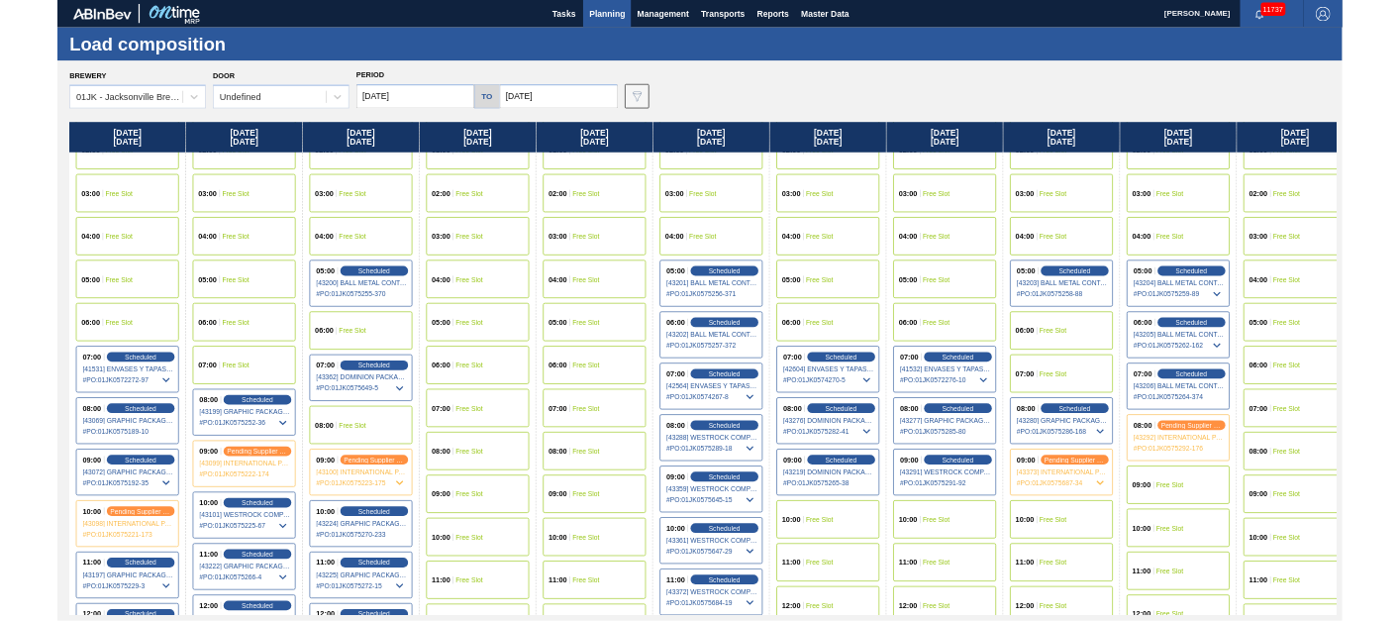
scroll to position [617, 0]
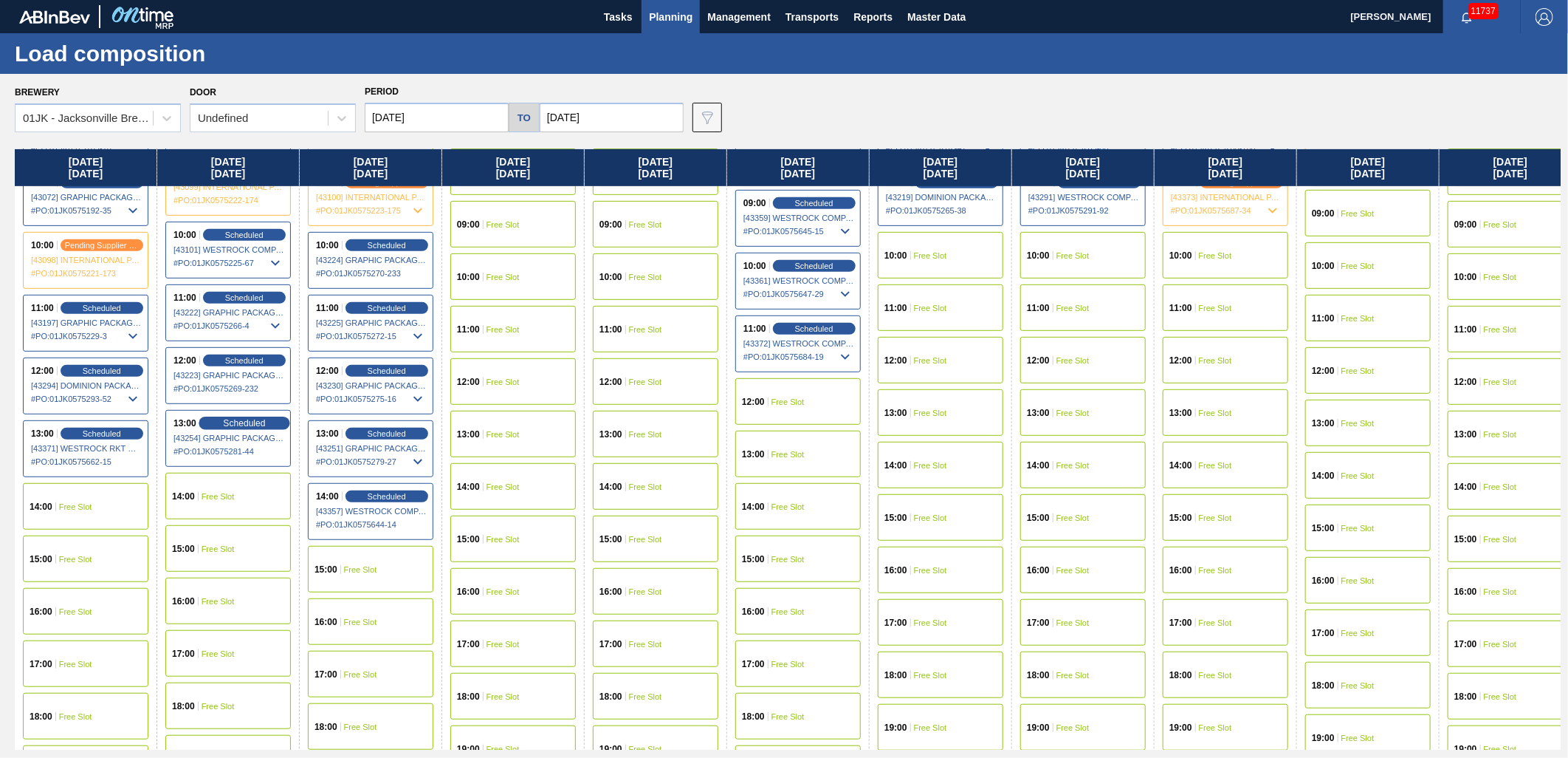
click at [267, 423] on div "Scheduled" at bounding box center [244, 423] width 91 height 13
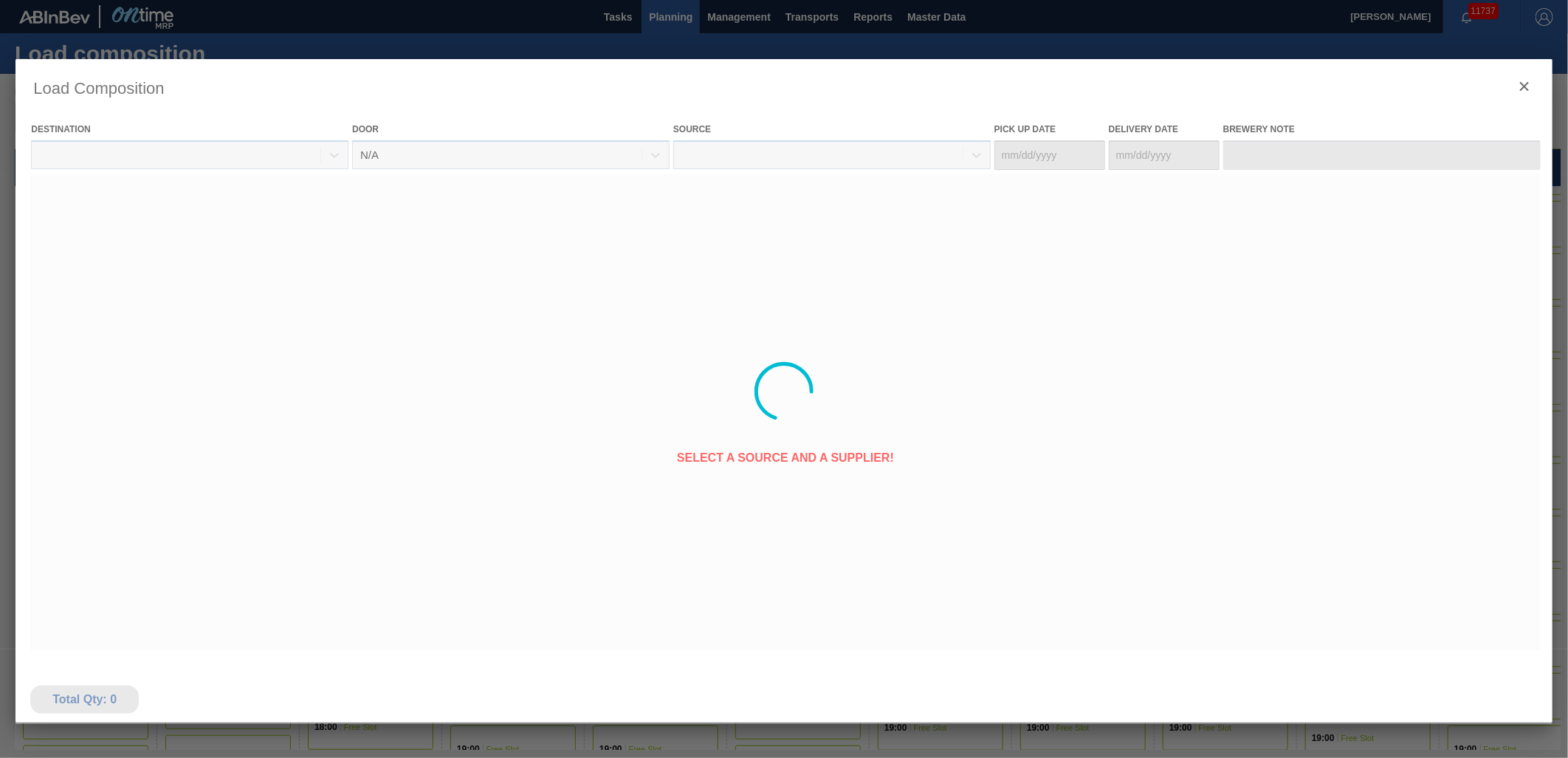
type Date "[DATE]"
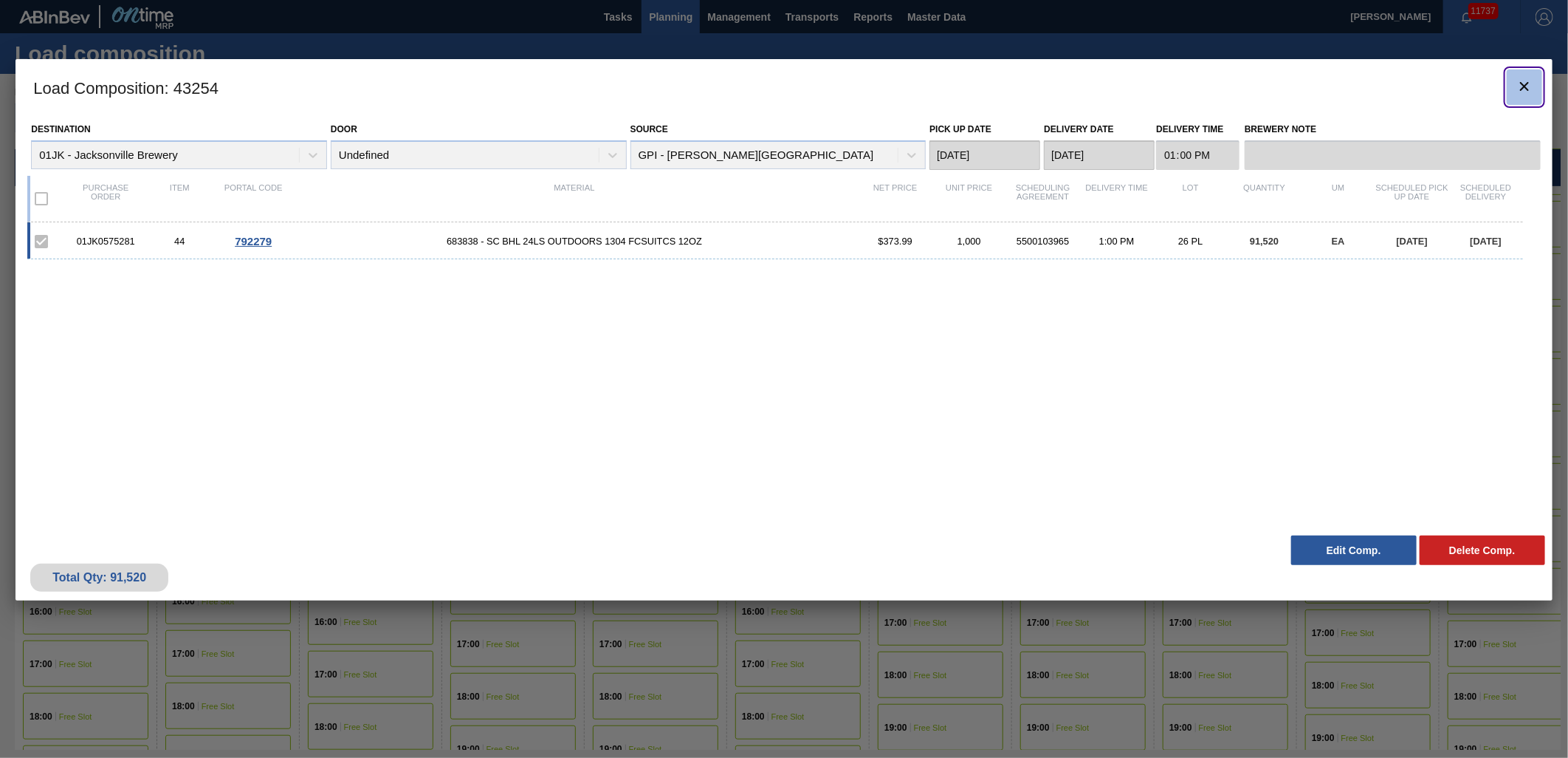
click at [1519, 83] on icon "botão de ícone" at bounding box center [1525, 87] width 18 height 18
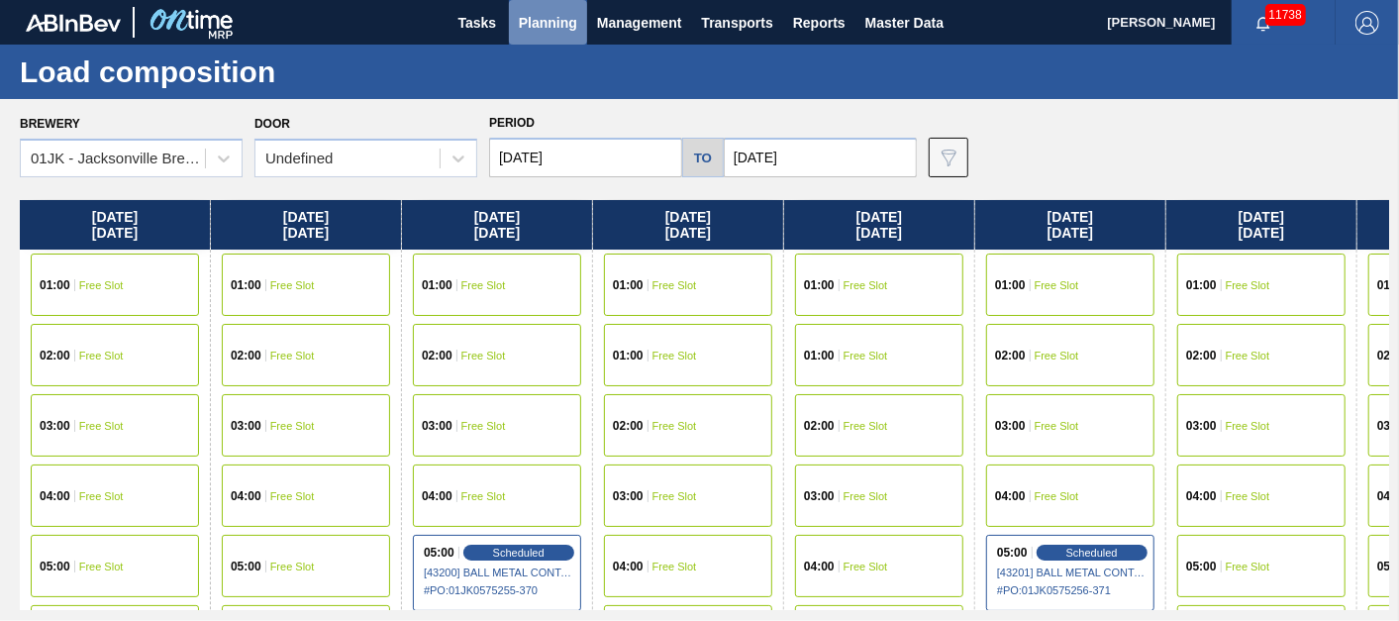
click at [549, 20] on span "Planning" at bounding box center [548, 23] width 58 height 24
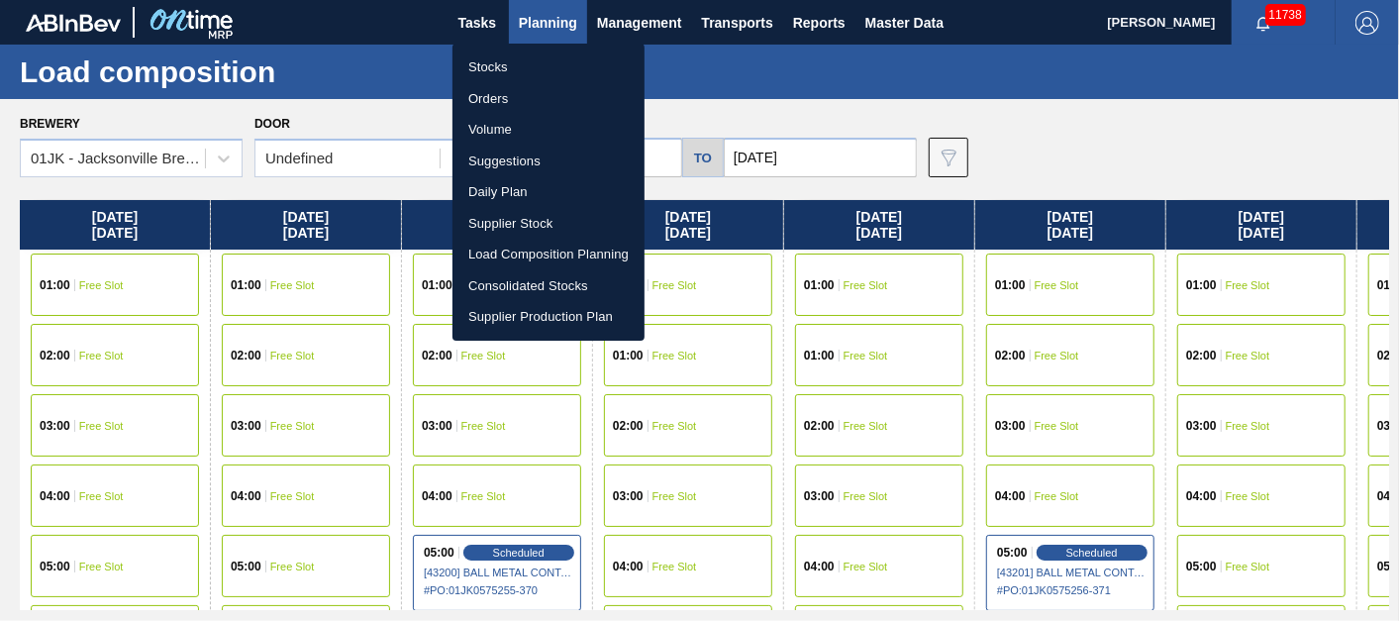
drag, startPoint x: 503, startPoint y: 159, endPoint x: 1161, endPoint y: 286, distance: 670.6
click at [503, 159] on li "Suggestions" at bounding box center [549, 162] width 192 height 32
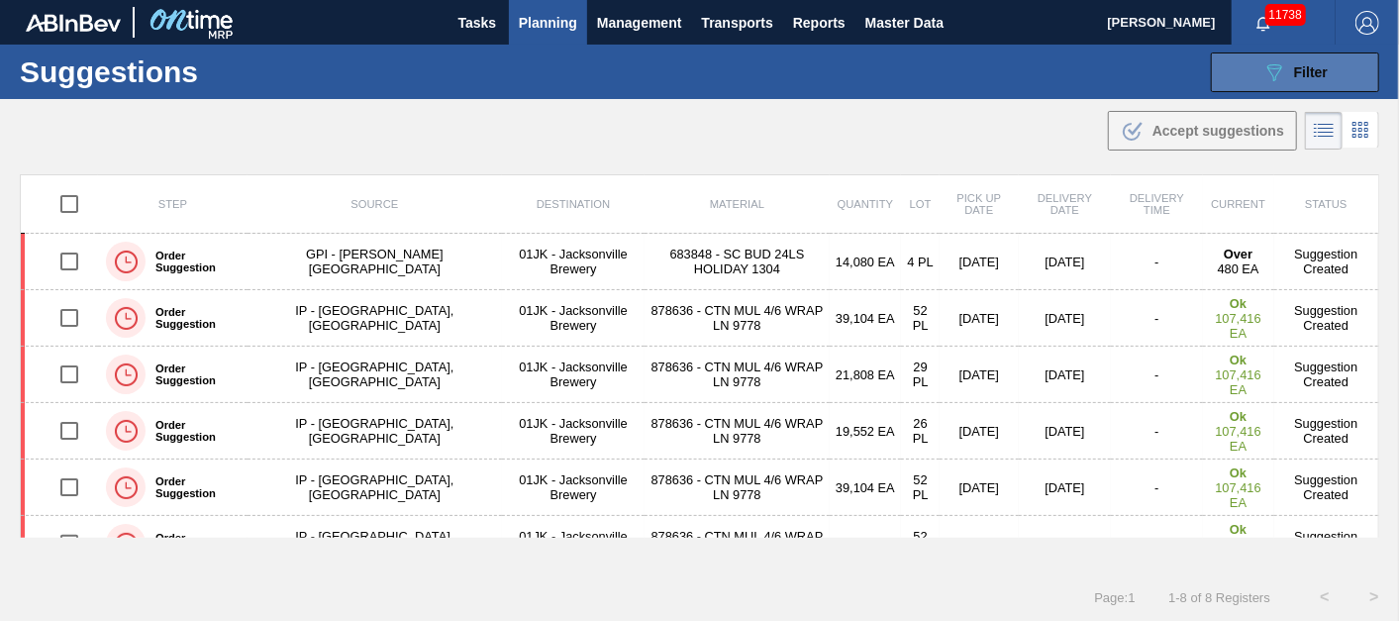
click at [1317, 77] on span "Filter" at bounding box center [1311, 72] width 34 height 16
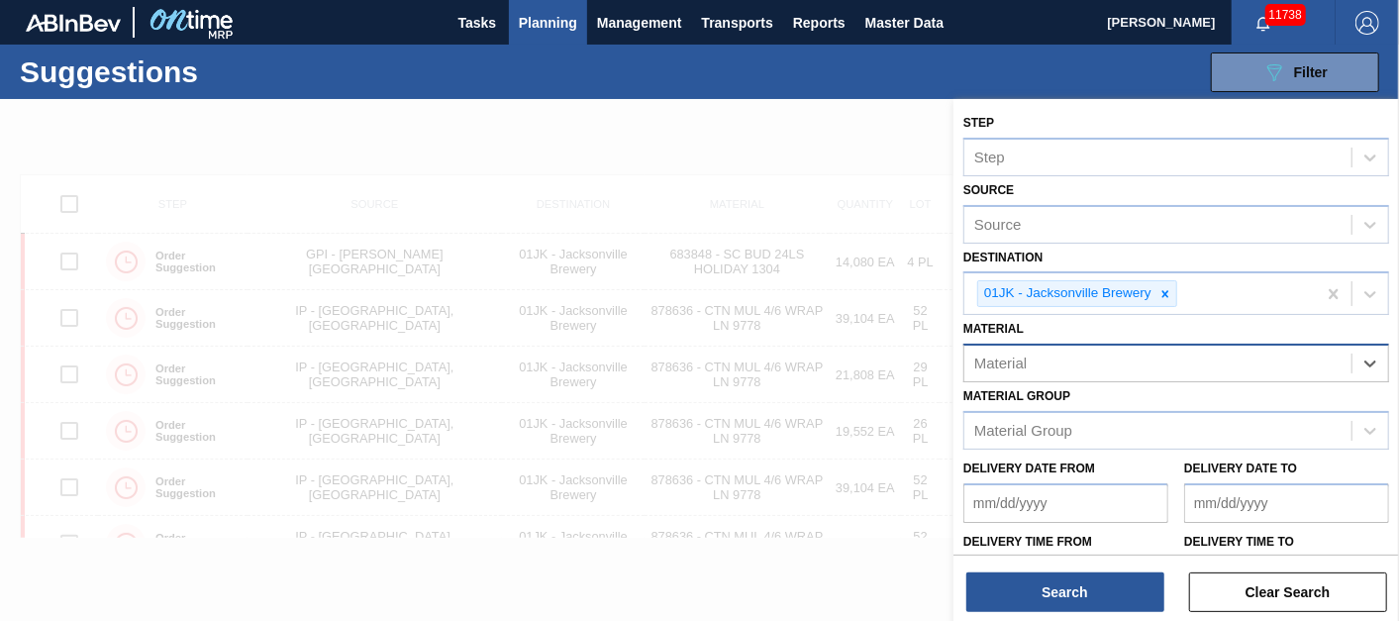
scroll to position [50, 0]
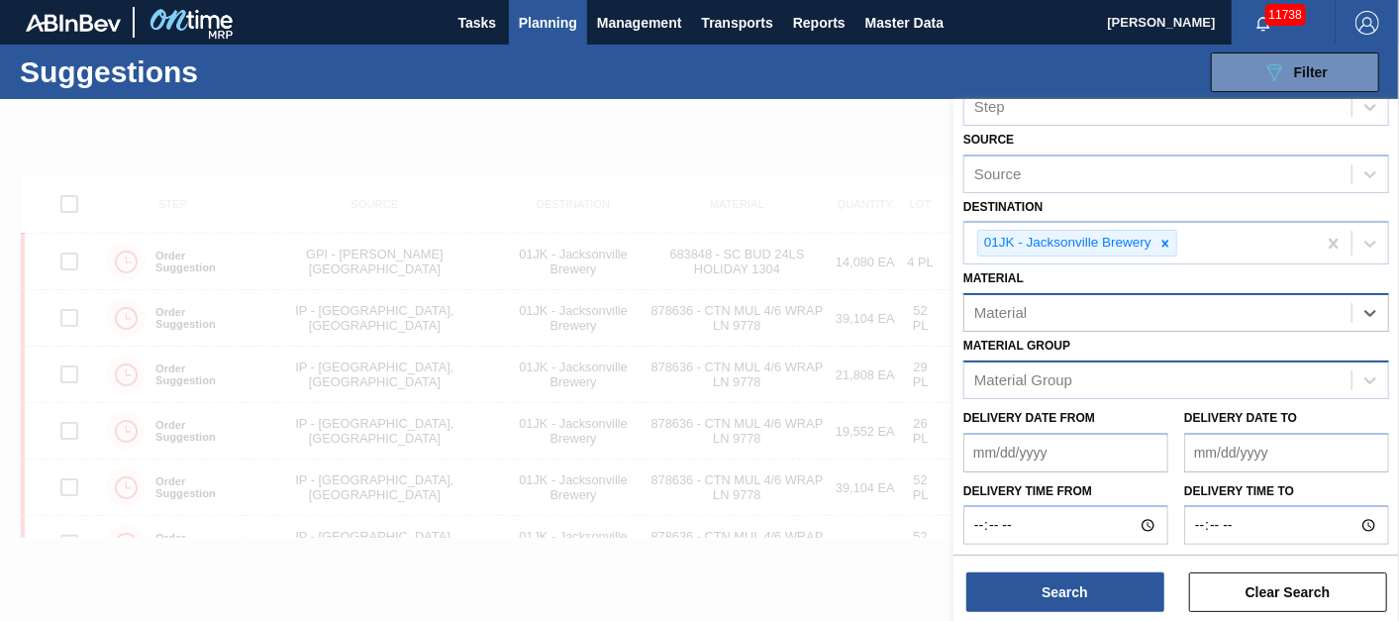
click at [1142, 370] on div "Material Group" at bounding box center [1157, 379] width 387 height 29
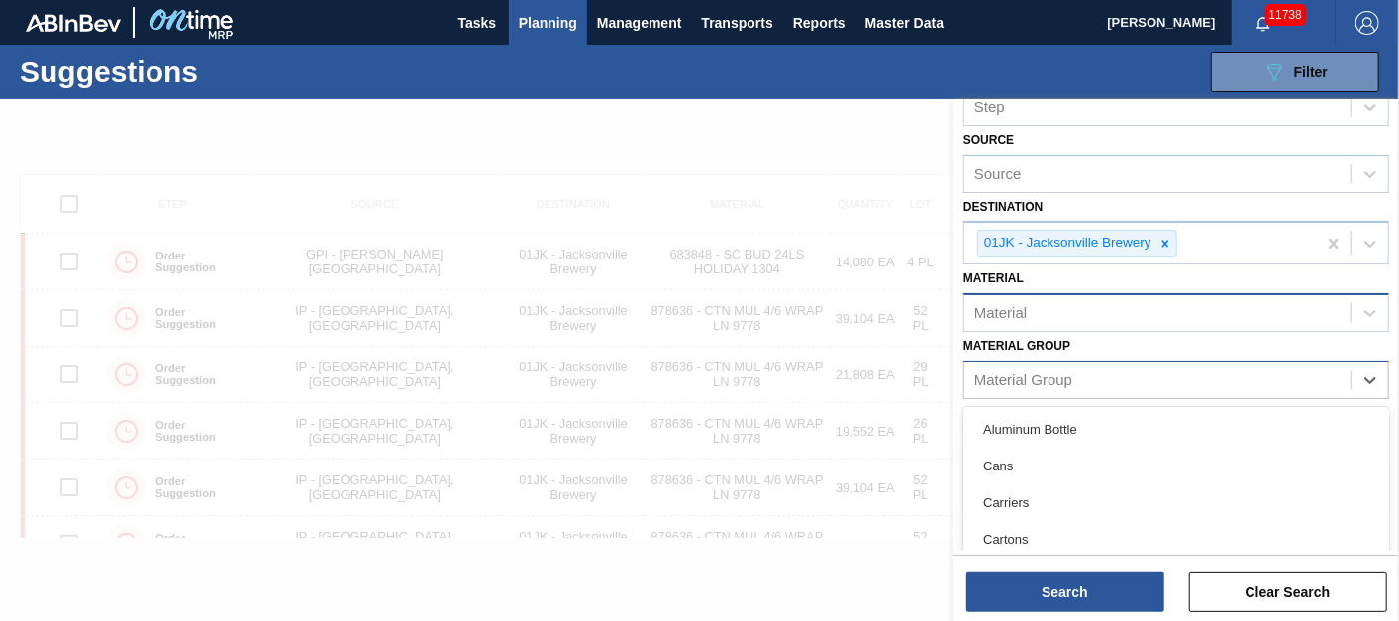
scroll to position [0, 0]
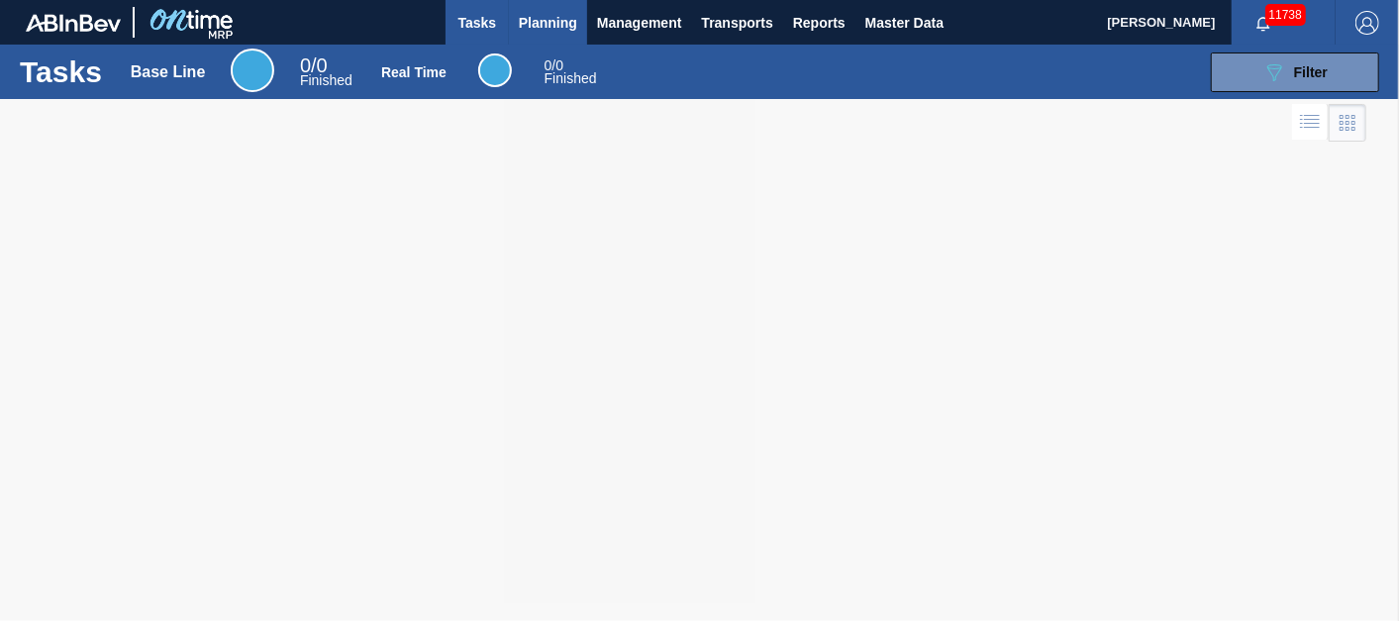
click at [543, 22] on span "Planning" at bounding box center [548, 23] width 58 height 24
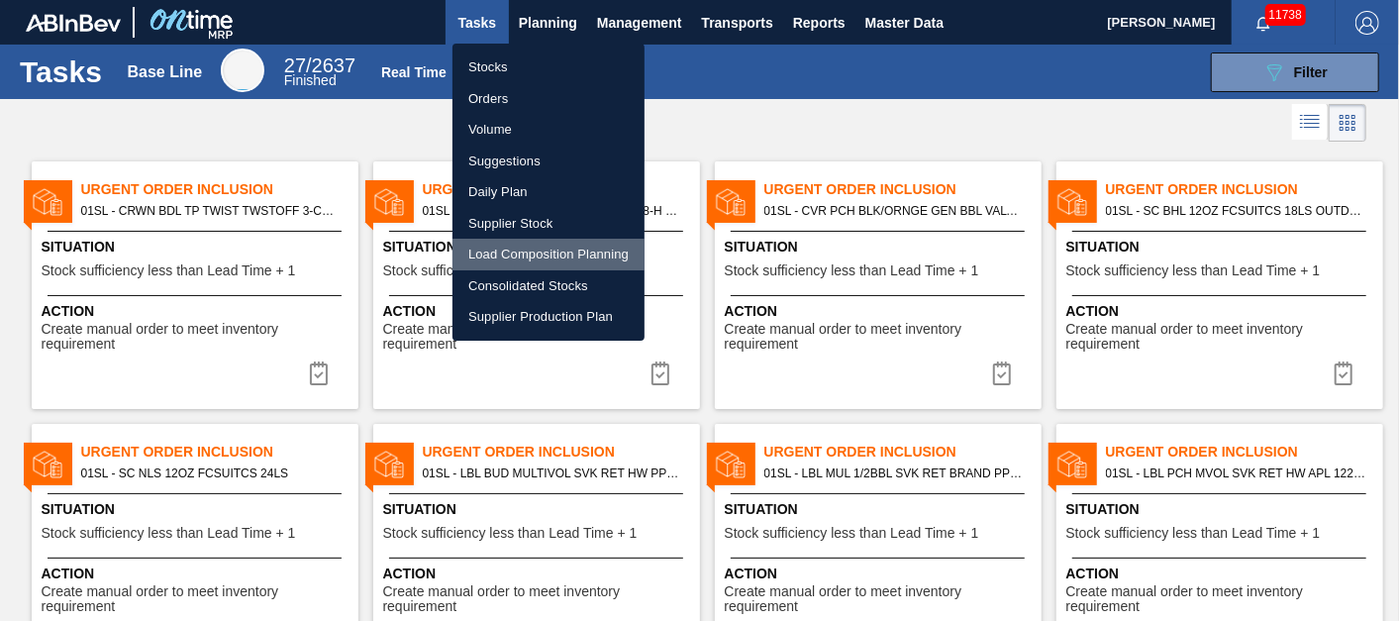
click at [557, 249] on li "Load Composition Planning" at bounding box center [549, 255] width 192 height 32
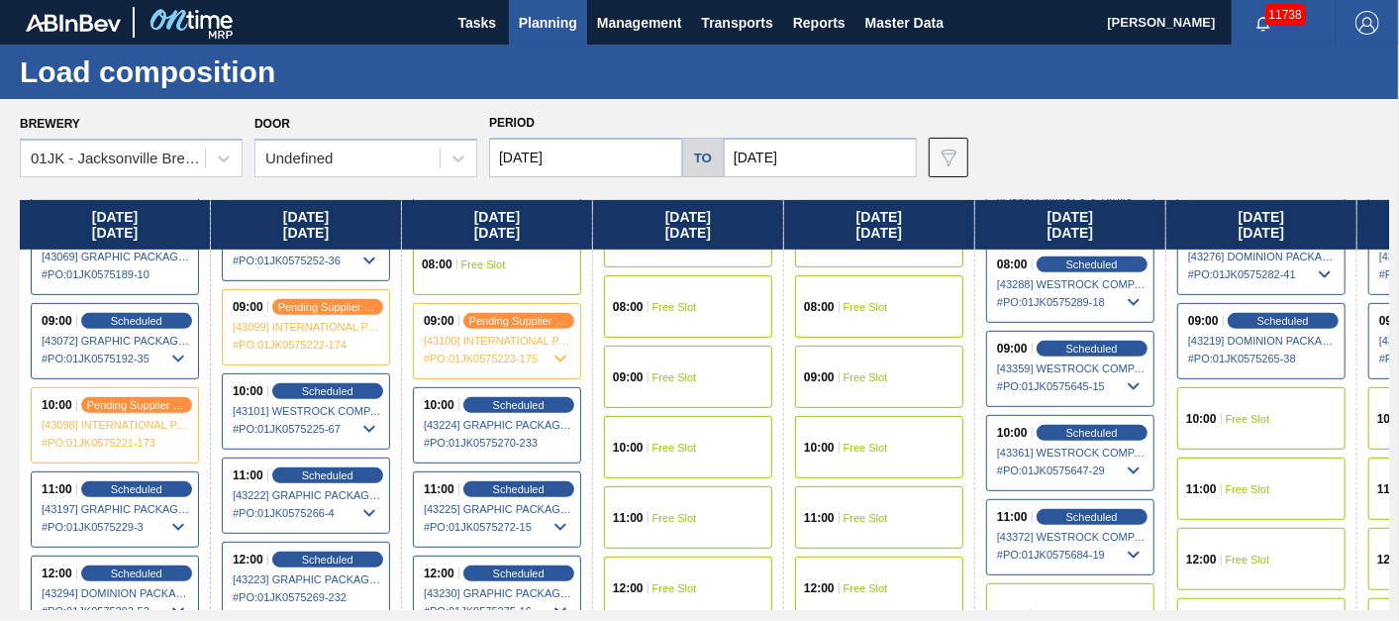
scroll to position [748, 0]
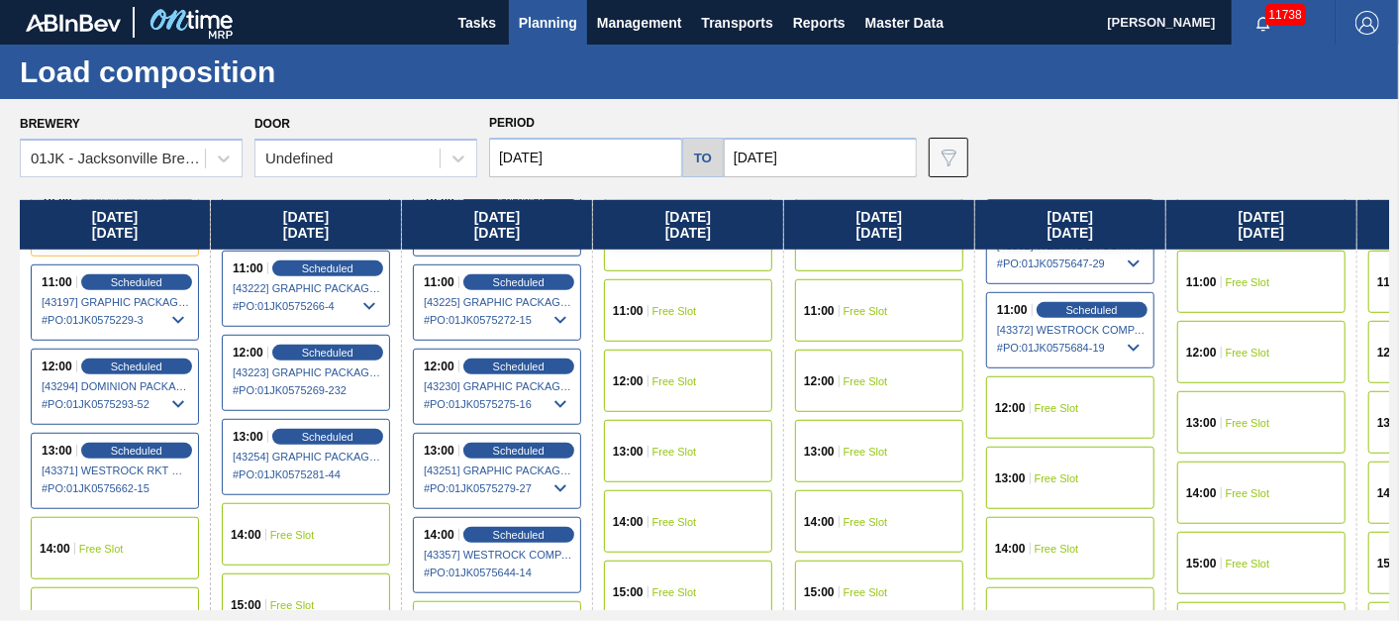
click at [688, 457] on div "13:00 Free Slot" at bounding box center [688, 451] width 168 height 62
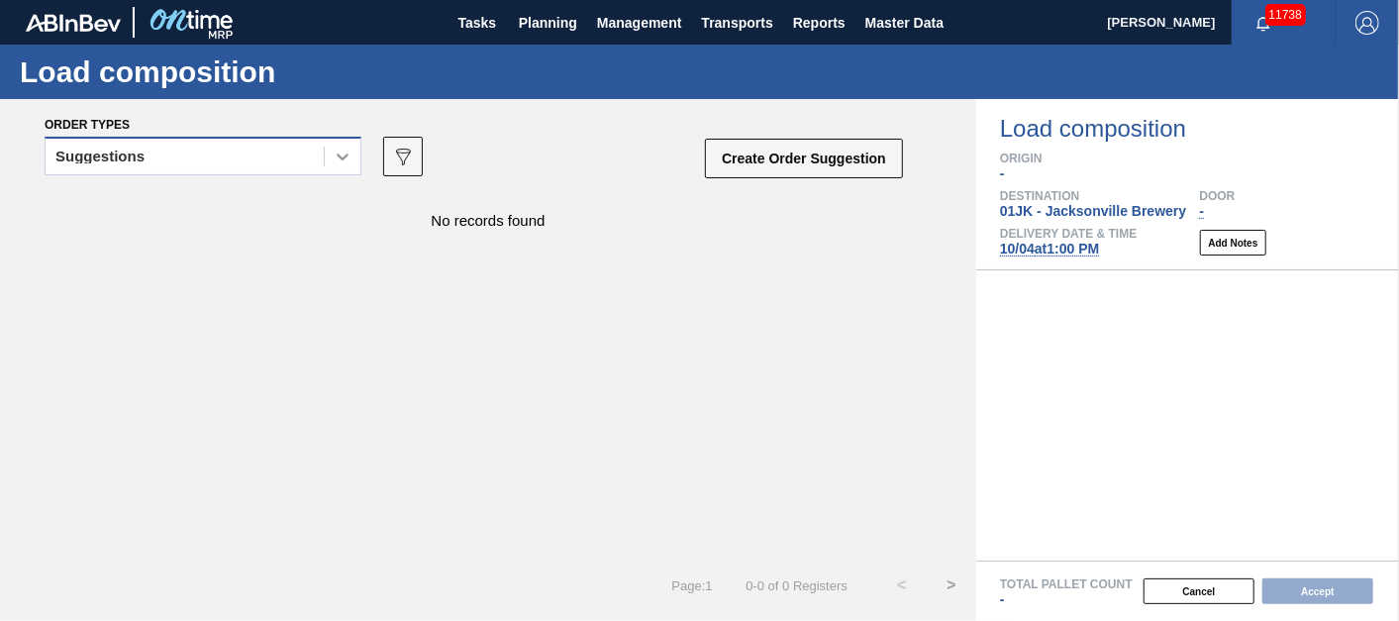
click at [331, 166] on div at bounding box center [343, 157] width 36 height 36
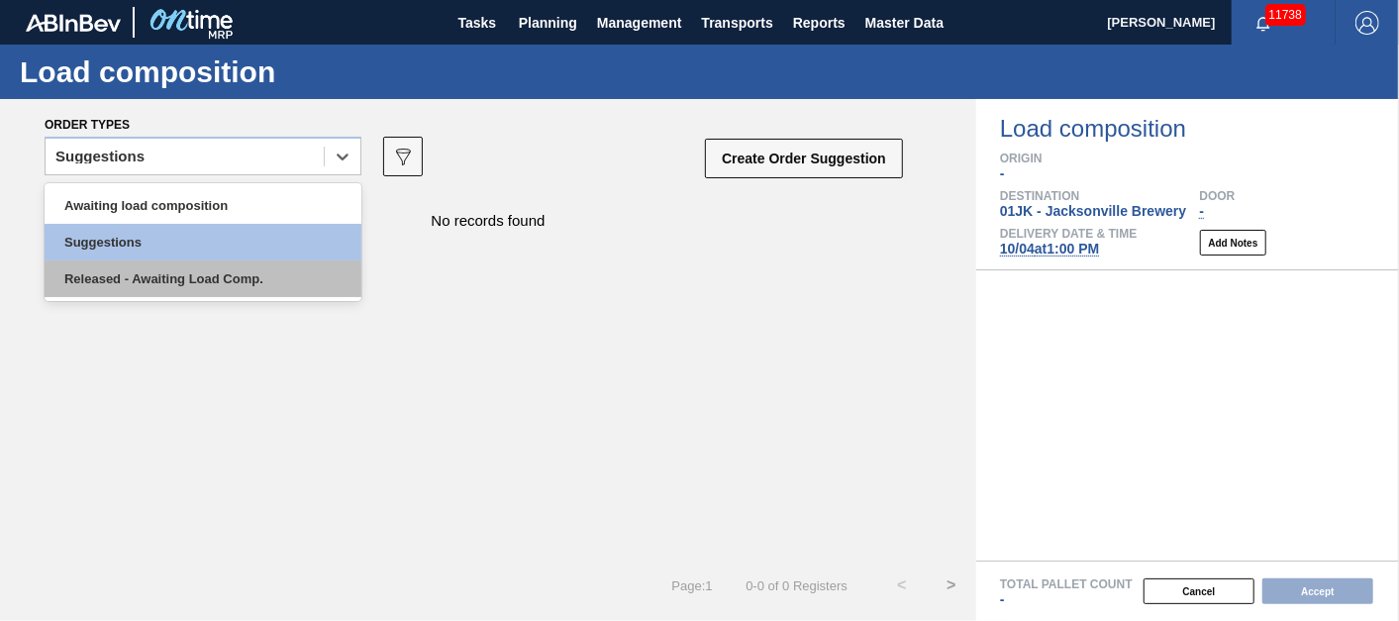
click at [264, 276] on div "Released - Awaiting Load Comp." at bounding box center [203, 278] width 317 height 37
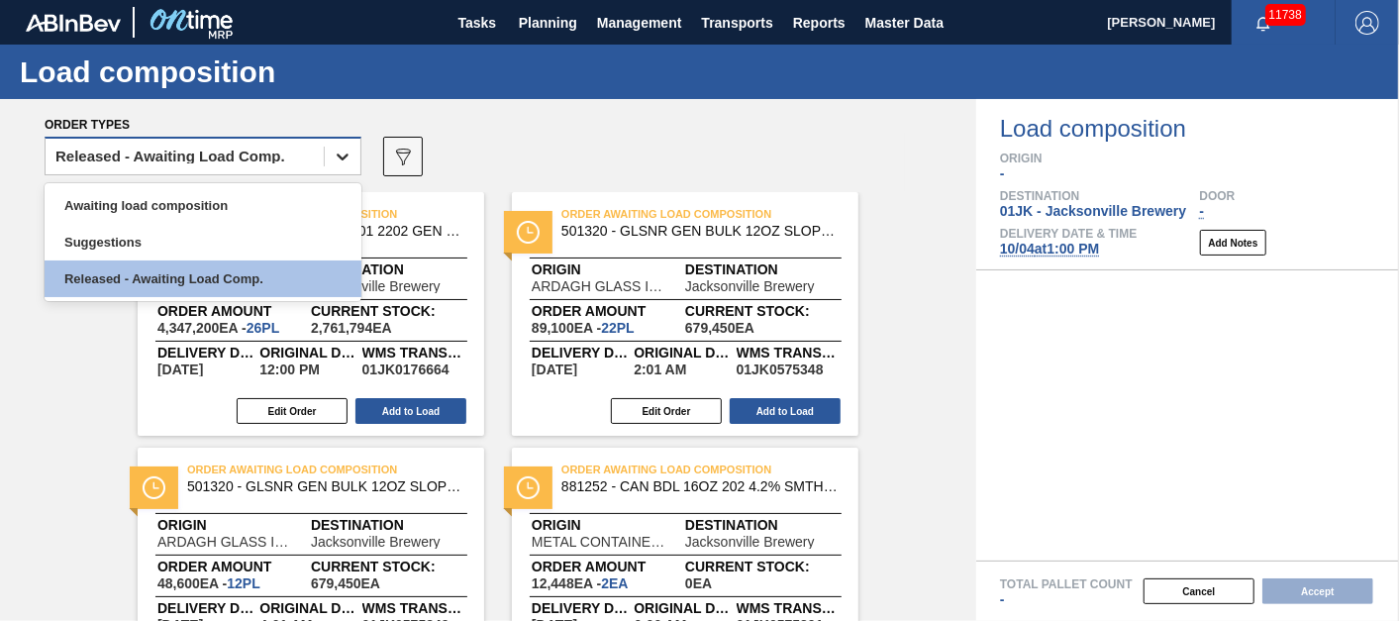
click at [333, 147] on icon at bounding box center [343, 157] width 20 height 20
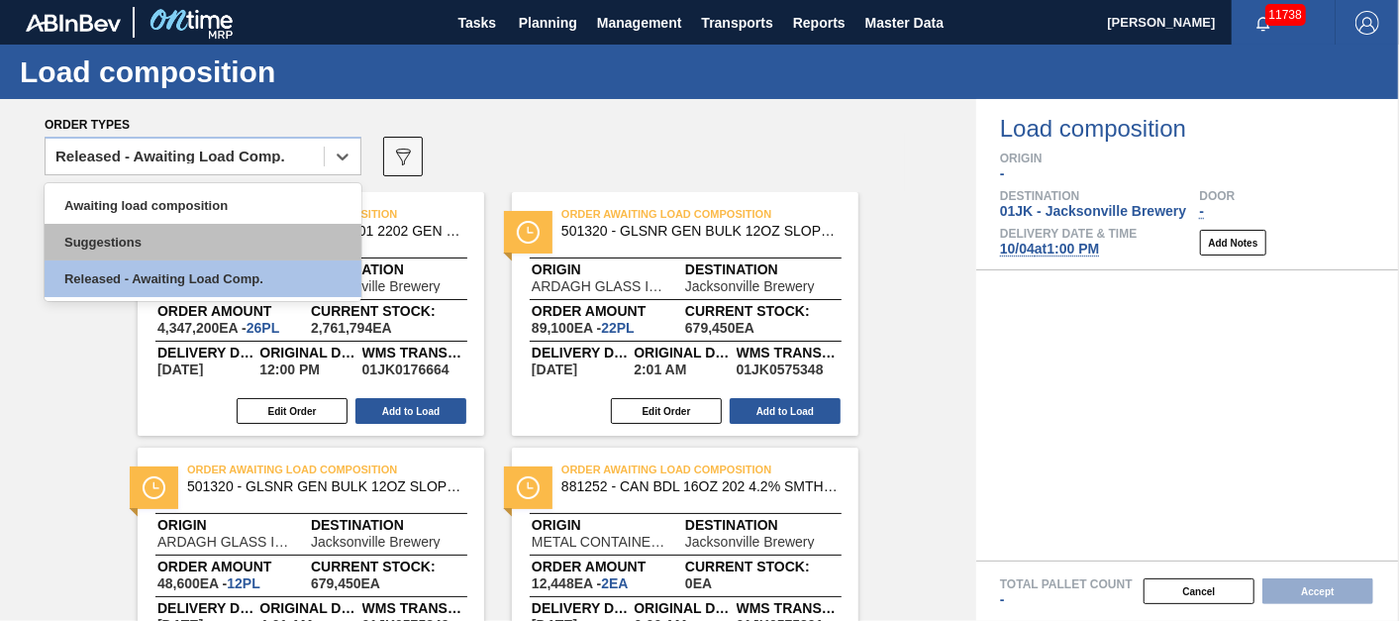
click at [183, 236] on div "Suggestions" at bounding box center [203, 242] width 317 height 37
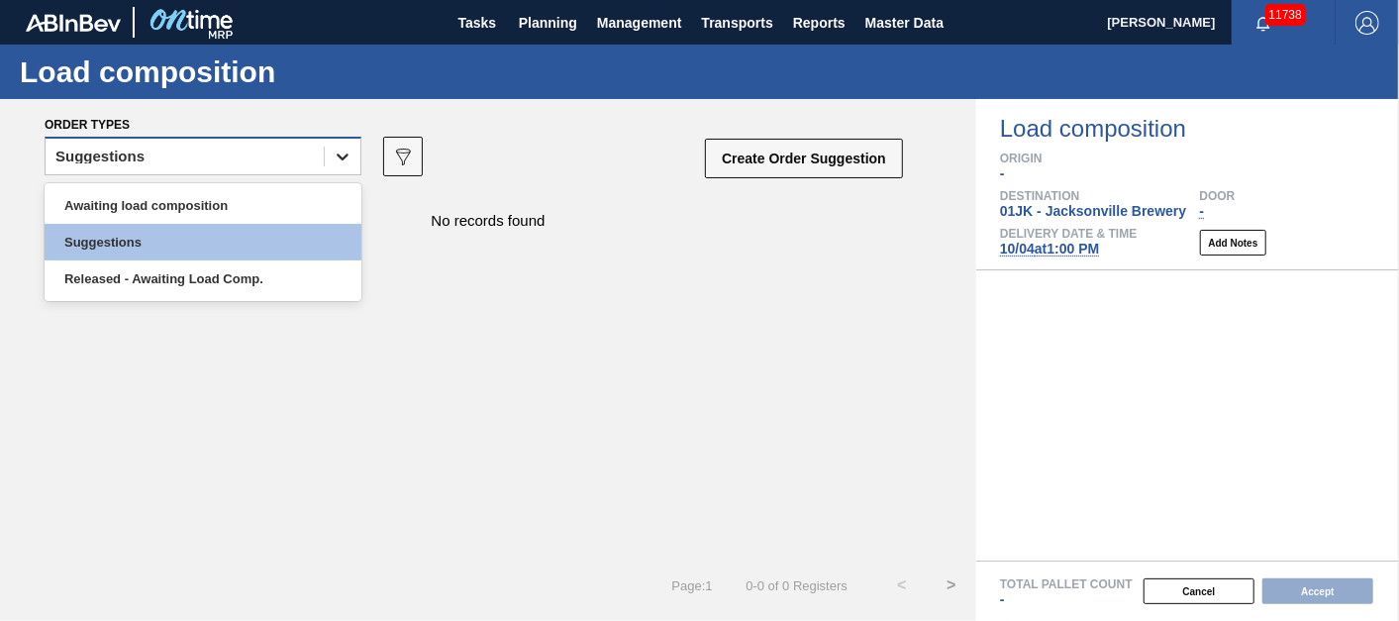
click at [335, 158] on icon at bounding box center [343, 157] width 20 height 20
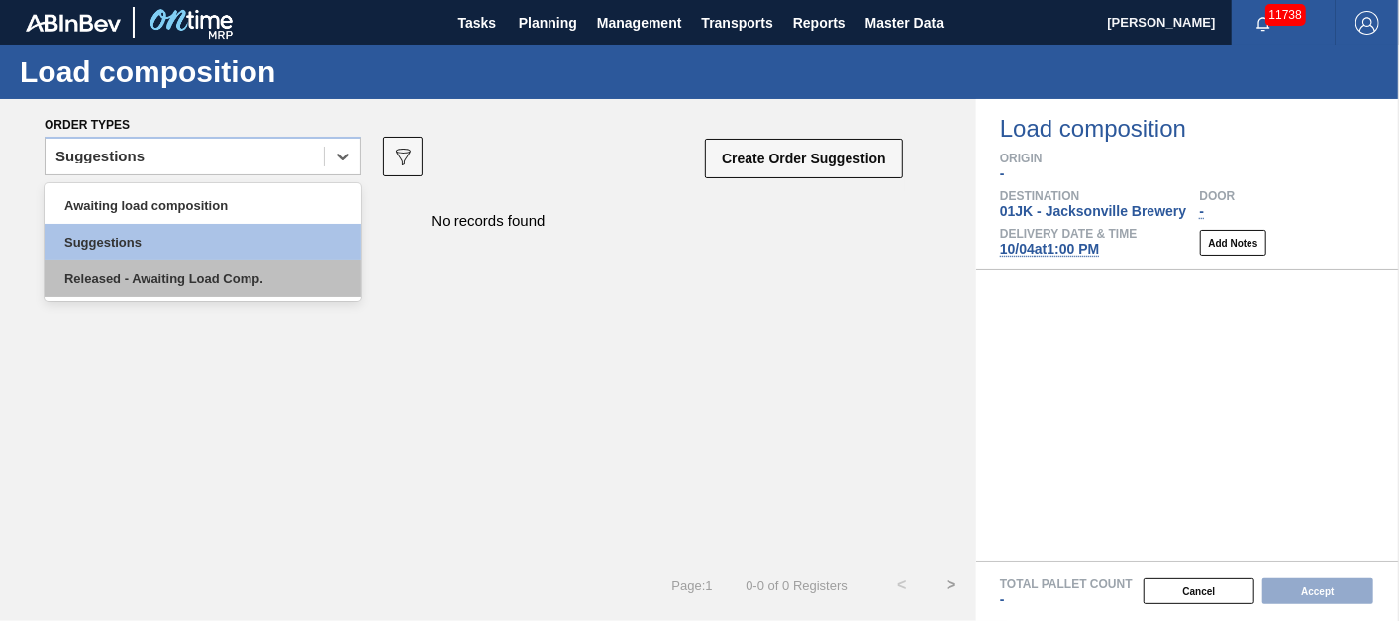
click at [228, 274] on div "Released - Awaiting Load Comp." at bounding box center [203, 278] width 317 height 37
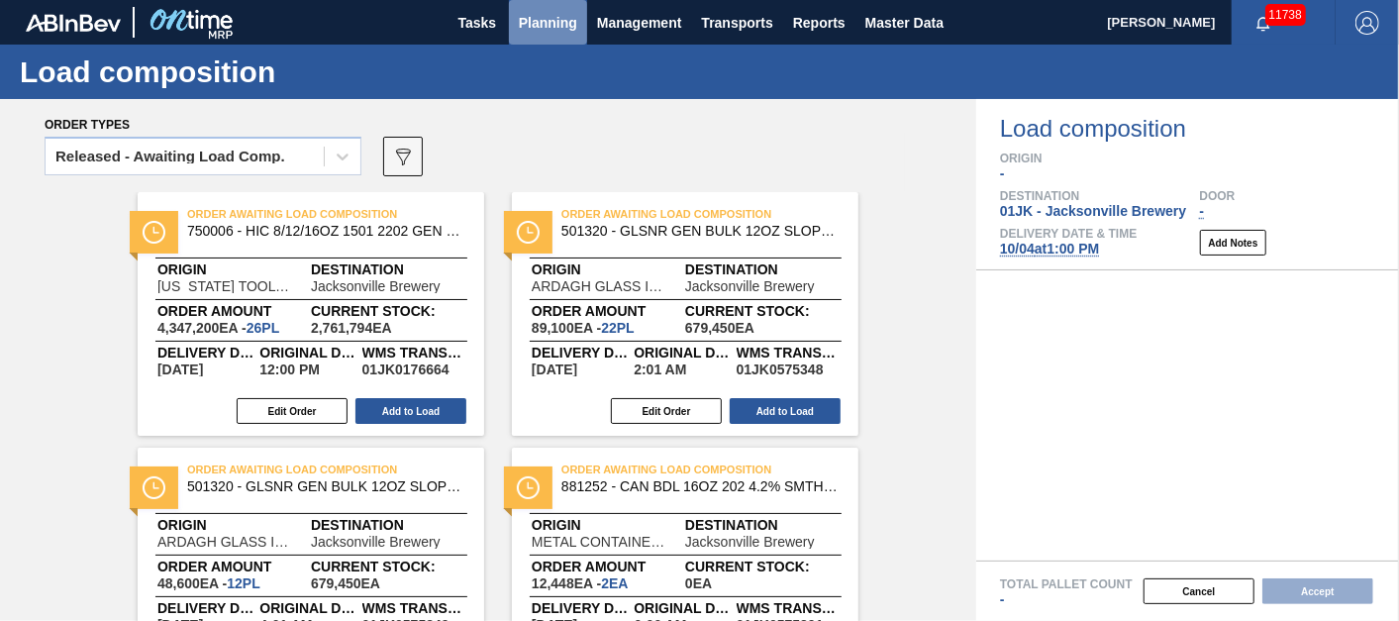
click at [536, 25] on span "Planning" at bounding box center [548, 23] width 58 height 24
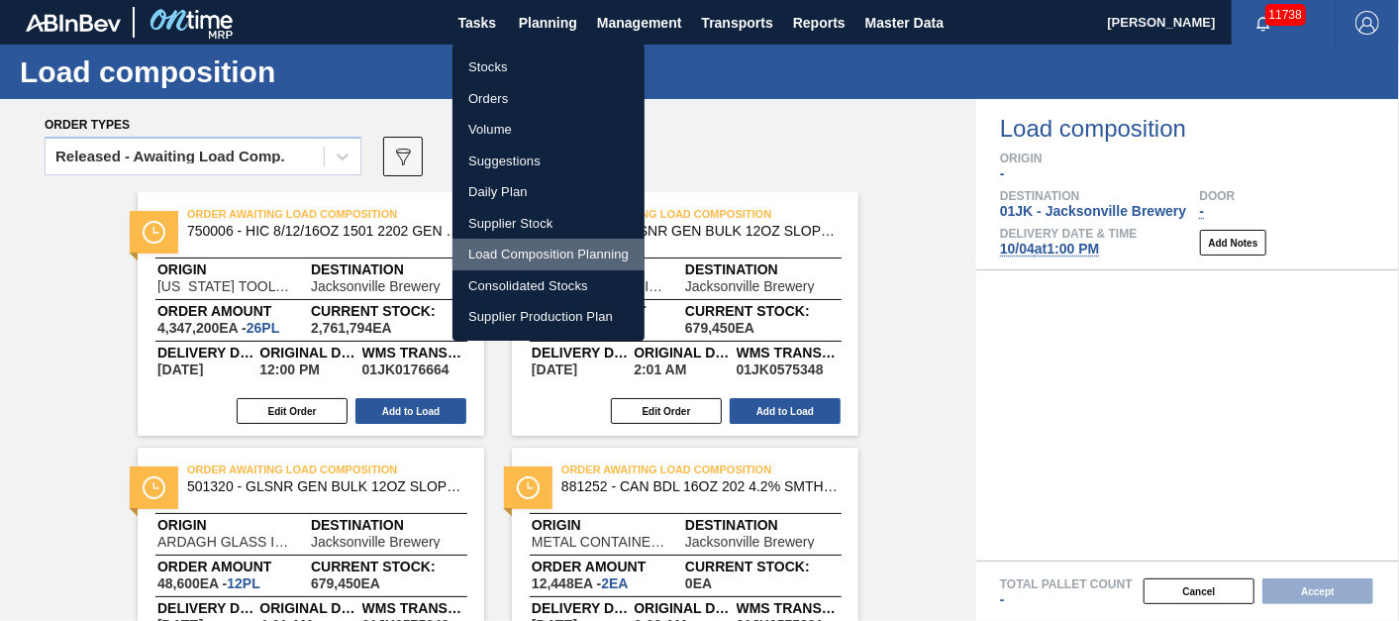
click at [562, 246] on li "Load Composition Planning" at bounding box center [549, 255] width 192 height 32
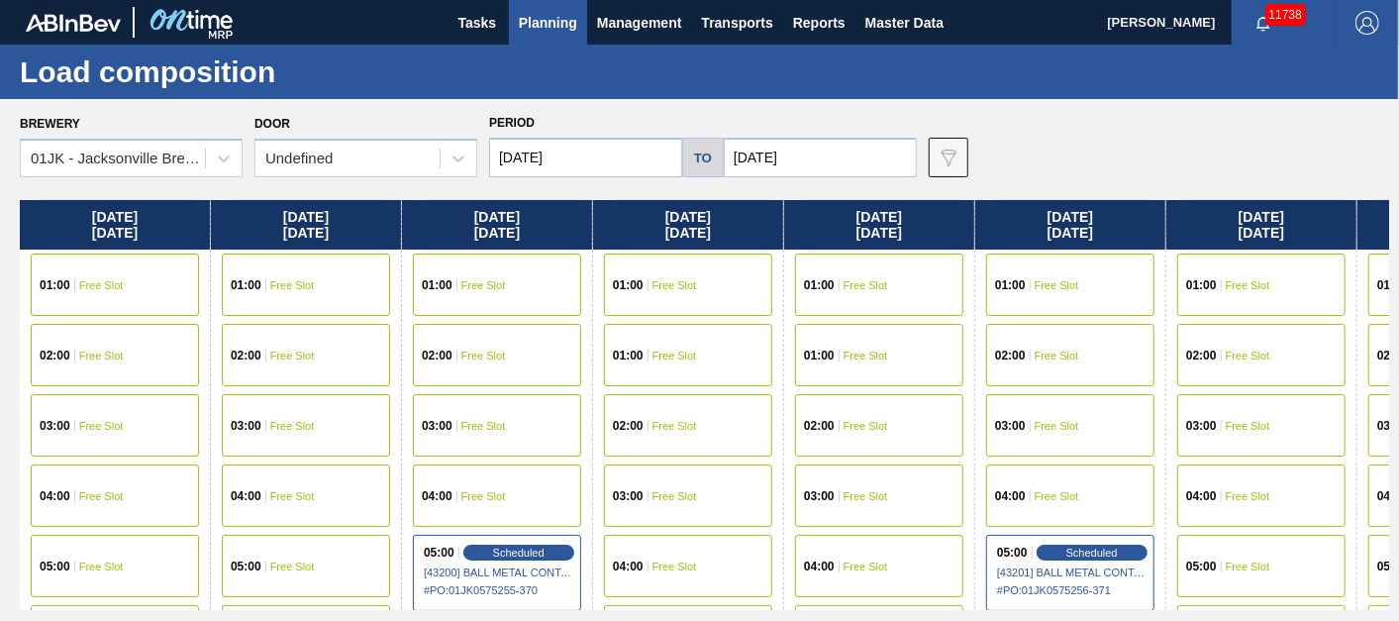
click at [1042, 129] on div "Brewery 01JK - Jacksonville Brewery Door Undefined Period 10/01/2025 to 10/26/2…" at bounding box center [704, 143] width 1369 height 68
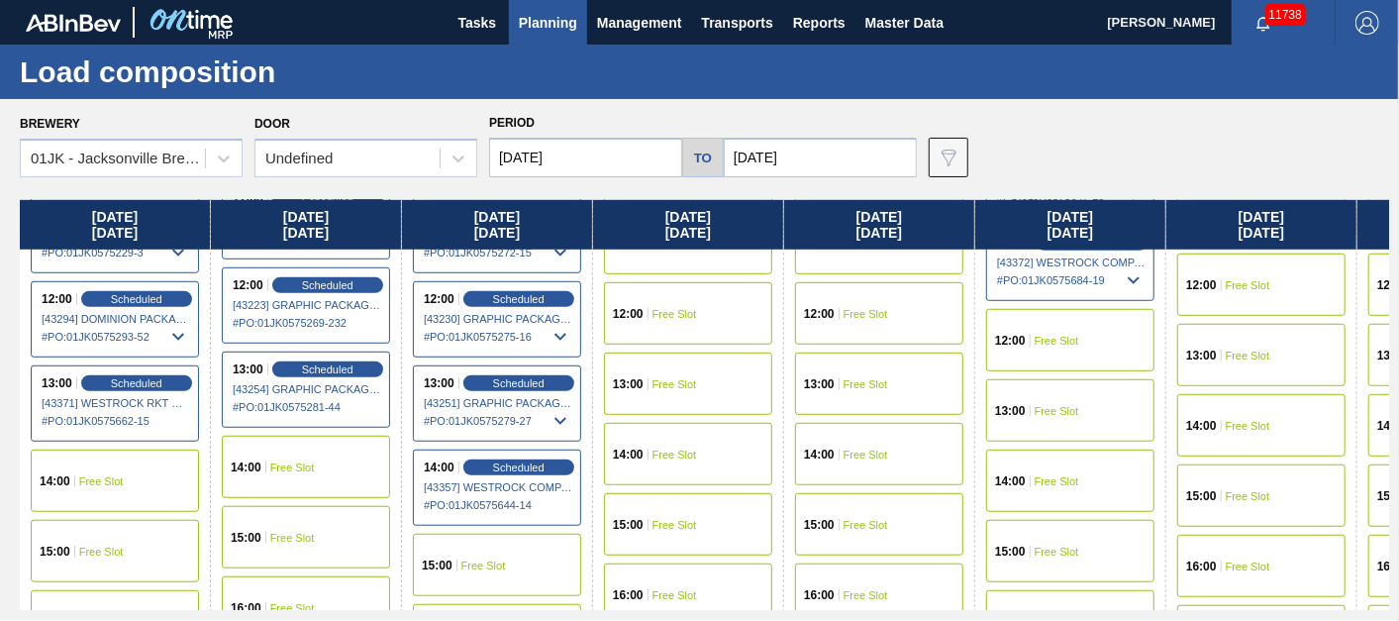
scroll to position [820, 0]
